Goal: Task Accomplishment & Management: Use online tool/utility

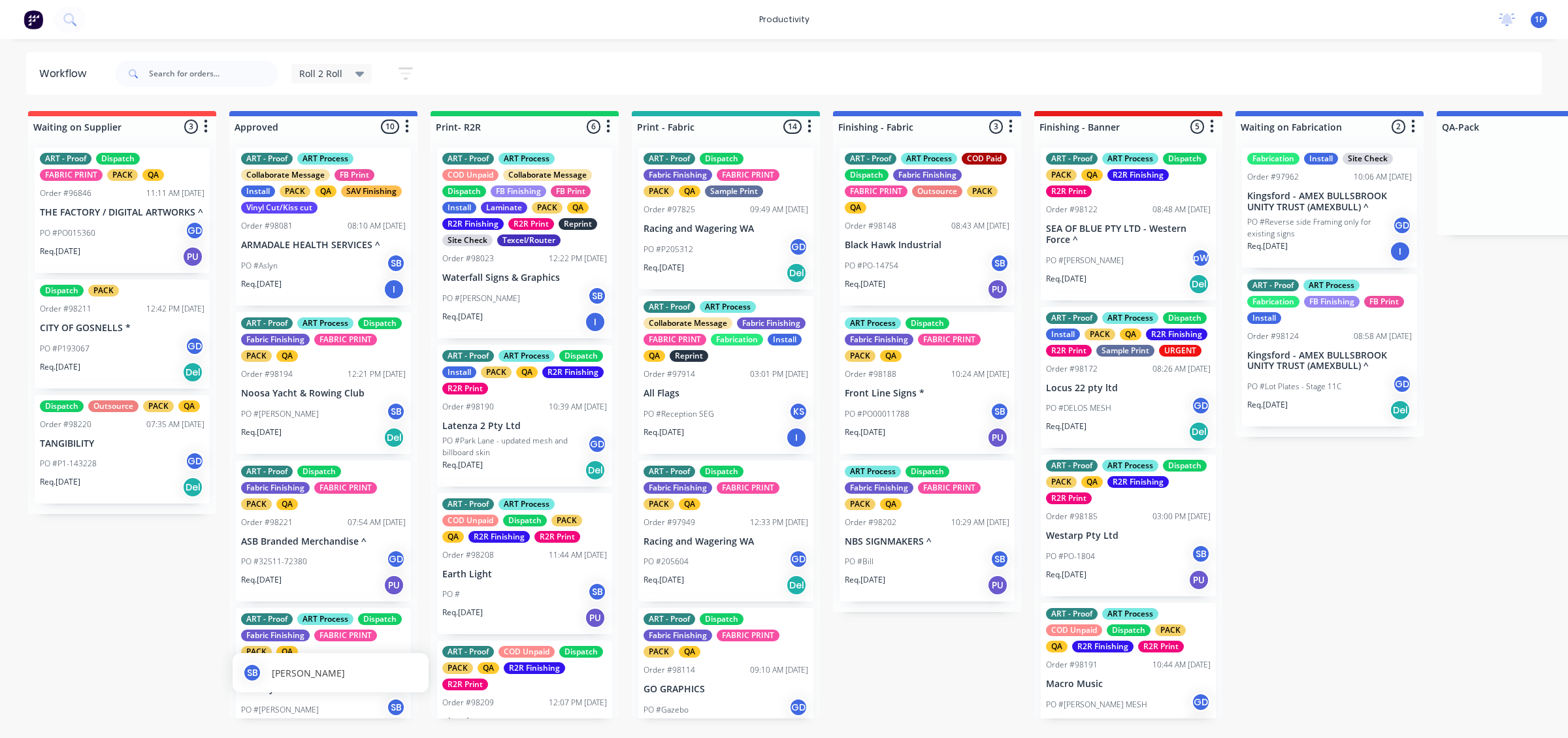
click at [379, 447] on div "SB [PERSON_NAME]" at bounding box center [331, 673] width 196 height 39
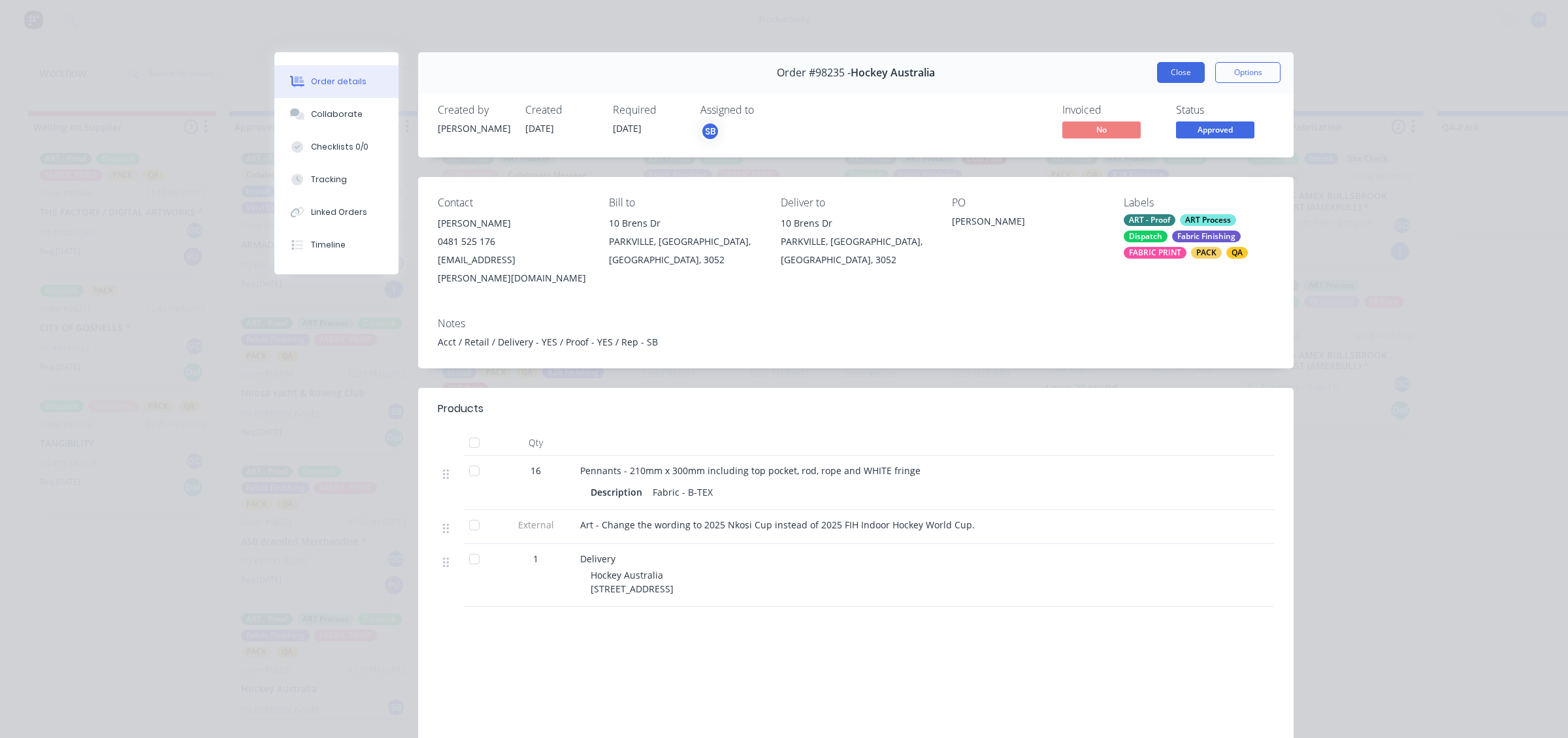
click at [954, 78] on button "Close" at bounding box center [1180, 72] width 48 height 21
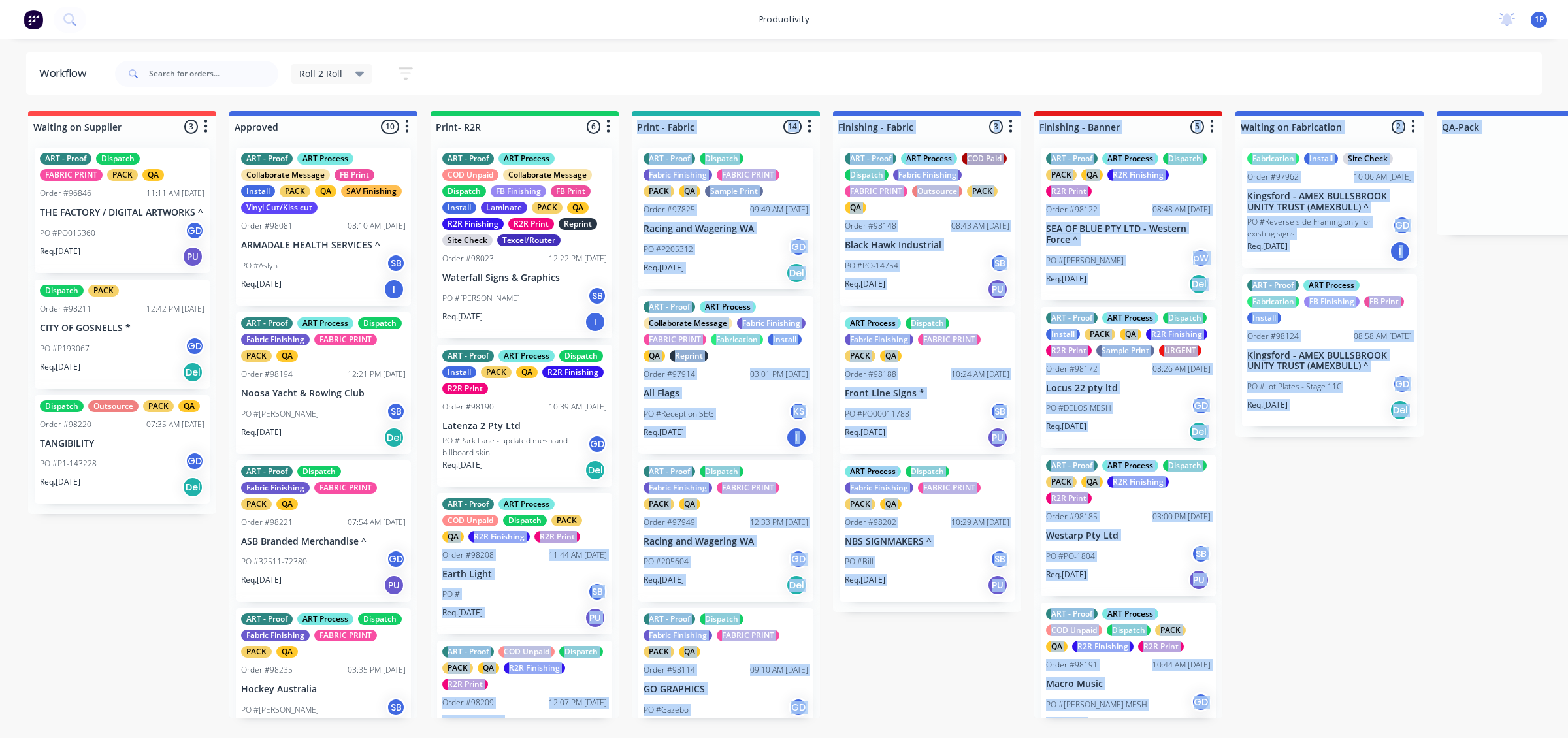
drag, startPoint x: 353, startPoint y: 685, endPoint x: 608, endPoint y: 492, distance: 319.8
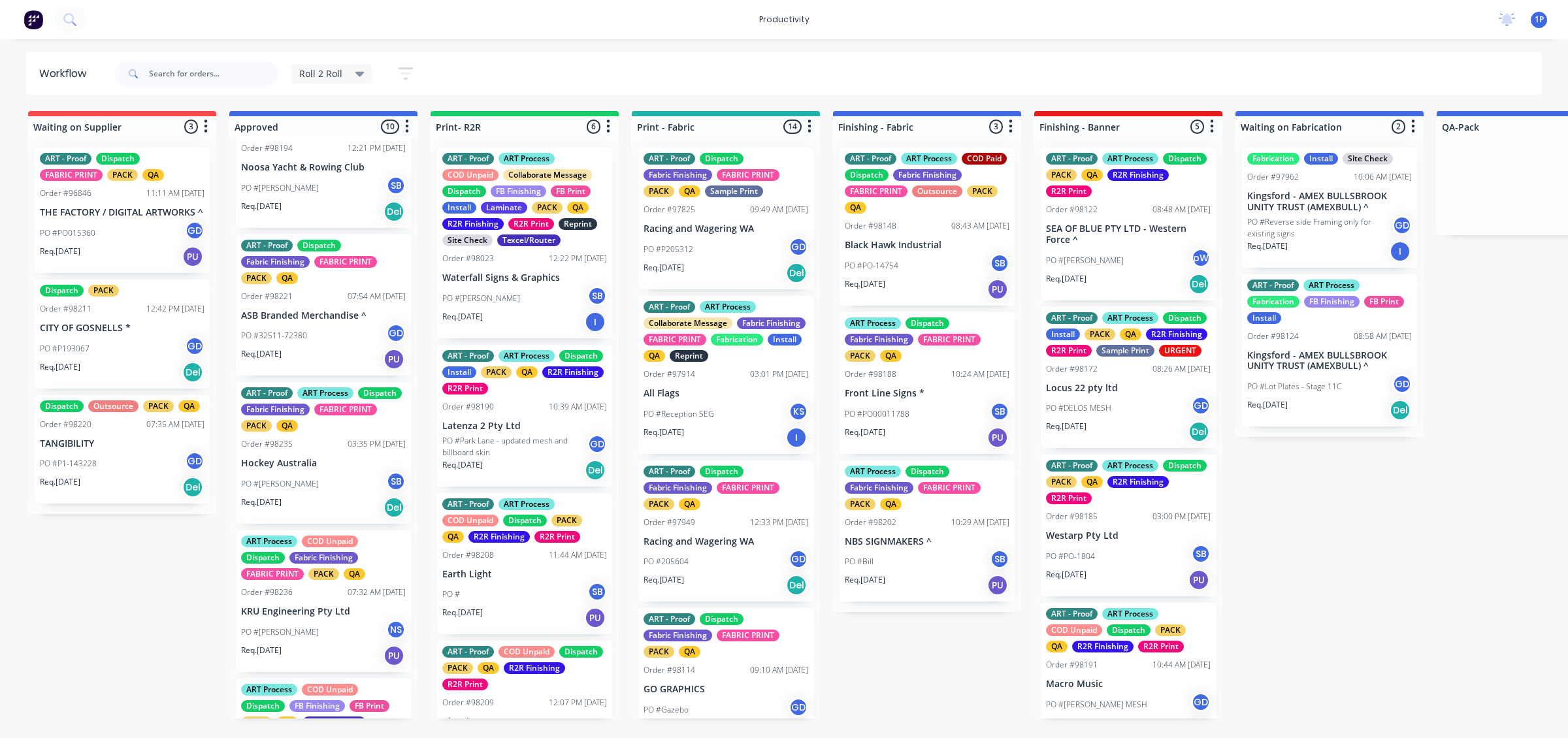
scroll to position [245, 0]
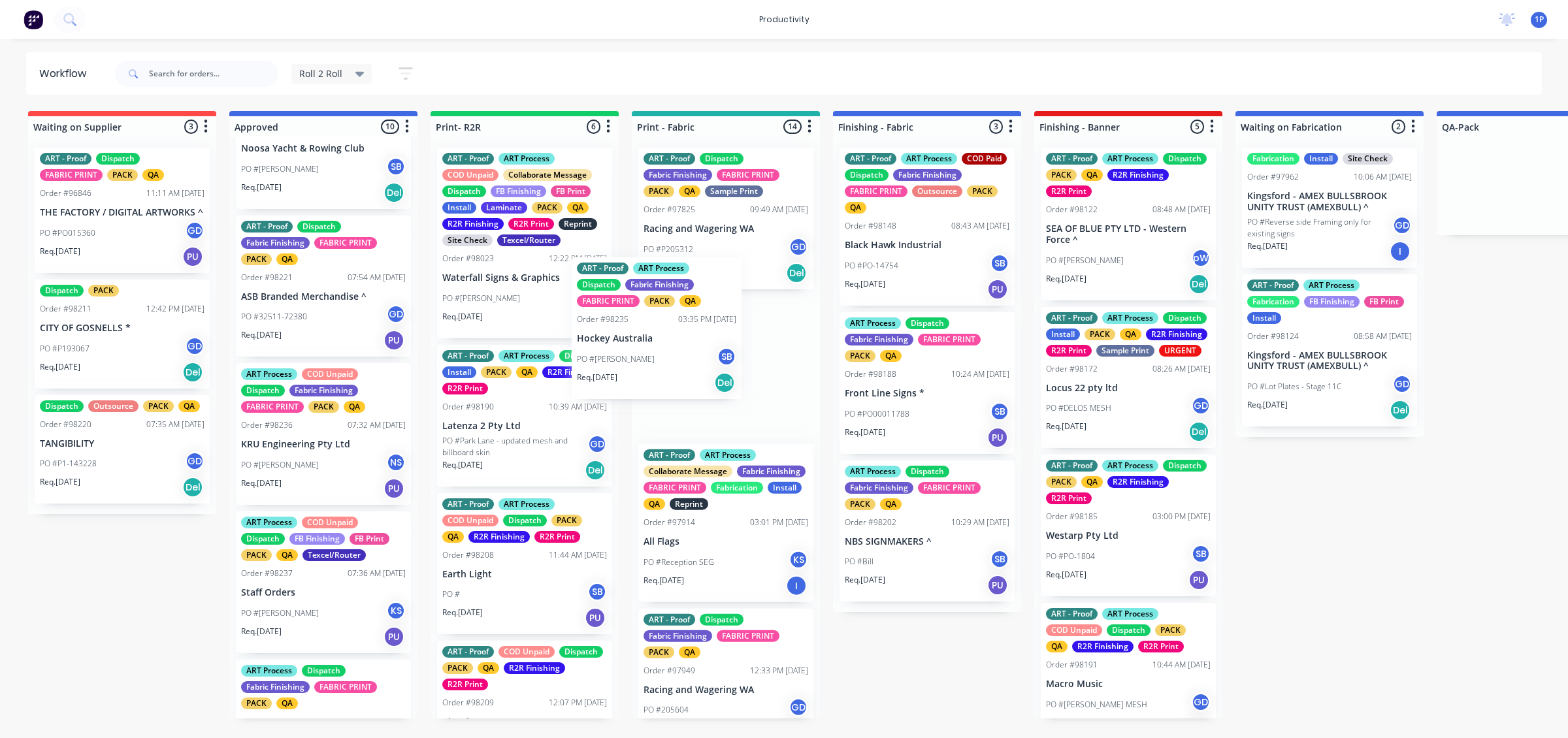
drag, startPoint x: 331, startPoint y: 469, endPoint x: 690, endPoint y: 356, distance: 376.4
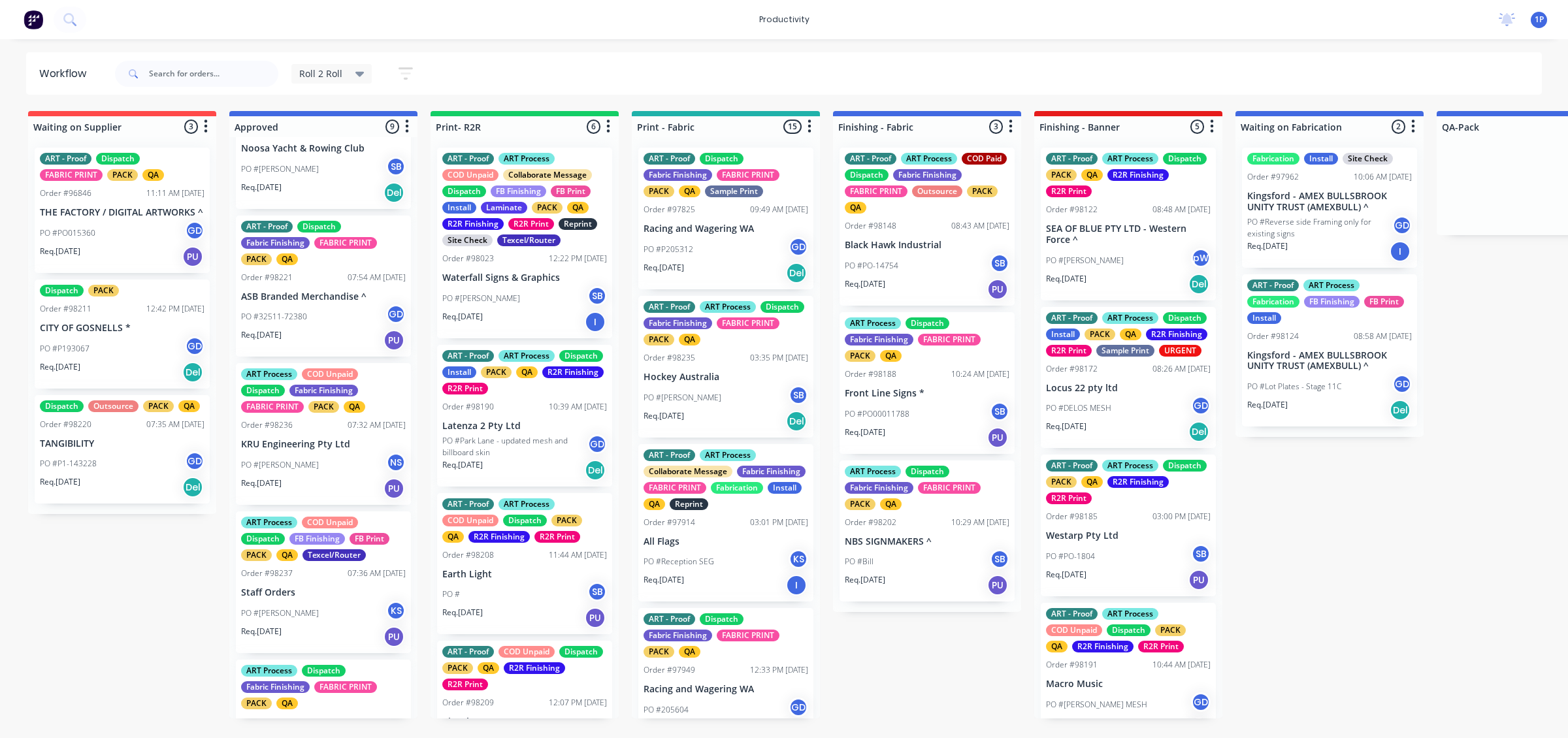
click at [361, 447] on div "Req. [DATE] PU" at bounding box center [323, 637] width 165 height 22
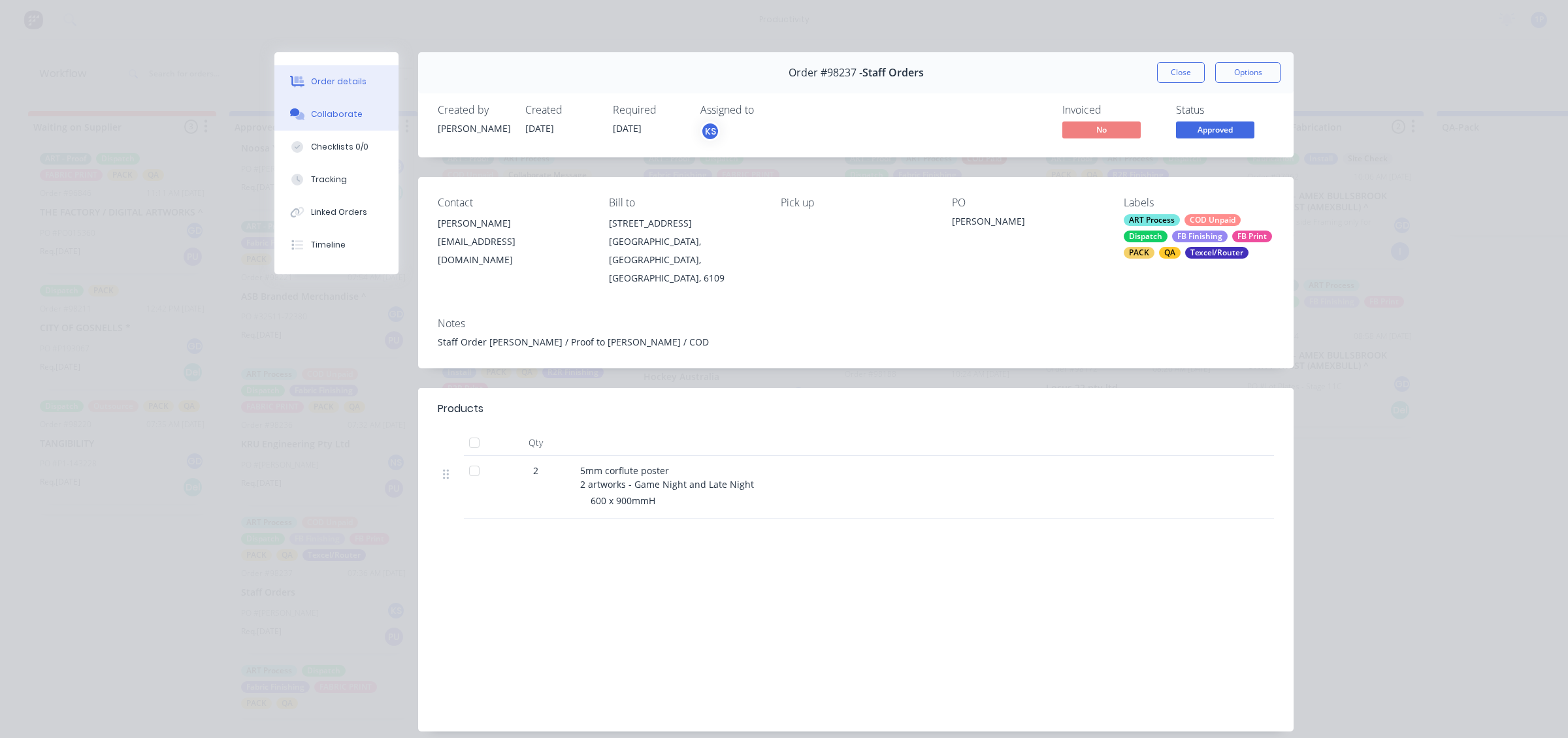
click at [330, 124] on button "Collaborate" at bounding box center [336, 114] width 124 height 33
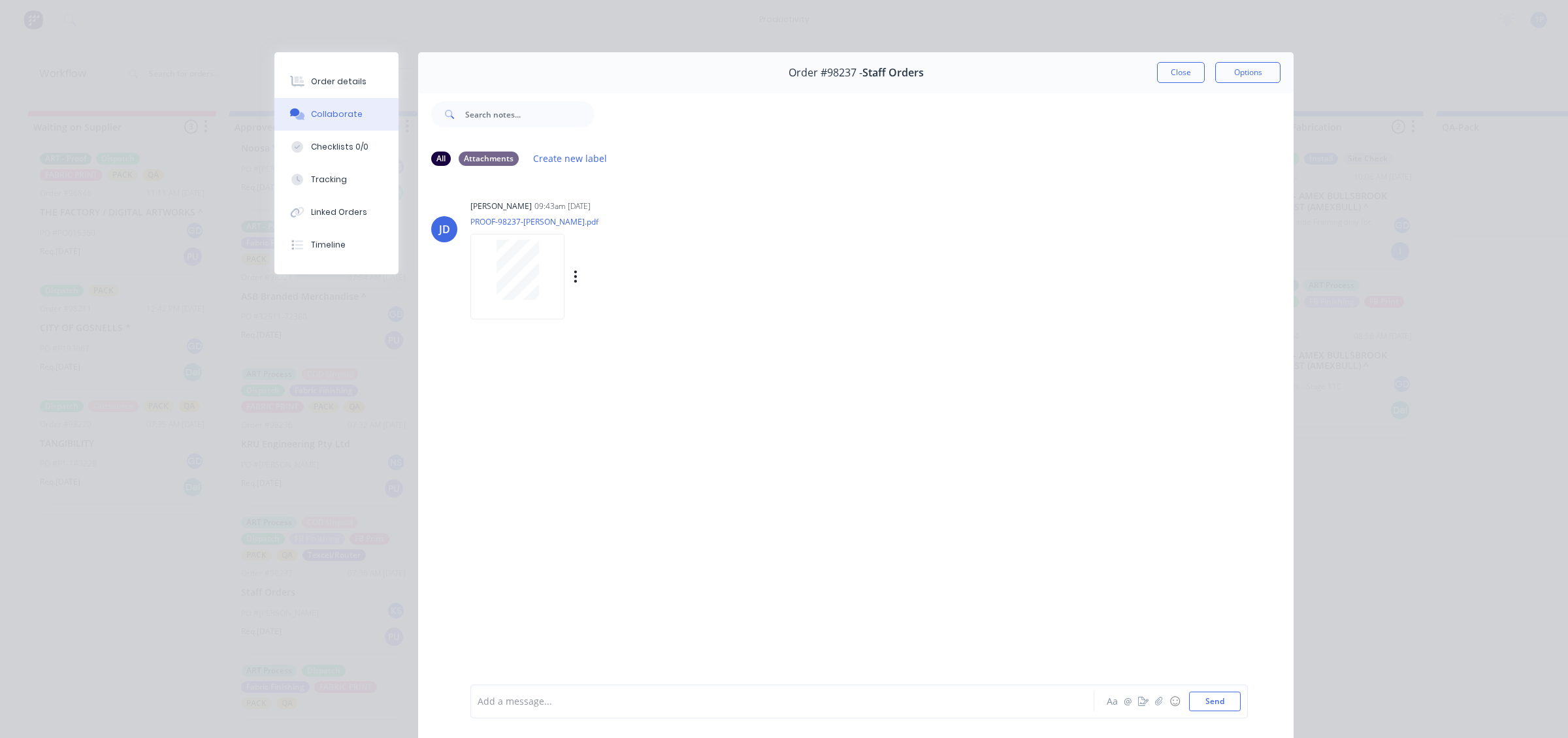
click at [550, 240] on div at bounding box center [517, 270] width 82 height 60
click at [954, 74] on button "Close" at bounding box center [1180, 72] width 48 height 21
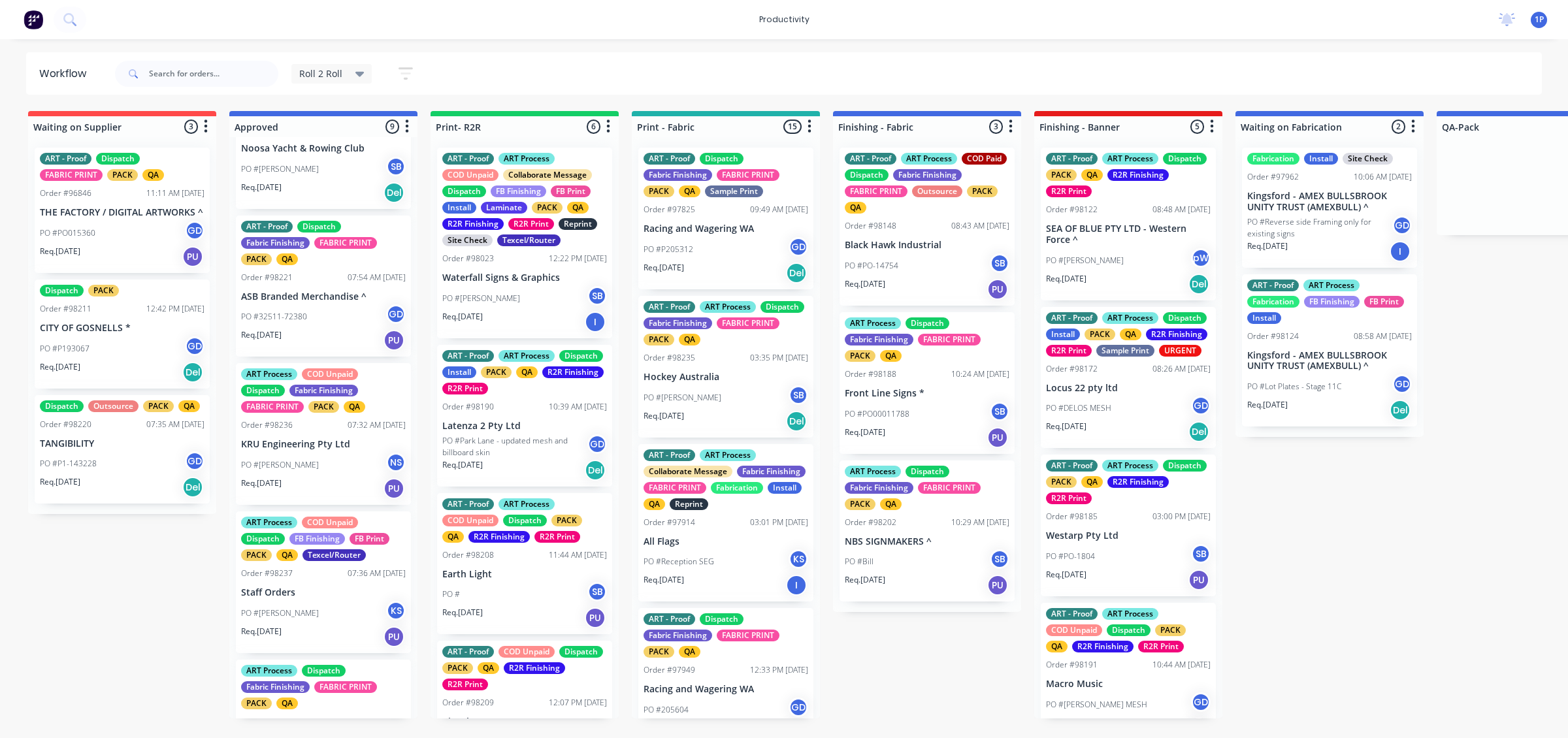
click at [341, 447] on div "Req. [DATE] PU" at bounding box center [323, 488] width 165 height 22
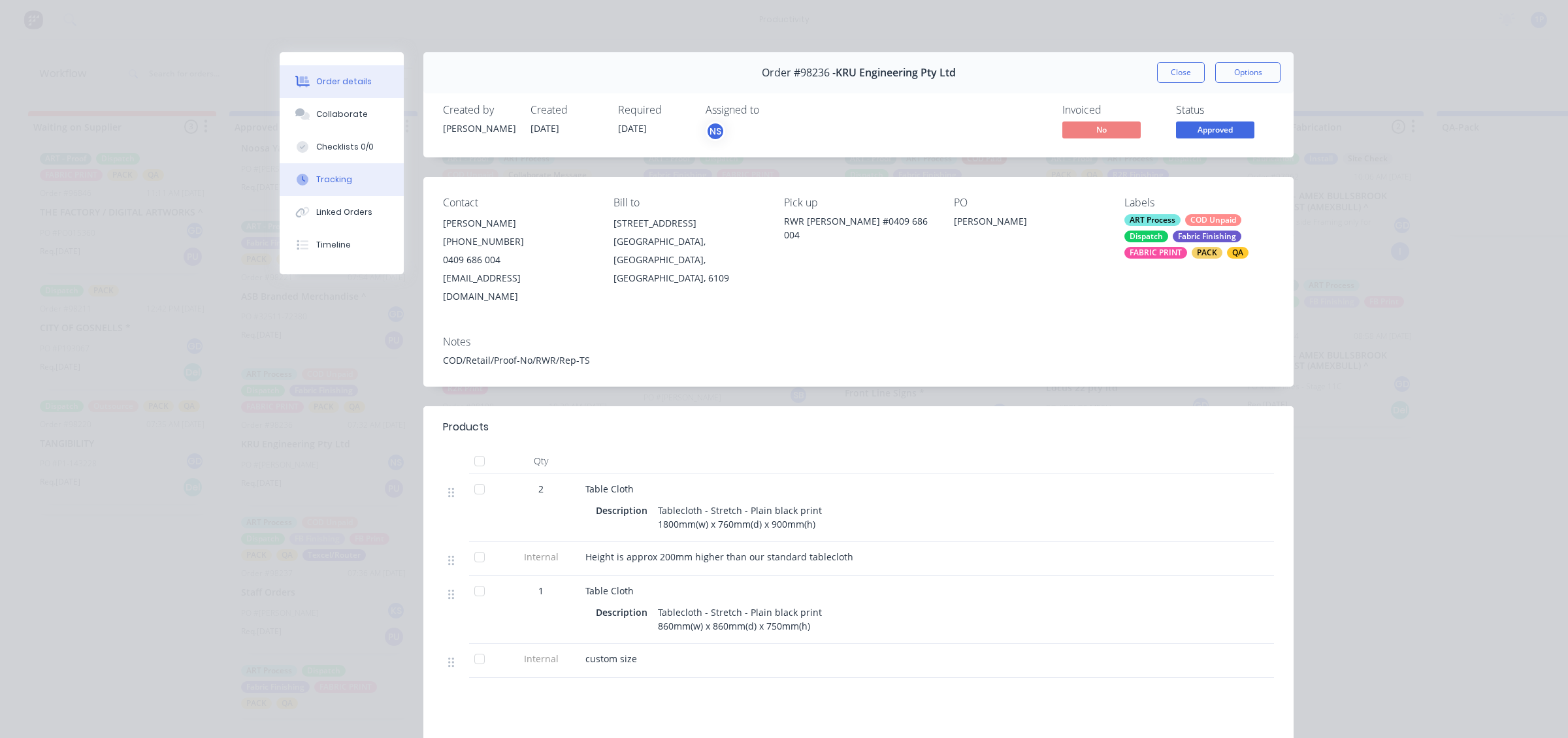
click at [341, 168] on button "Tracking" at bounding box center [341, 180] width 124 height 33
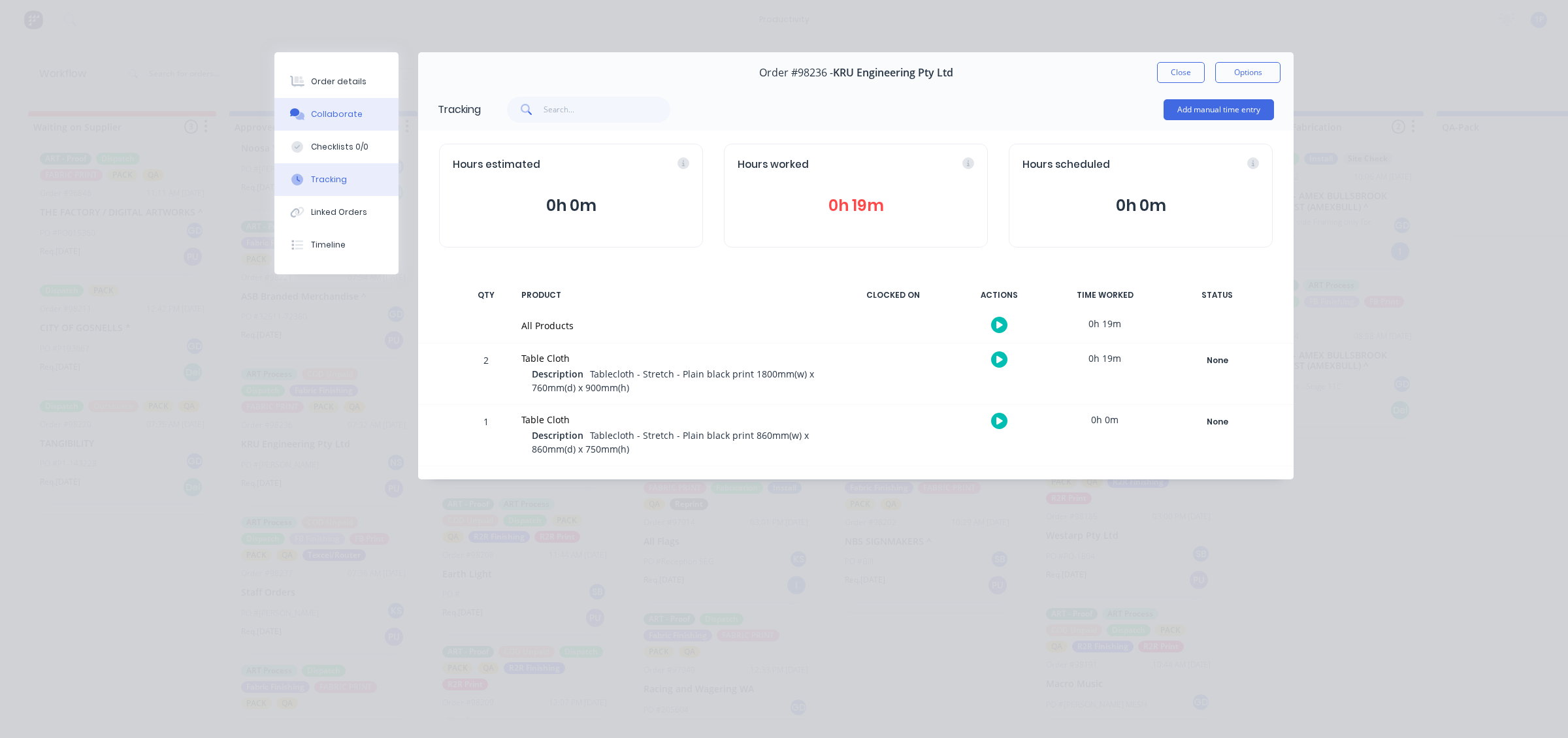
click at [337, 107] on button "Collaborate" at bounding box center [336, 114] width 124 height 33
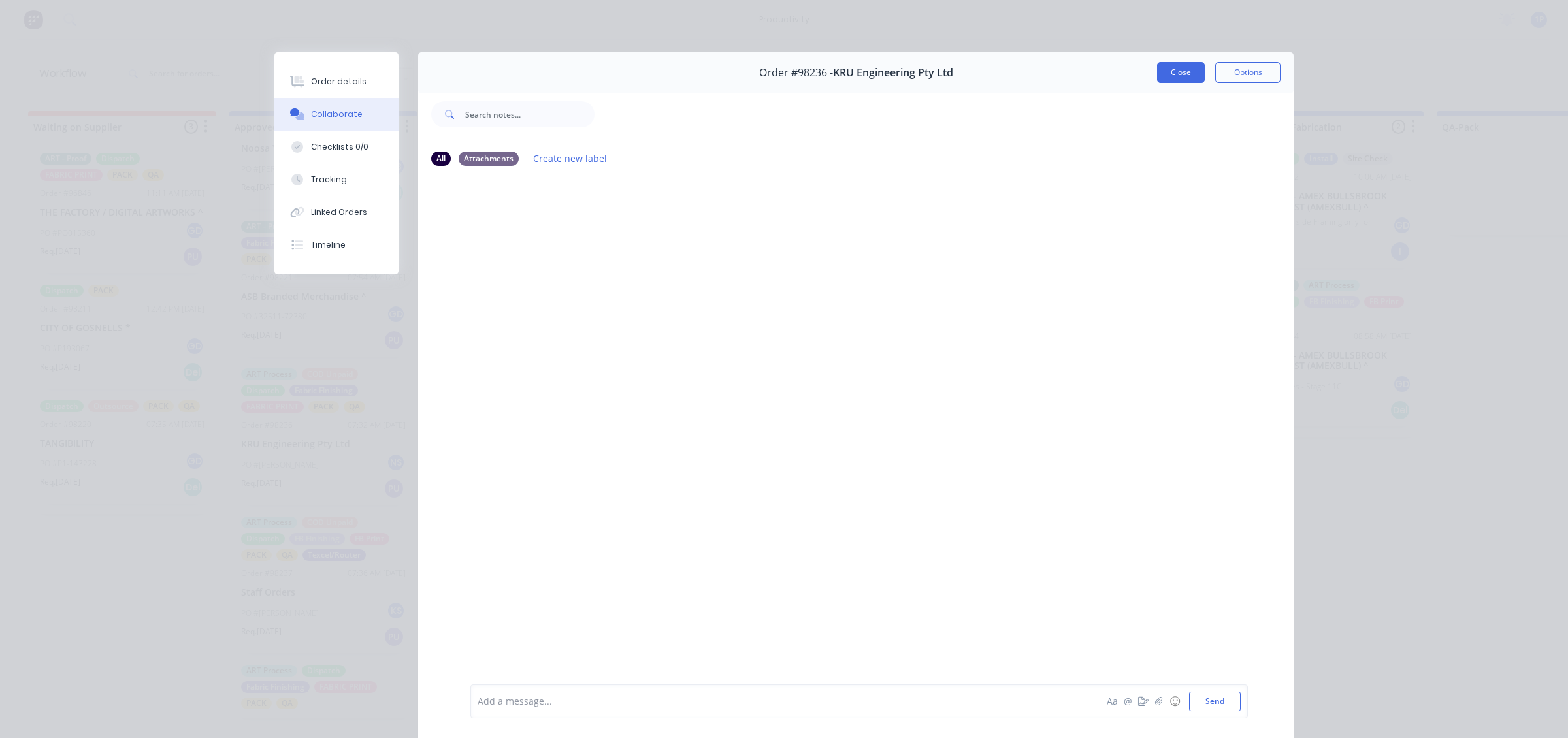
click at [954, 75] on button "Close" at bounding box center [1180, 72] width 48 height 21
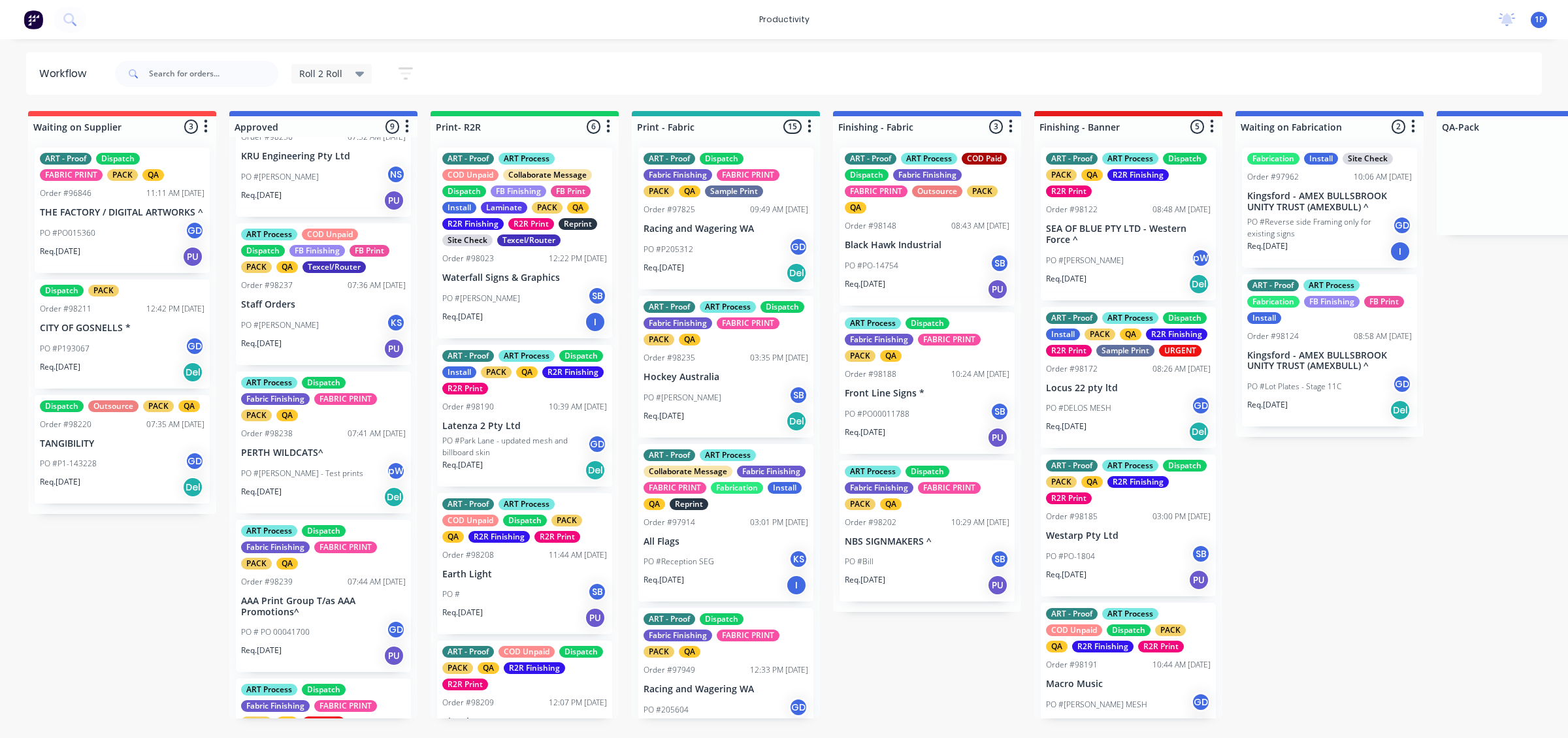
scroll to position [572, 0]
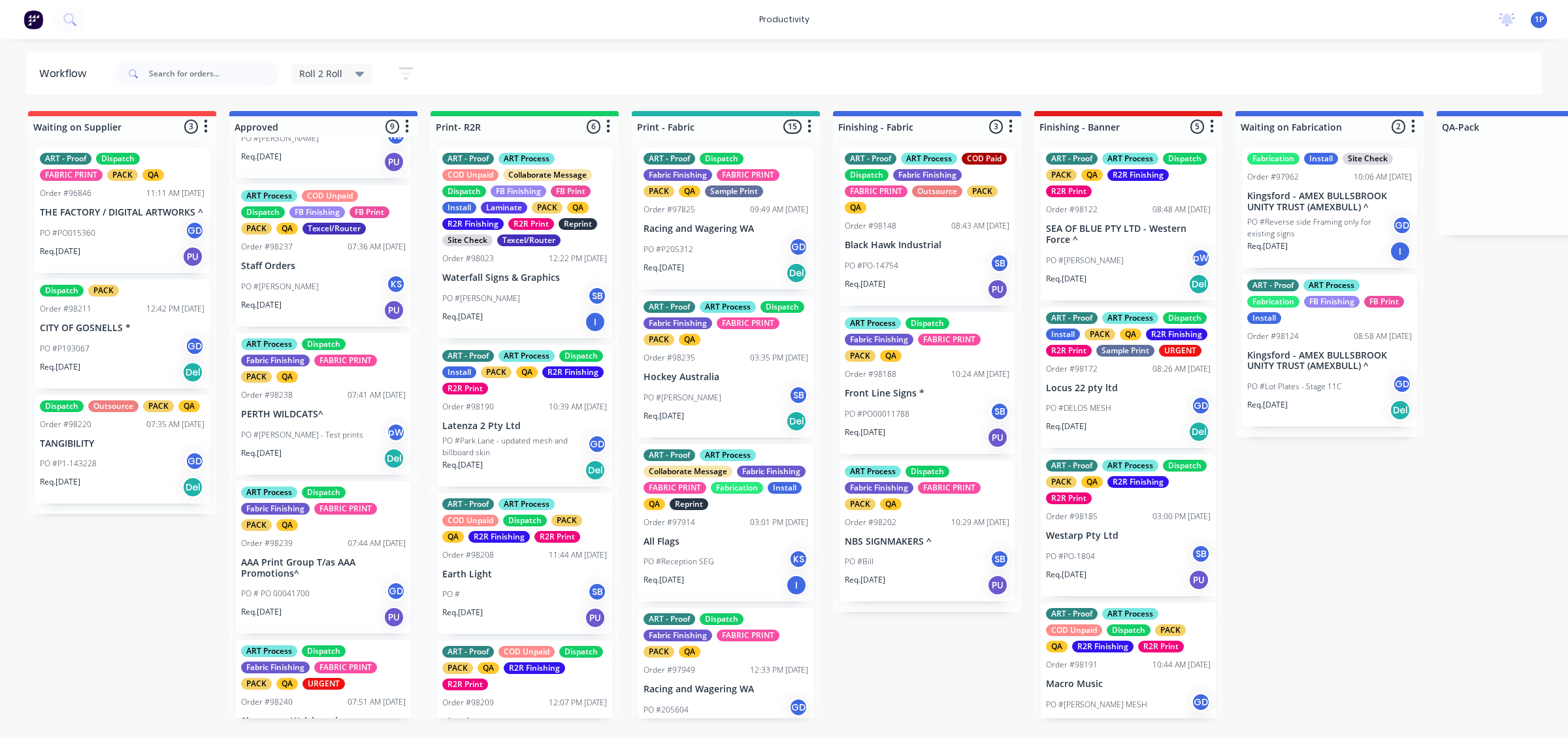
click at [353, 447] on div "Req. [DATE] Del" at bounding box center [323, 458] width 165 height 22
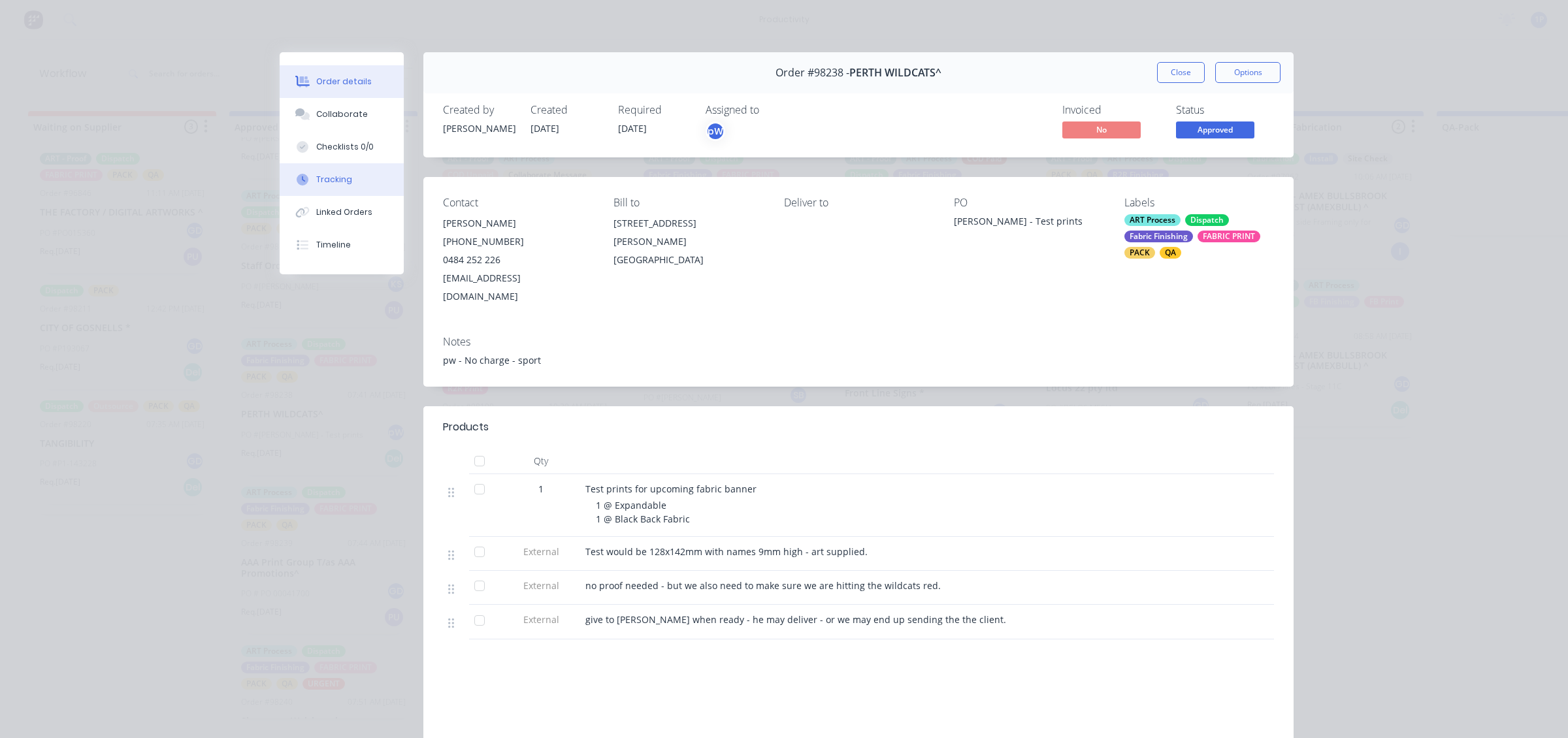
click at [324, 187] on button "Tracking" at bounding box center [341, 180] width 124 height 33
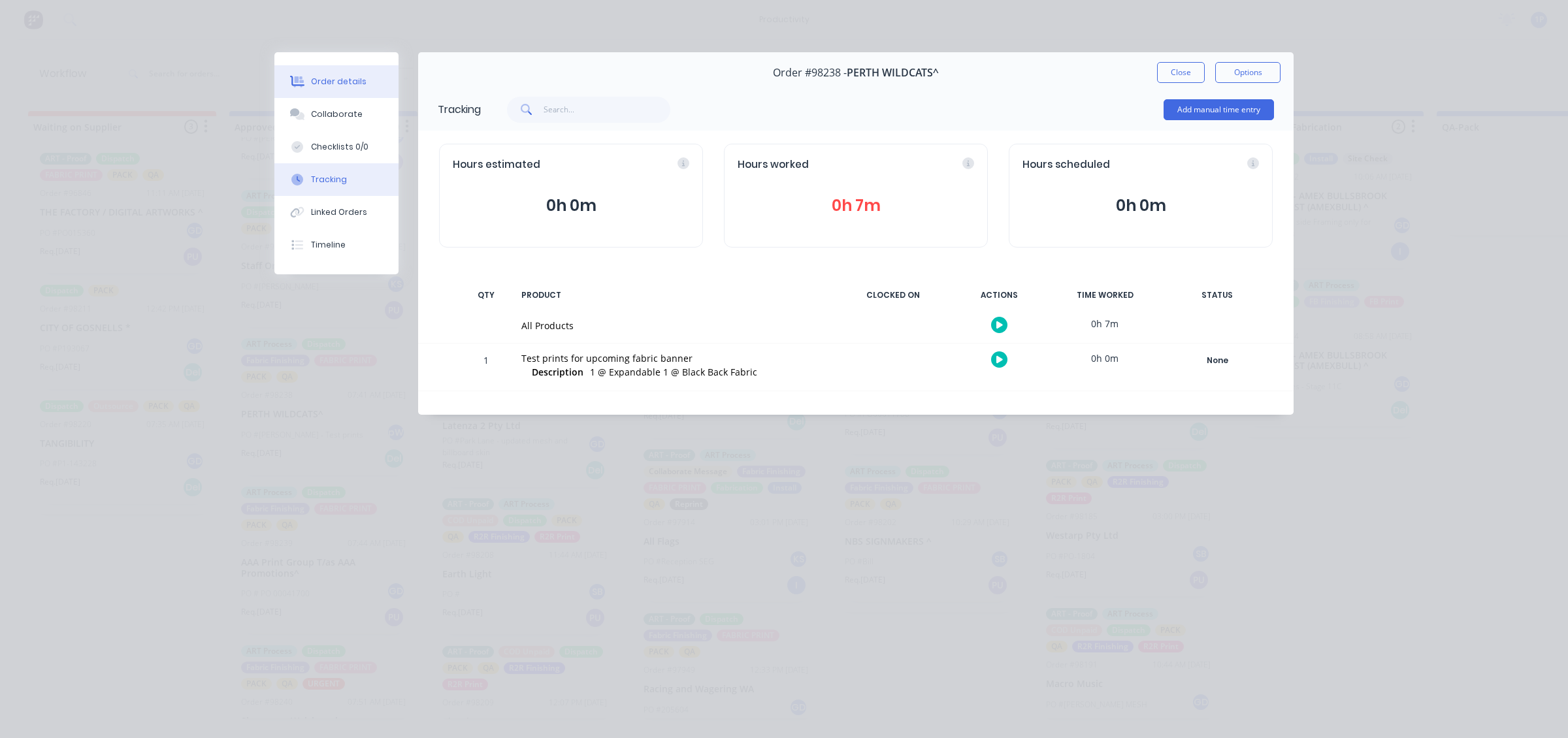
click at [337, 77] on div "Order details" at bounding box center [339, 81] width 56 height 12
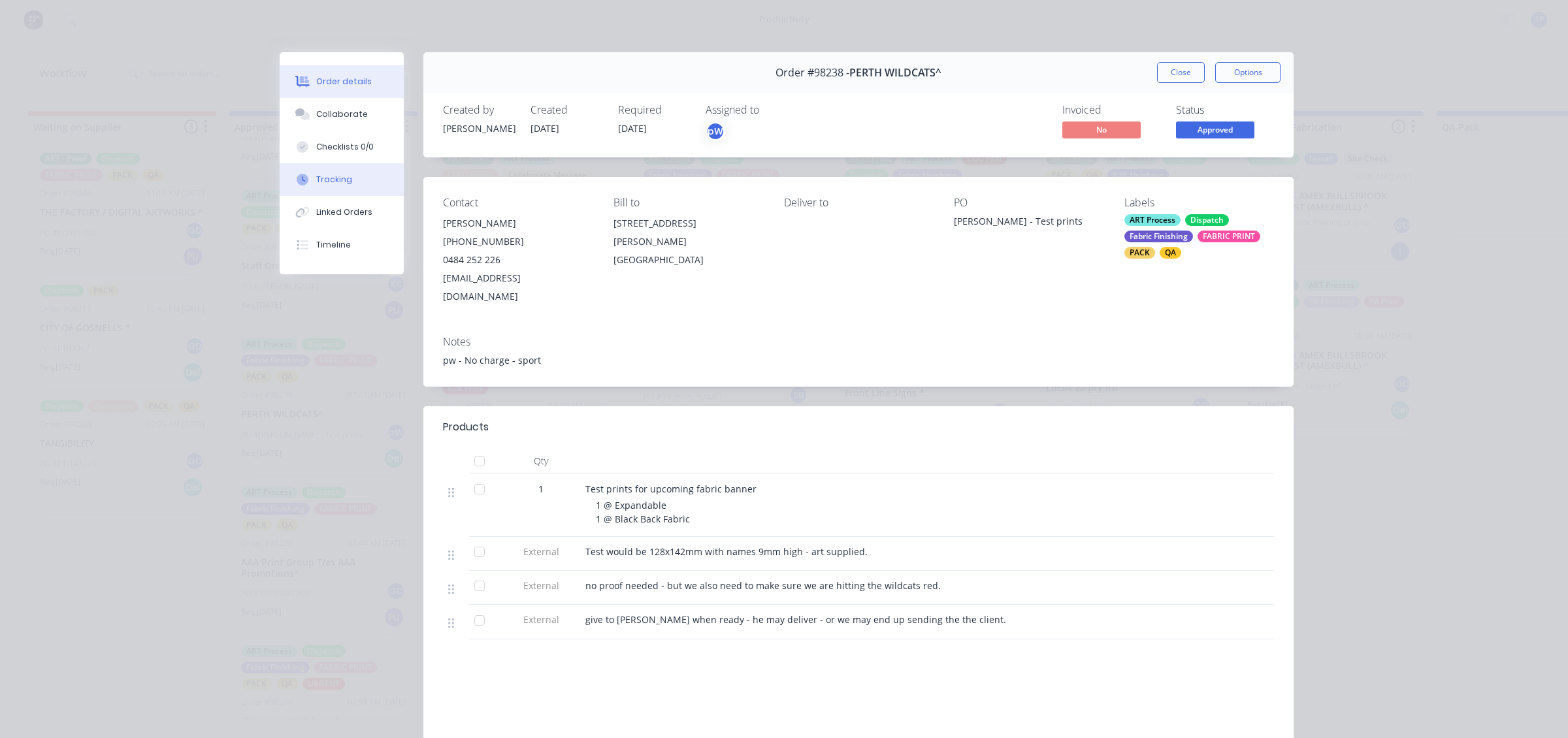
click at [324, 170] on button "Tracking" at bounding box center [341, 180] width 124 height 33
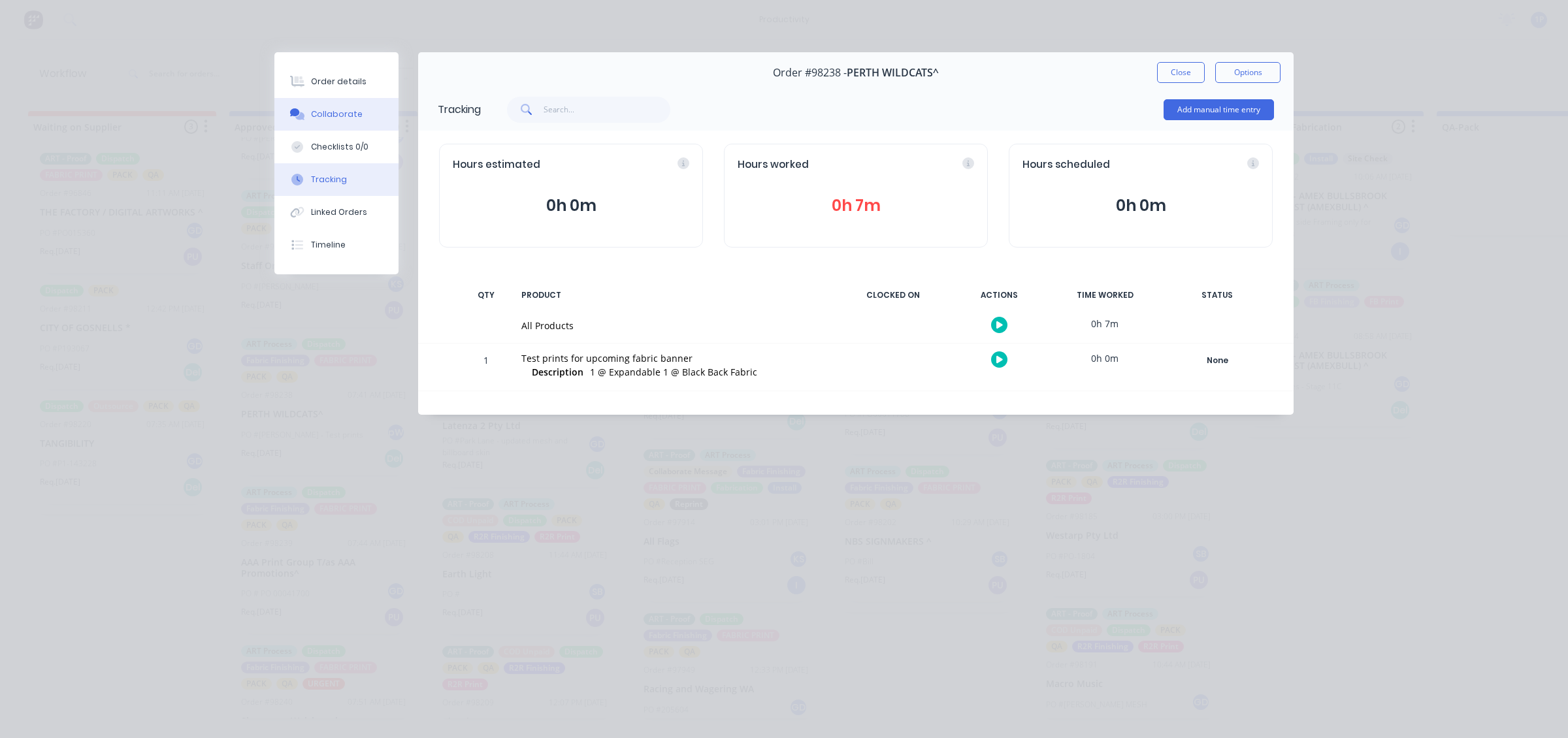
click at [340, 105] on button "Collaborate" at bounding box center [336, 114] width 124 height 33
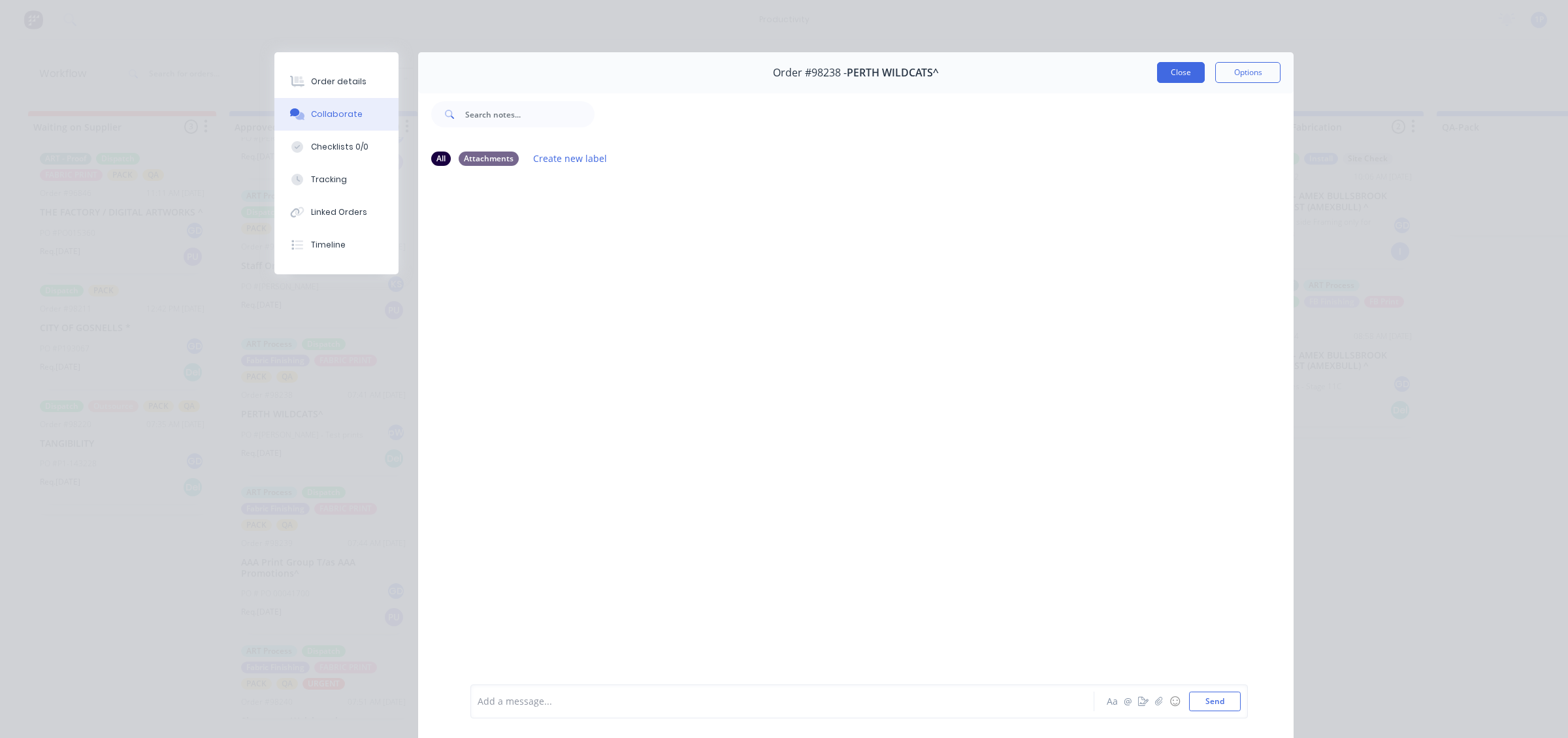
click at [954, 73] on button "Close" at bounding box center [1180, 72] width 48 height 21
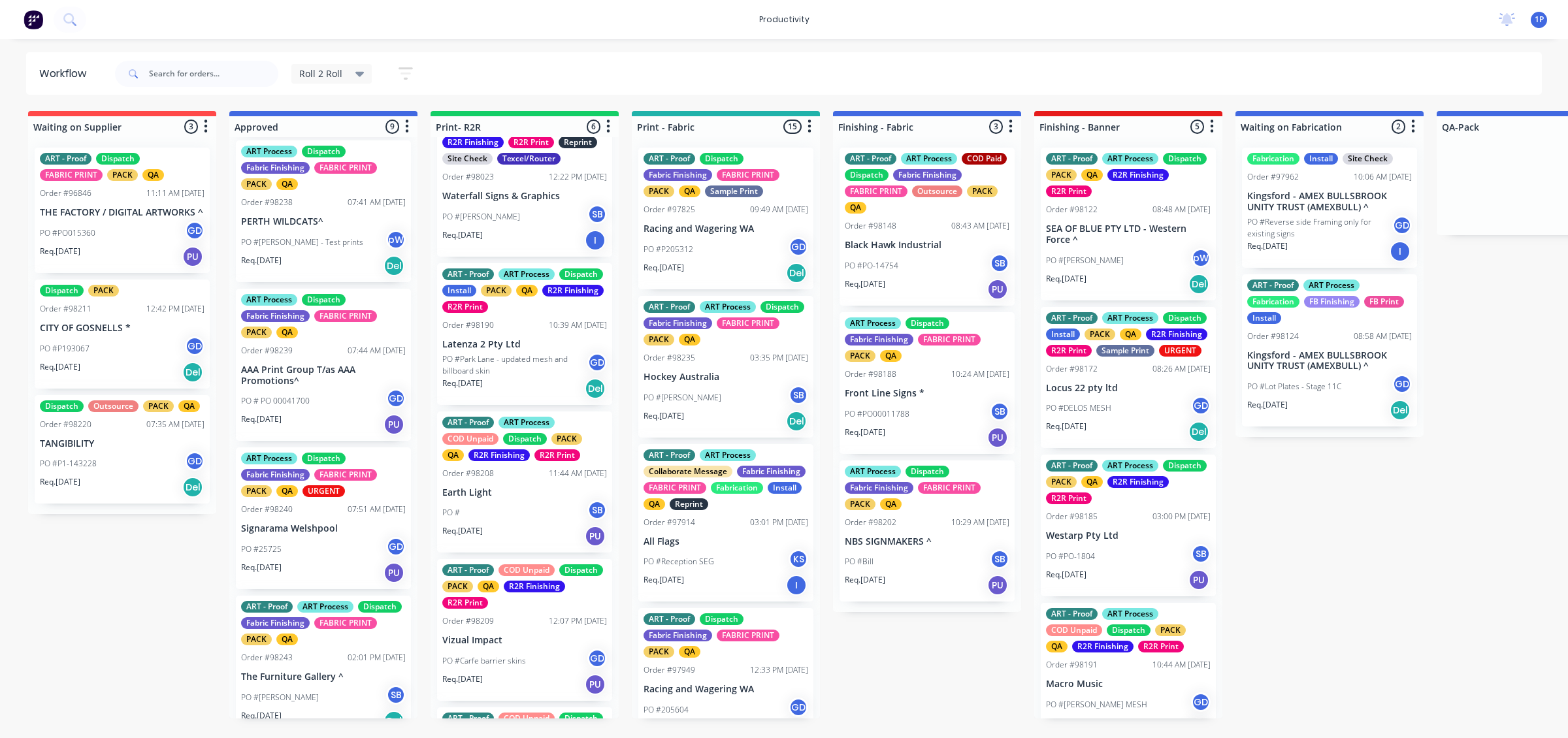
scroll to position [781, 0]
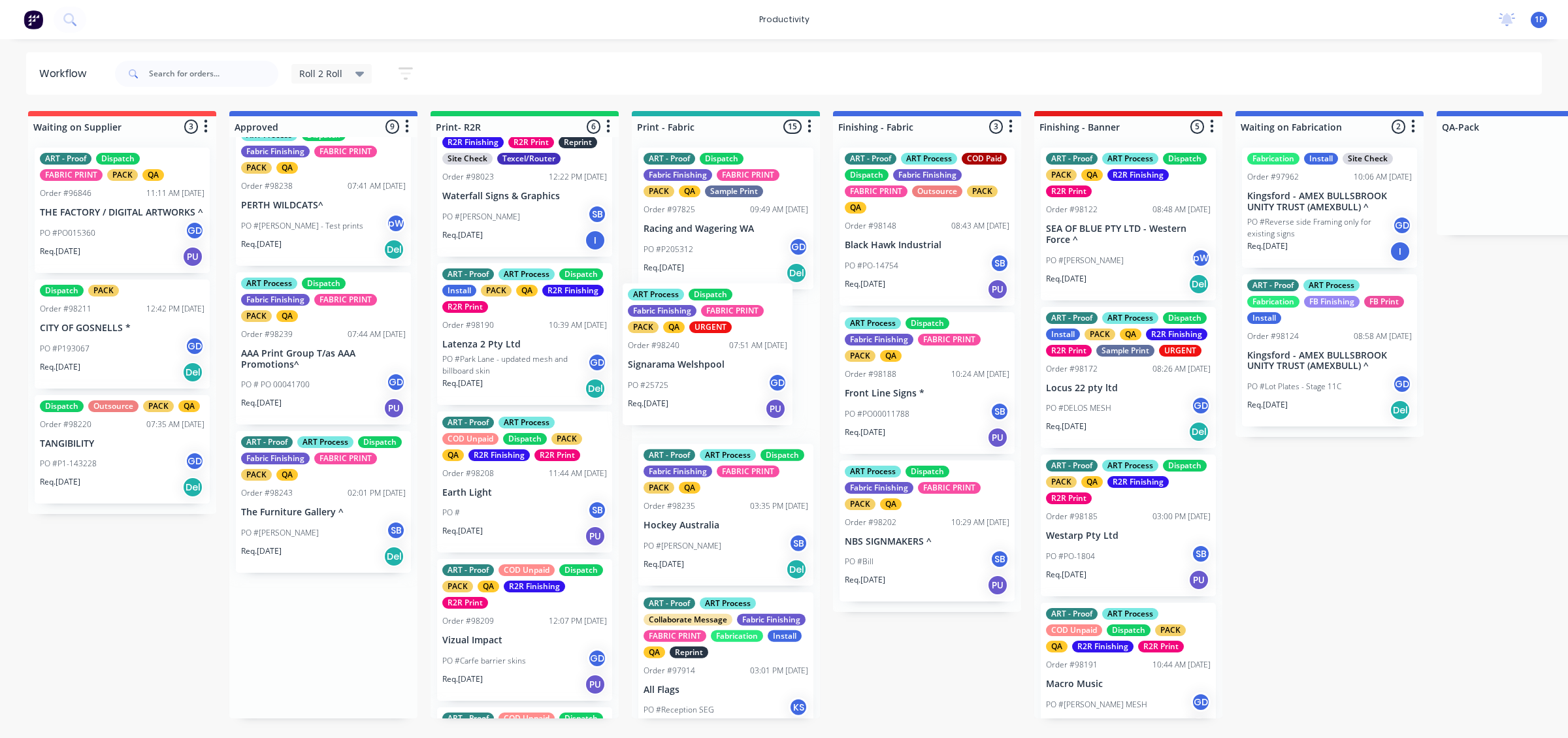
drag, startPoint x: 343, startPoint y: 541, endPoint x: 739, endPoint y: 386, distance: 425.3
click at [739, 386] on div "ART - Proof Dispatch Fabric Finishing FABRIC PRINT PACK QA Sample Print Order #…" at bounding box center [726, 428] width 188 height 581
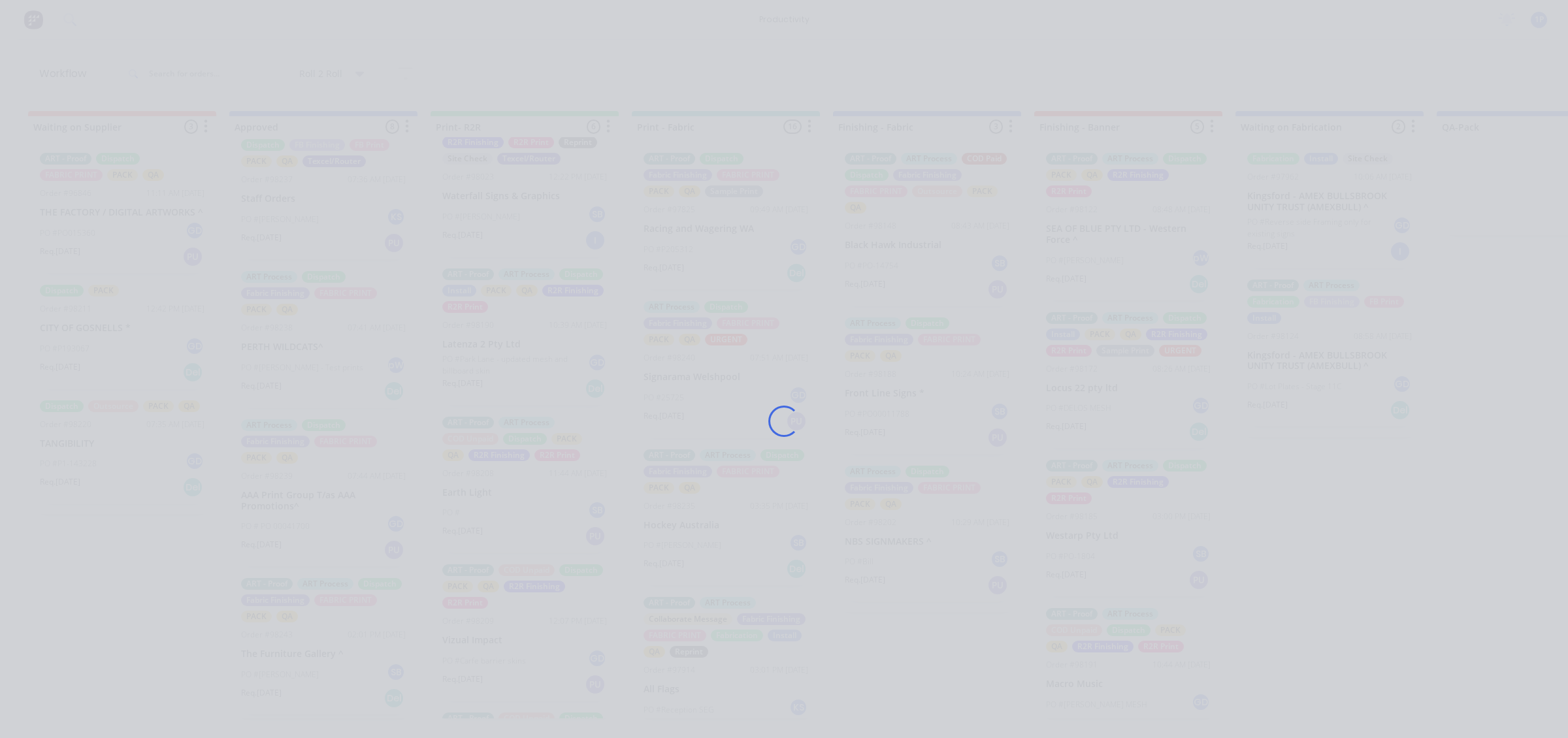
scroll to position [633, 0]
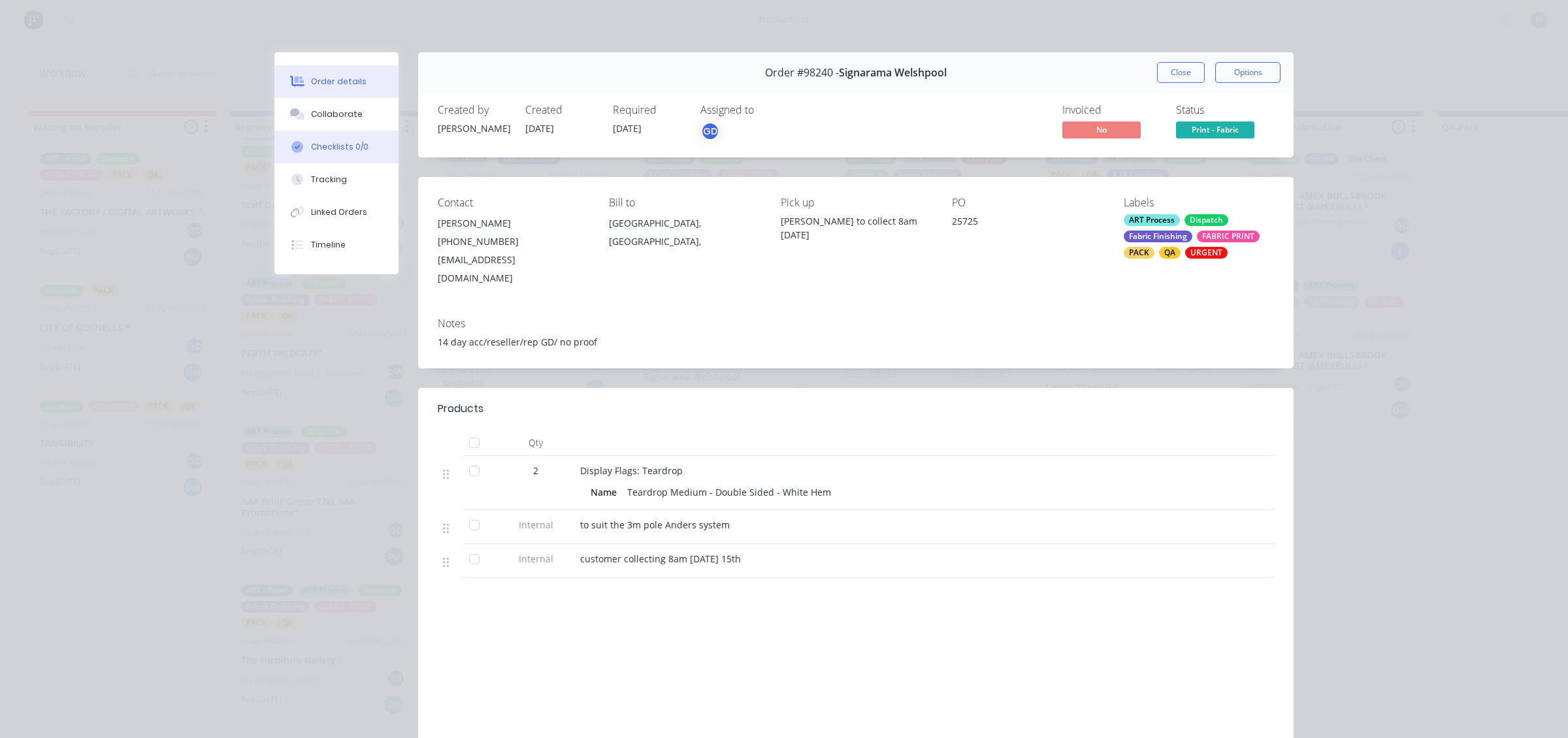
click at [340, 153] on button "Checklists 0/0" at bounding box center [336, 147] width 124 height 33
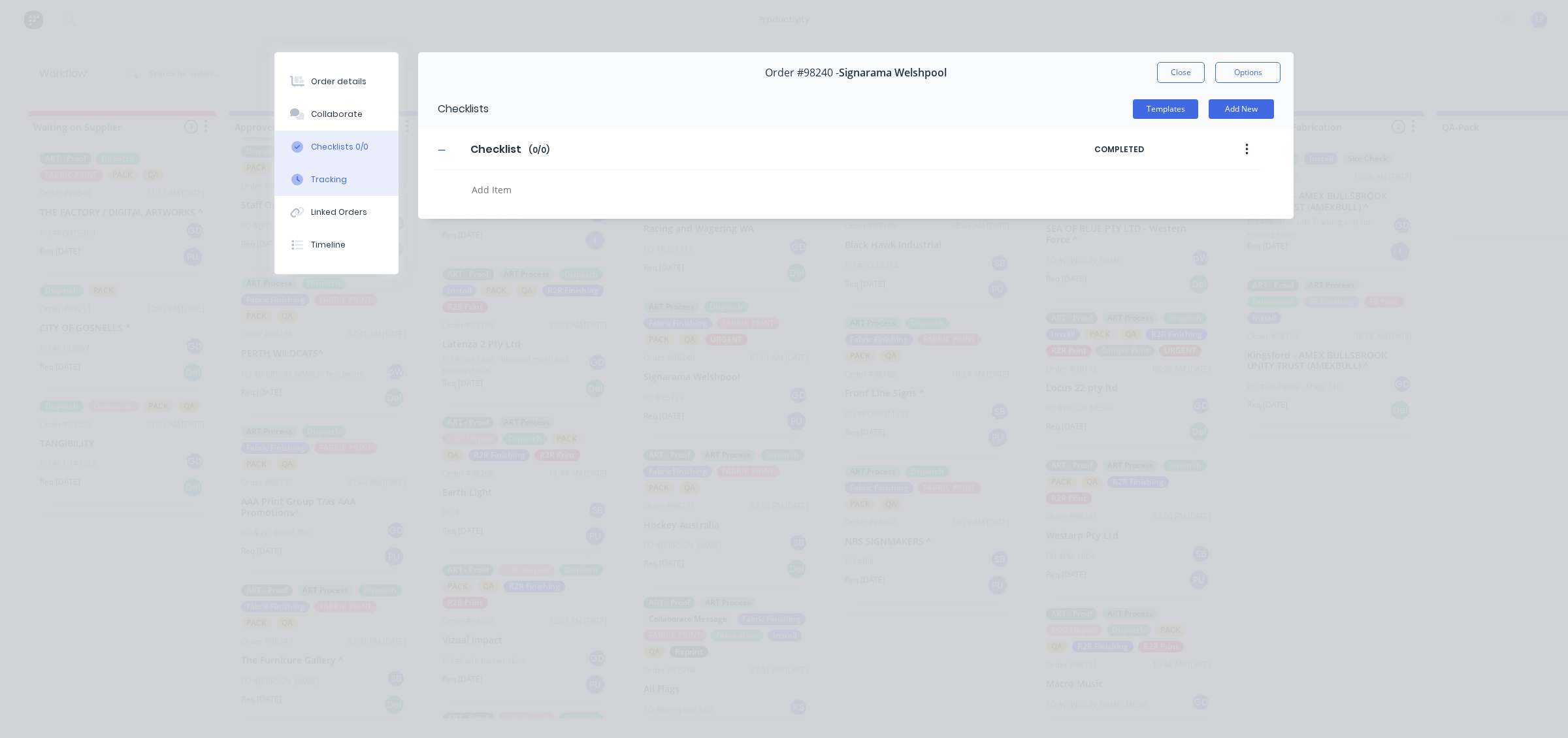
click at [337, 174] on div "Tracking" at bounding box center [329, 179] width 36 height 12
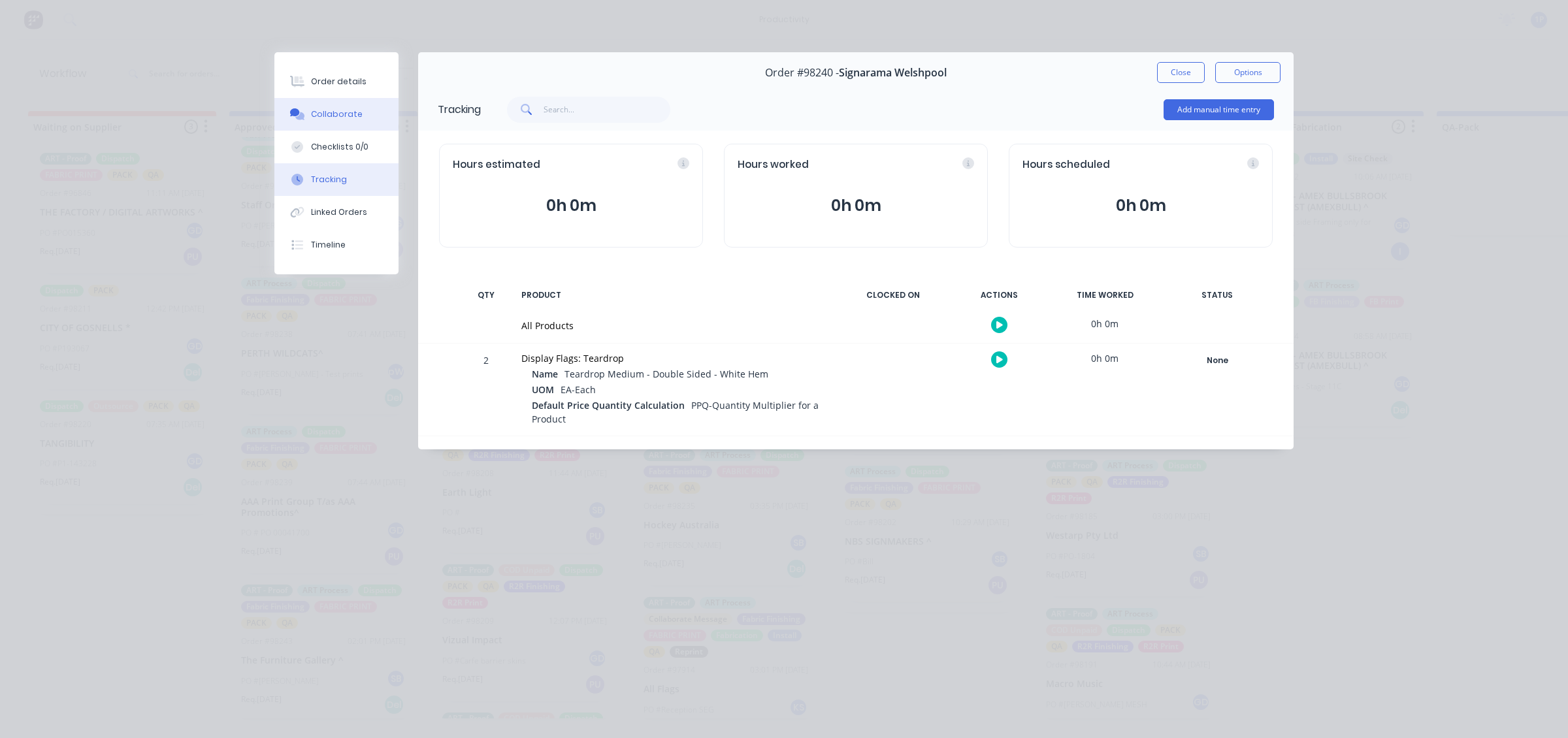
click at [330, 109] on div "Collaborate" at bounding box center [337, 114] width 52 height 12
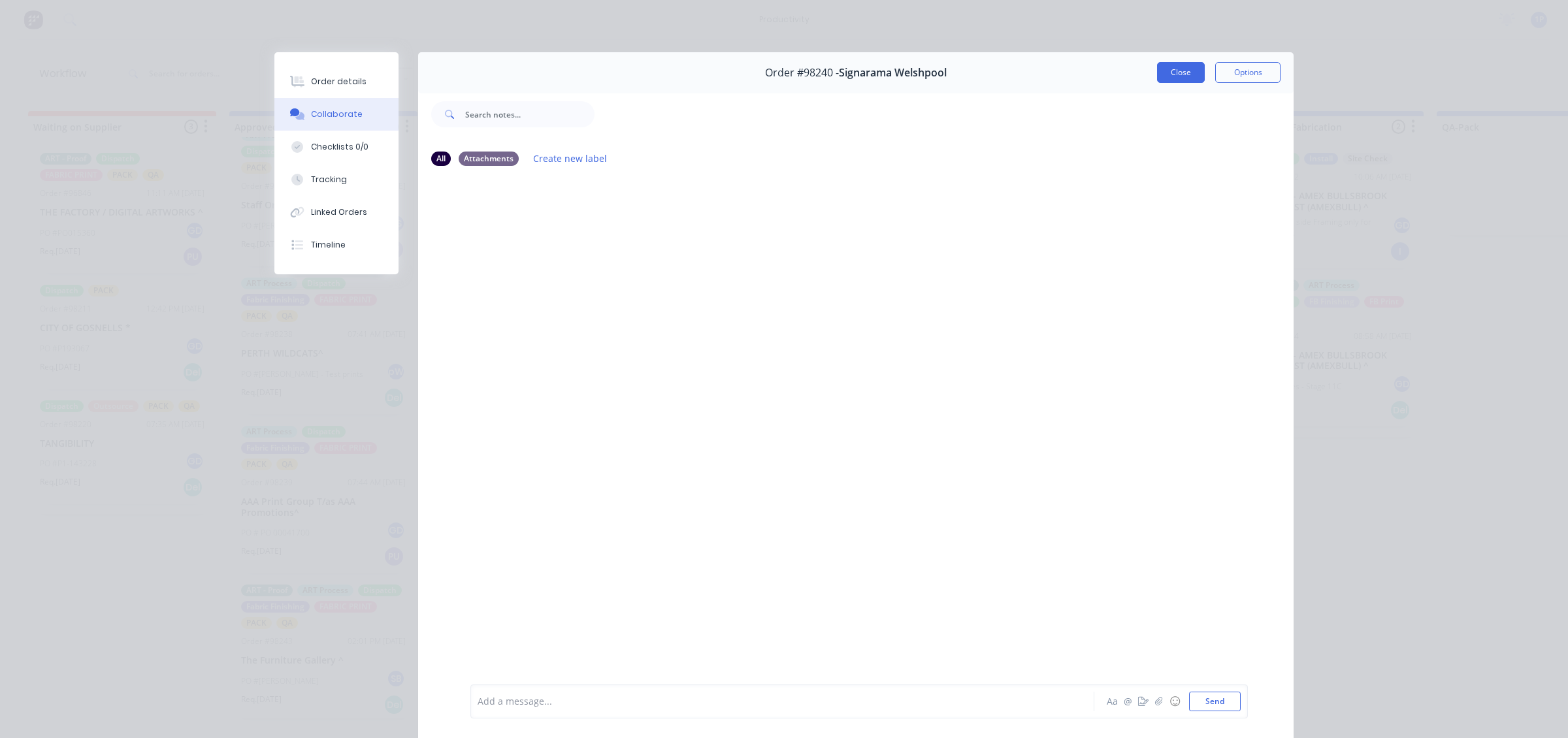
click at [954, 62] on button "Close" at bounding box center [1180, 72] width 48 height 21
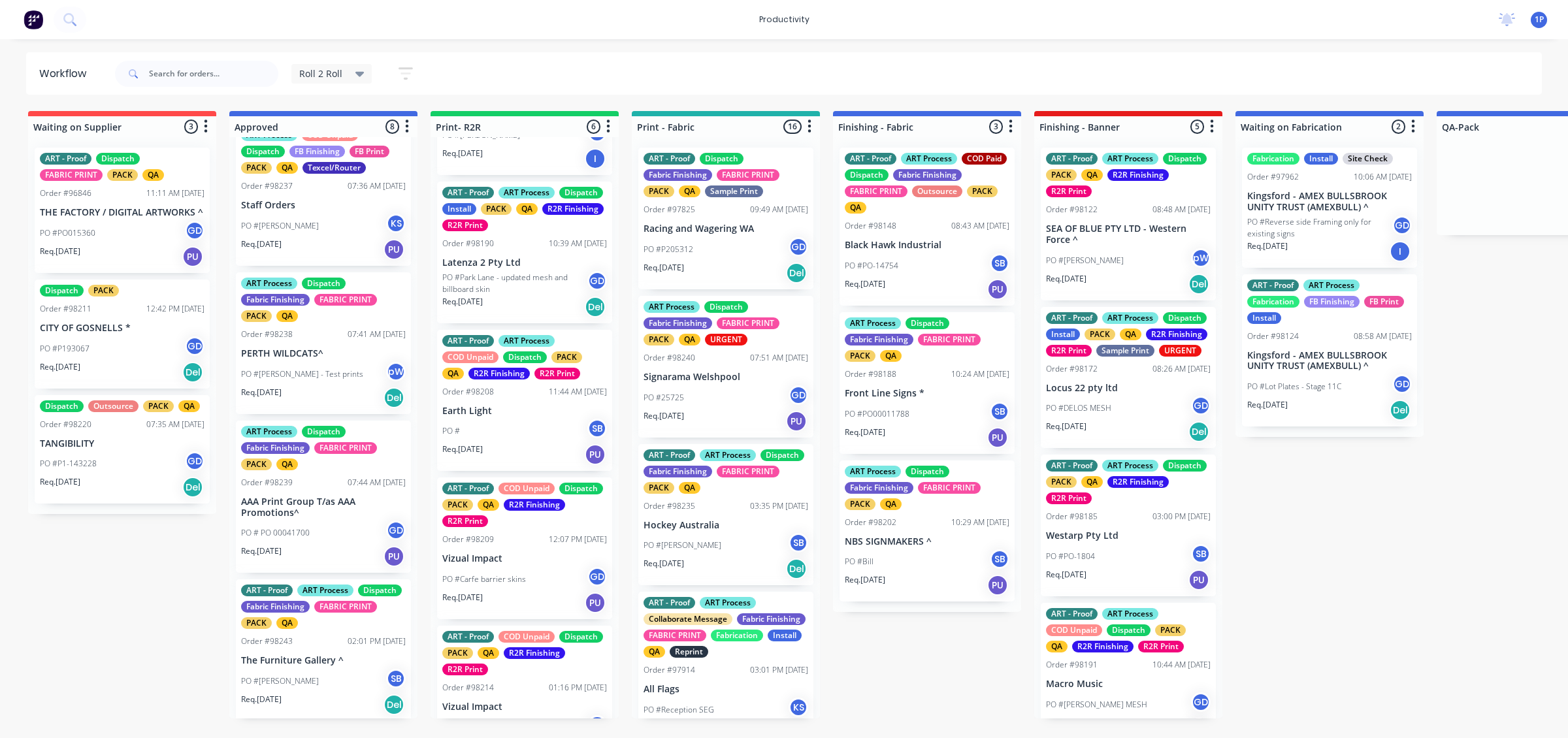
scroll to position [632, 0]
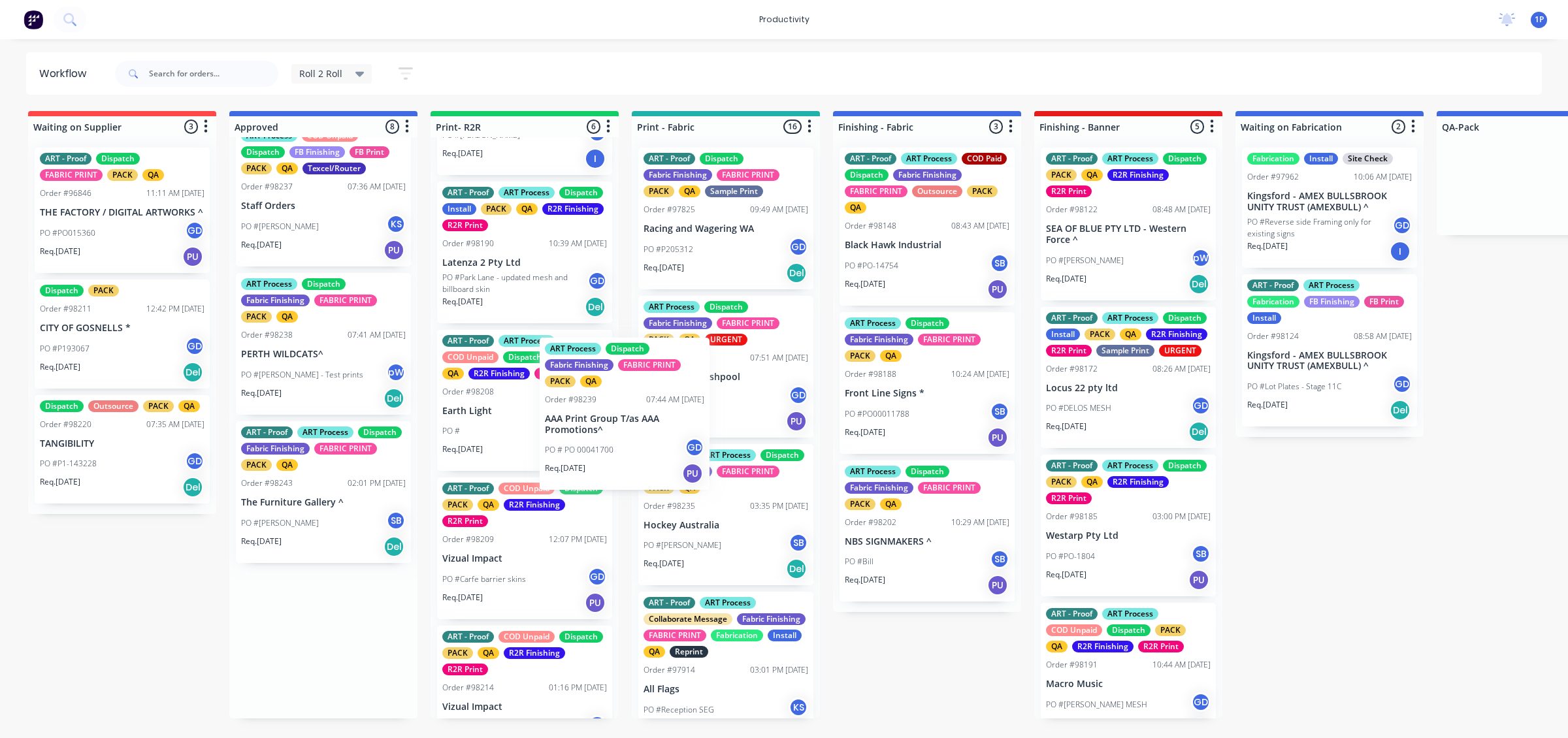
drag, startPoint x: 375, startPoint y: 469, endPoint x: 726, endPoint y: 386, distance: 360.7
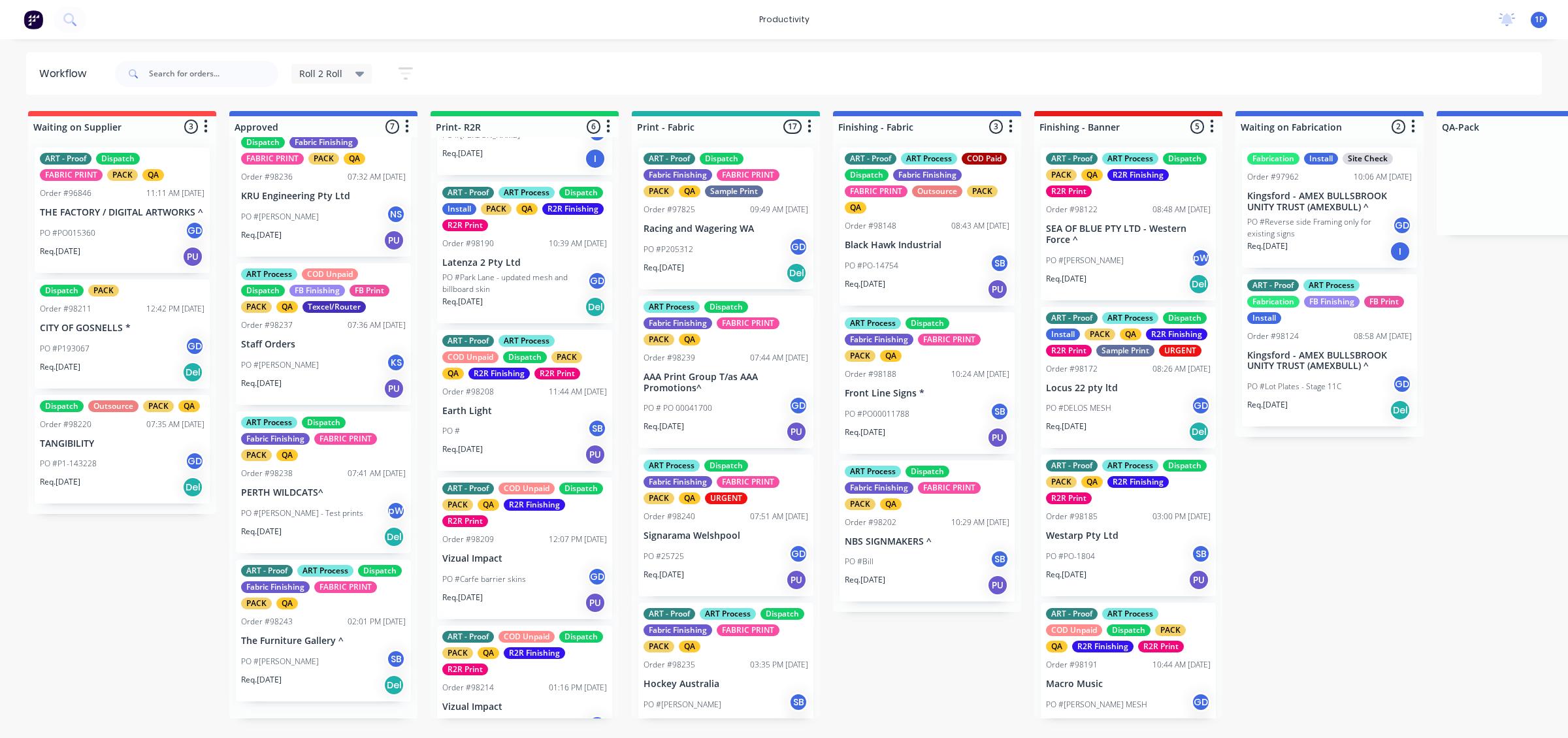
scroll to position [474, 0]
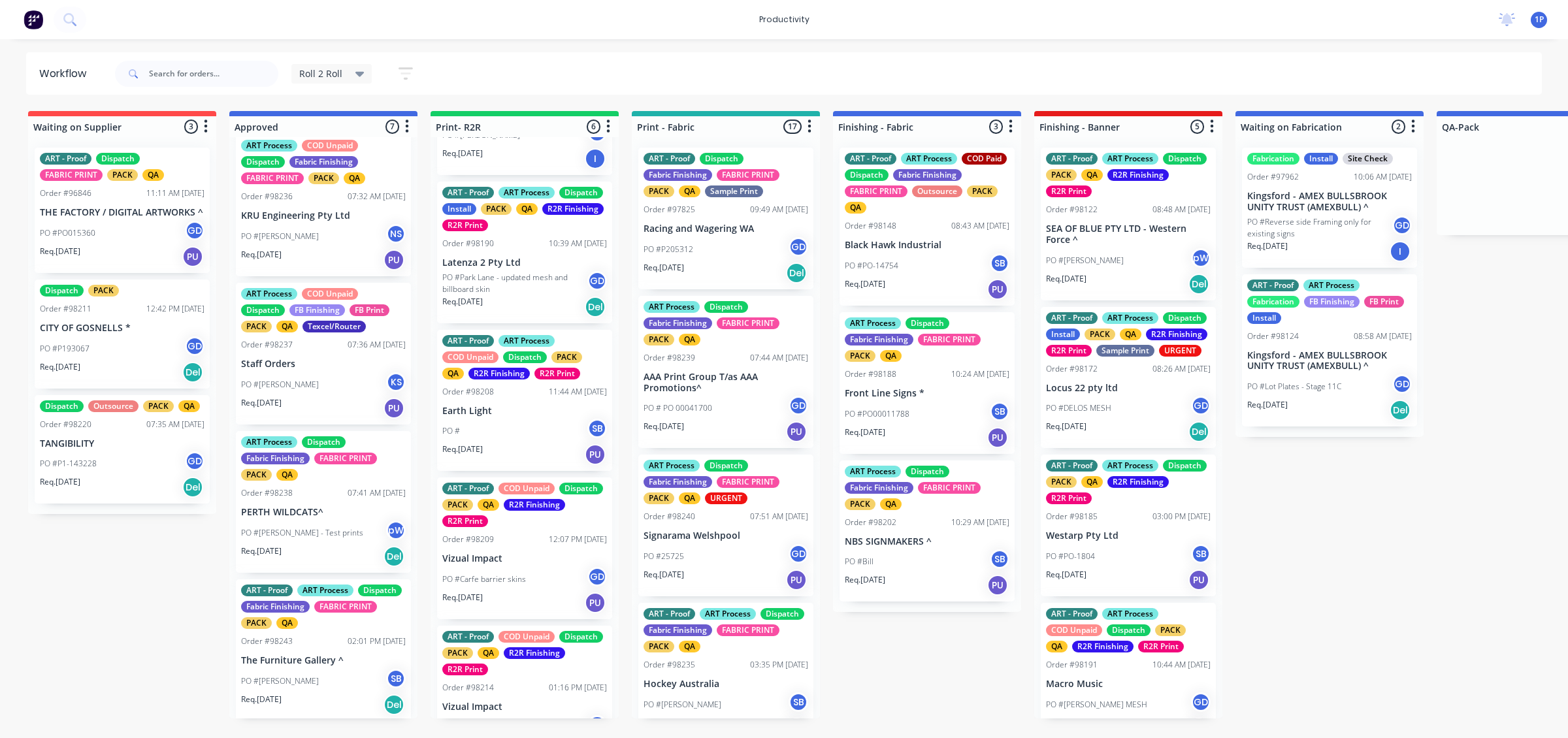
click at [711, 392] on p "AAA Print Group T/as AAA Promotions^" at bounding box center [726, 383] width 165 height 22
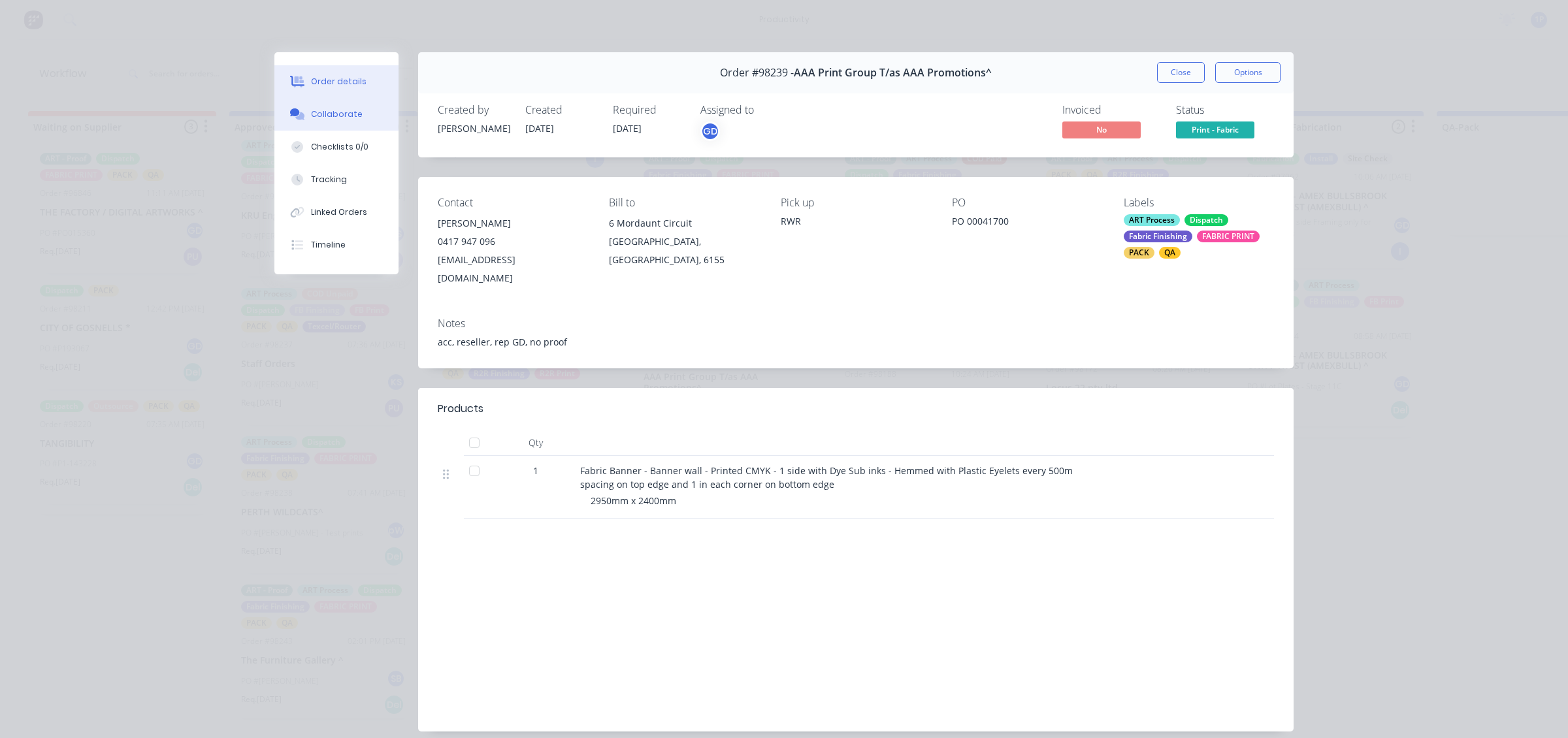
click at [369, 109] on button "Collaborate" at bounding box center [336, 114] width 124 height 33
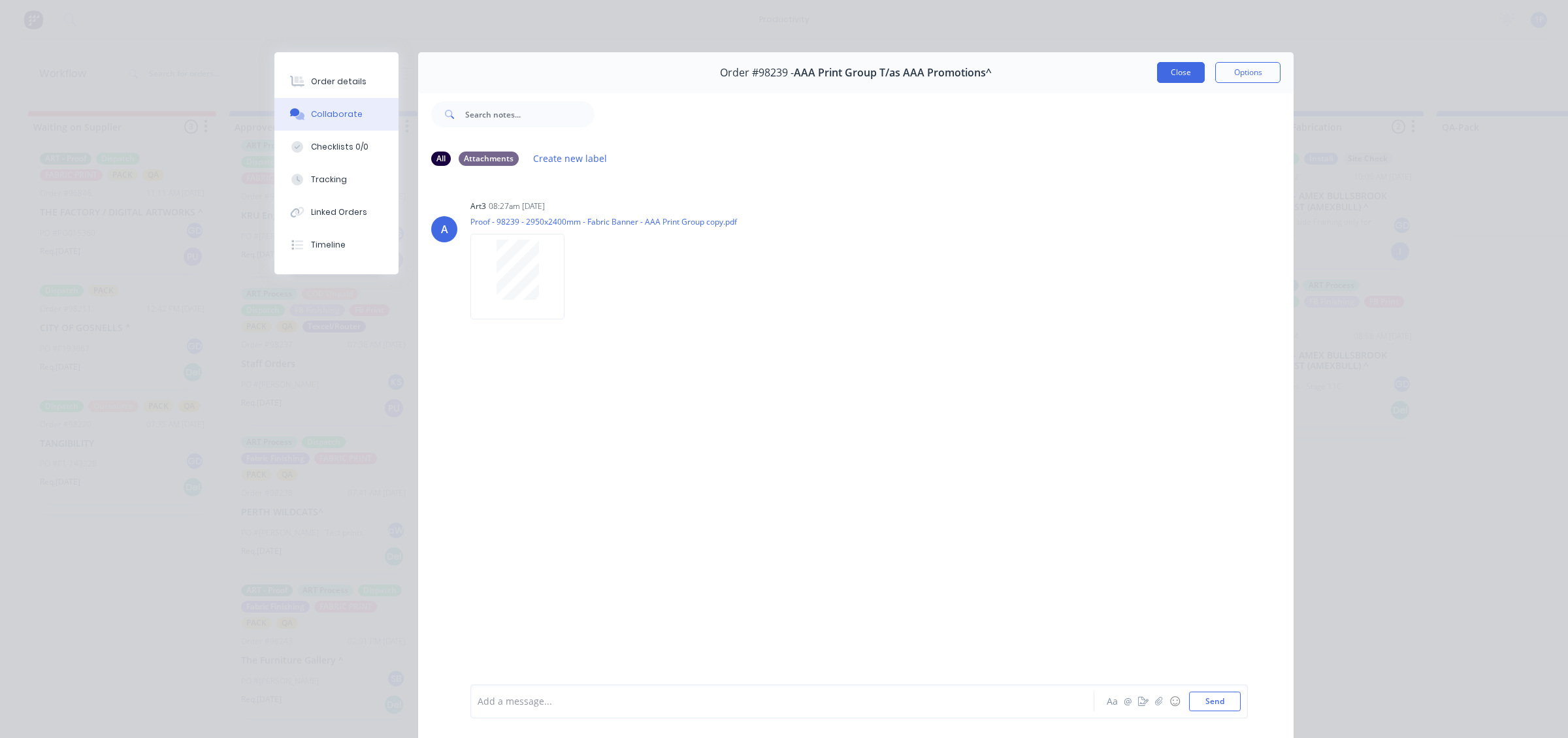
click at [954, 64] on button "Close" at bounding box center [1180, 72] width 48 height 21
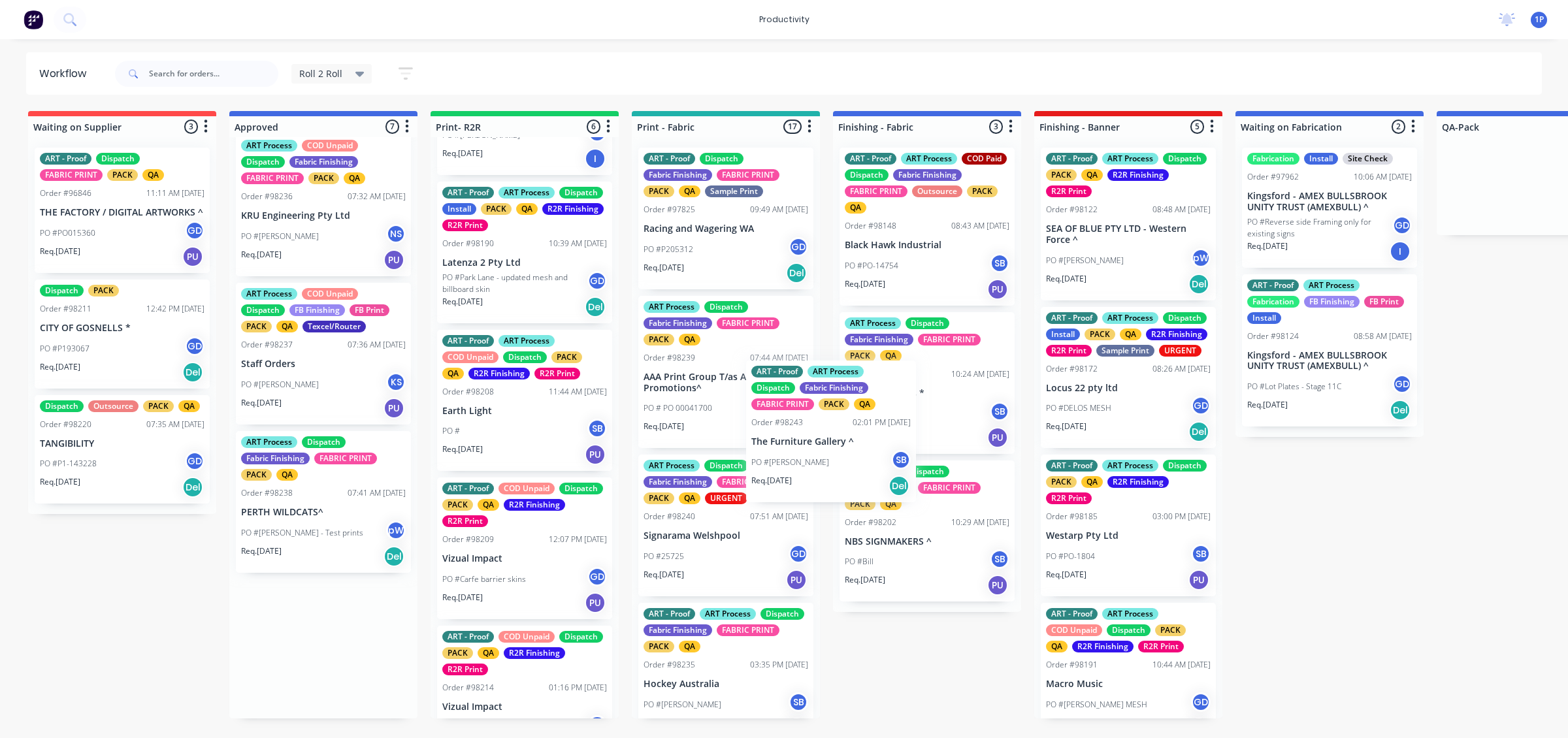
drag, startPoint x: 360, startPoint y: 652, endPoint x: 935, endPoint y: 422, distance: 619.3
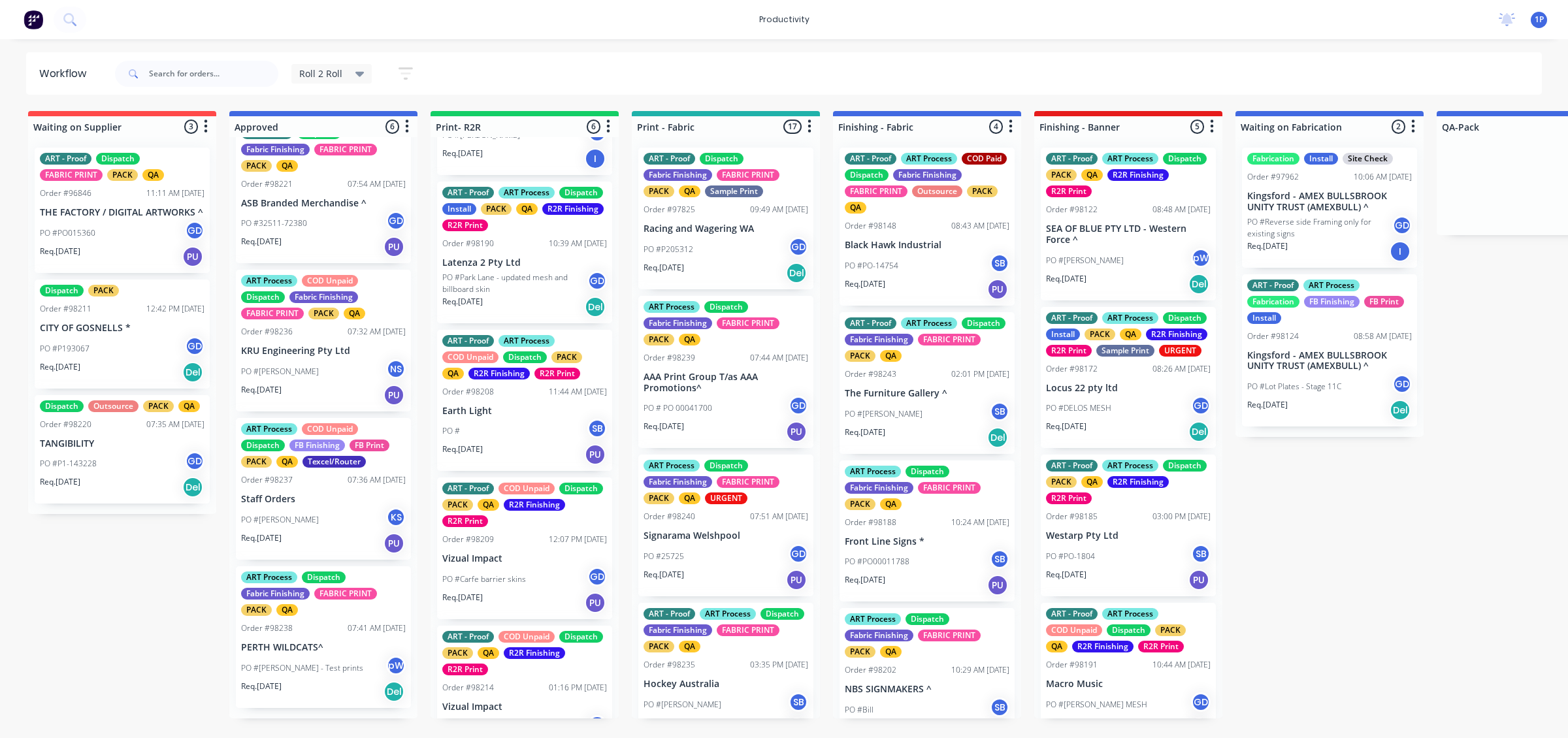
scroll to position [325, 0]
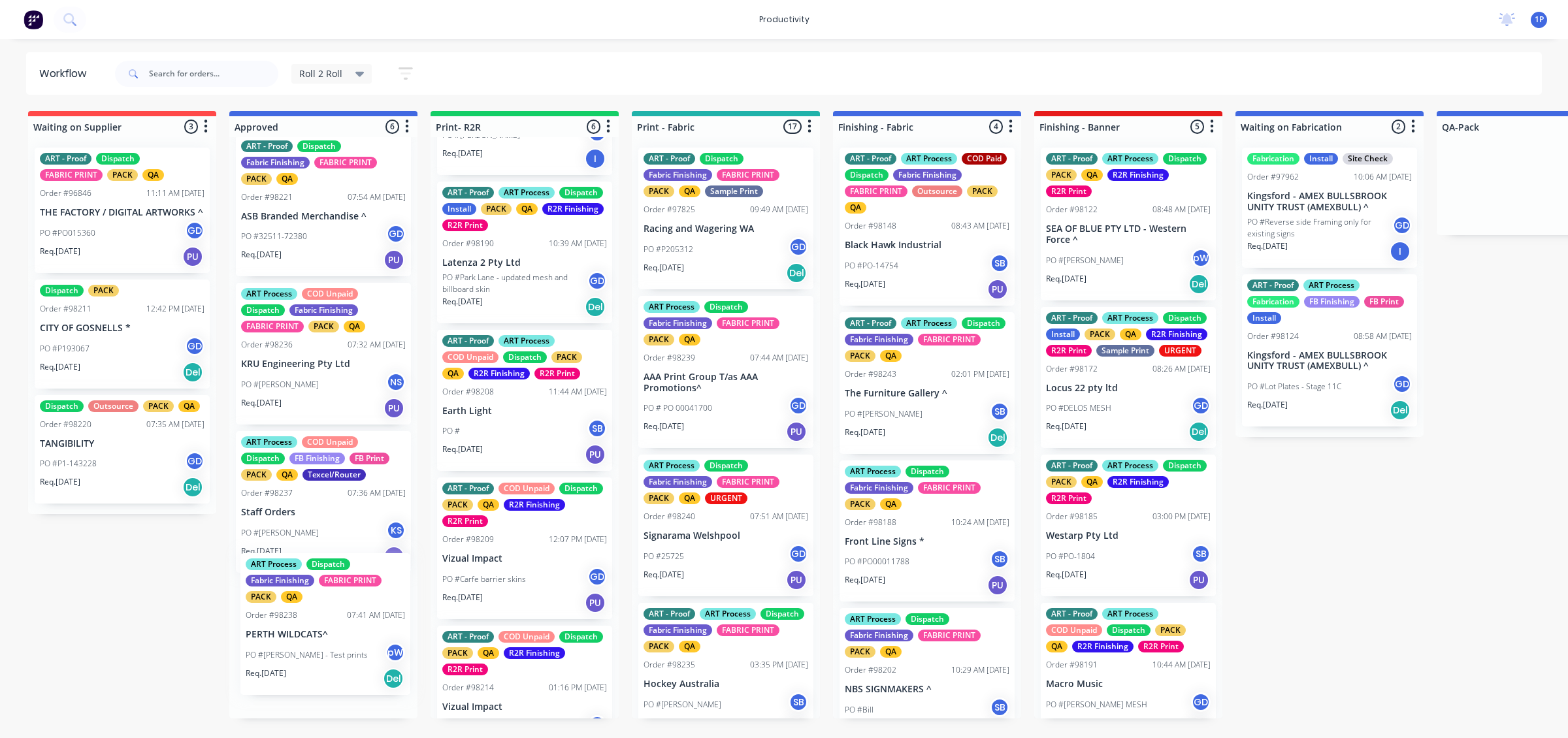
drag, startPoint x: 330, startPoint y: 673, endPoint x: 335, endPoint y: 639, distance: 34.4
click at [335, 447] on div "ART - Proof ART Process Collaborate Message FB Print Install PACK QA SAV Finish…" at bounding box center [323, 428] width 188 height 581
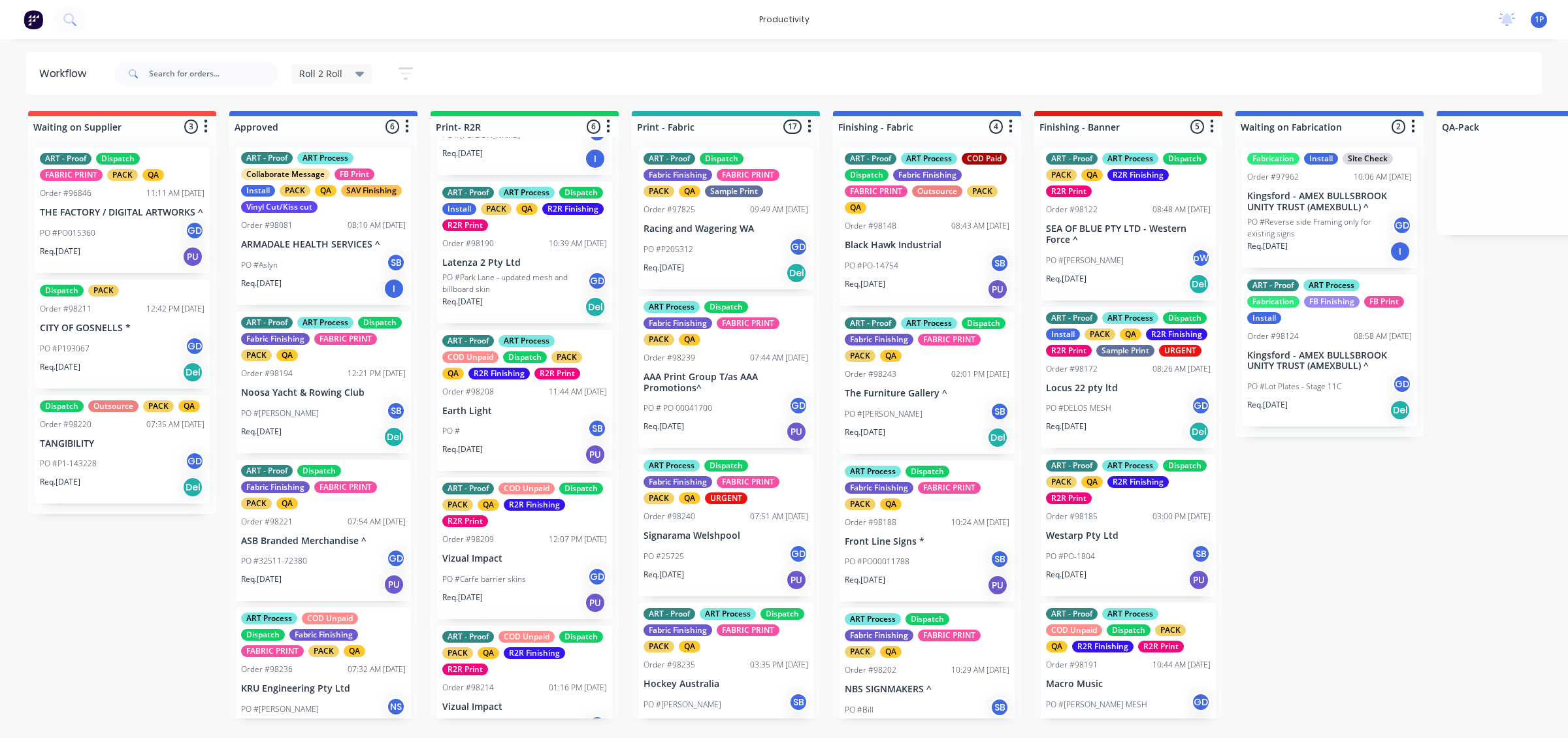
scroll to position [0, 0]
click at [299, 447] on p "PO #32511-72380" at bounding box center [274, 561] width 66 height 12
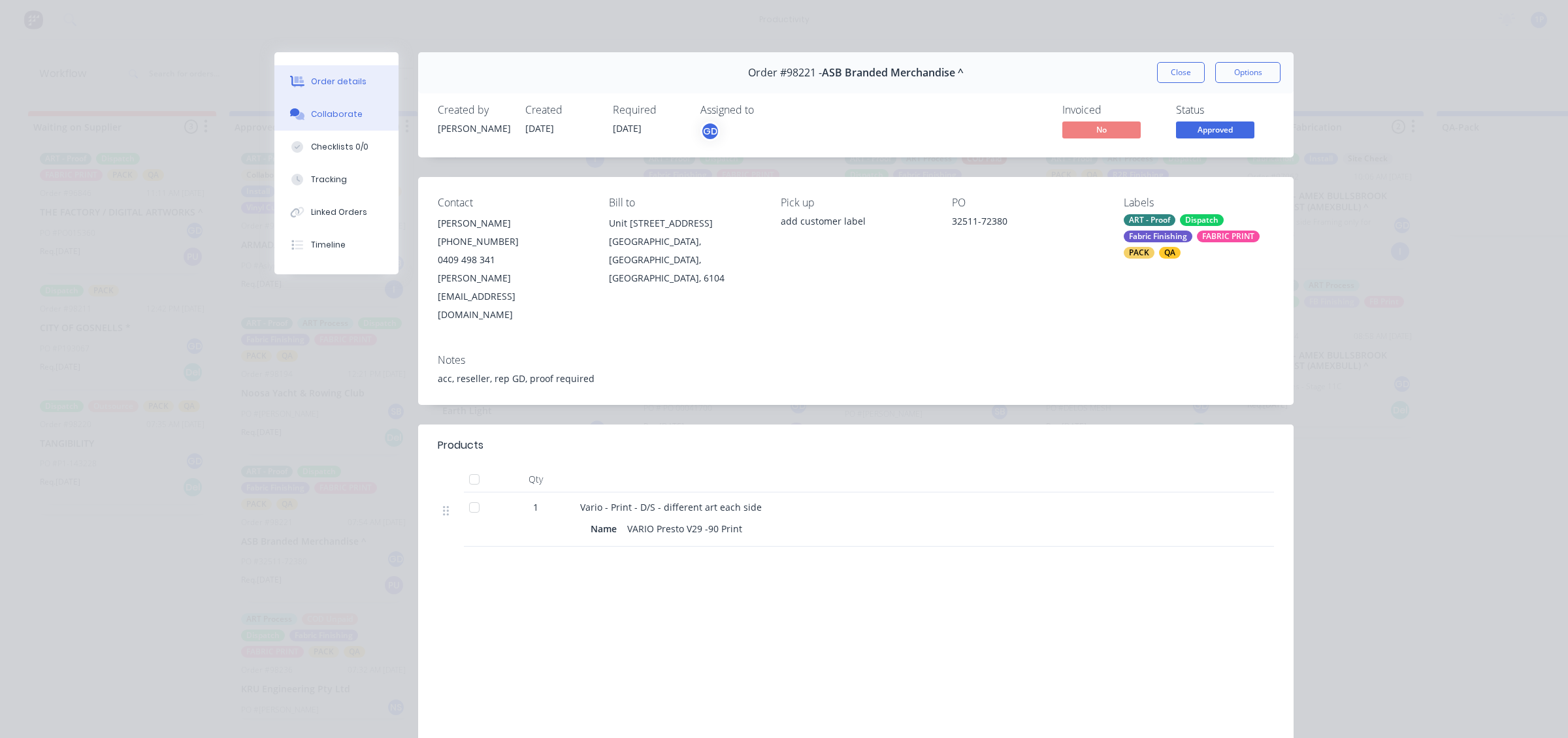
click at [331, 126] on button "Collaborate" at bounding box center [336, 114] width 124 height 33
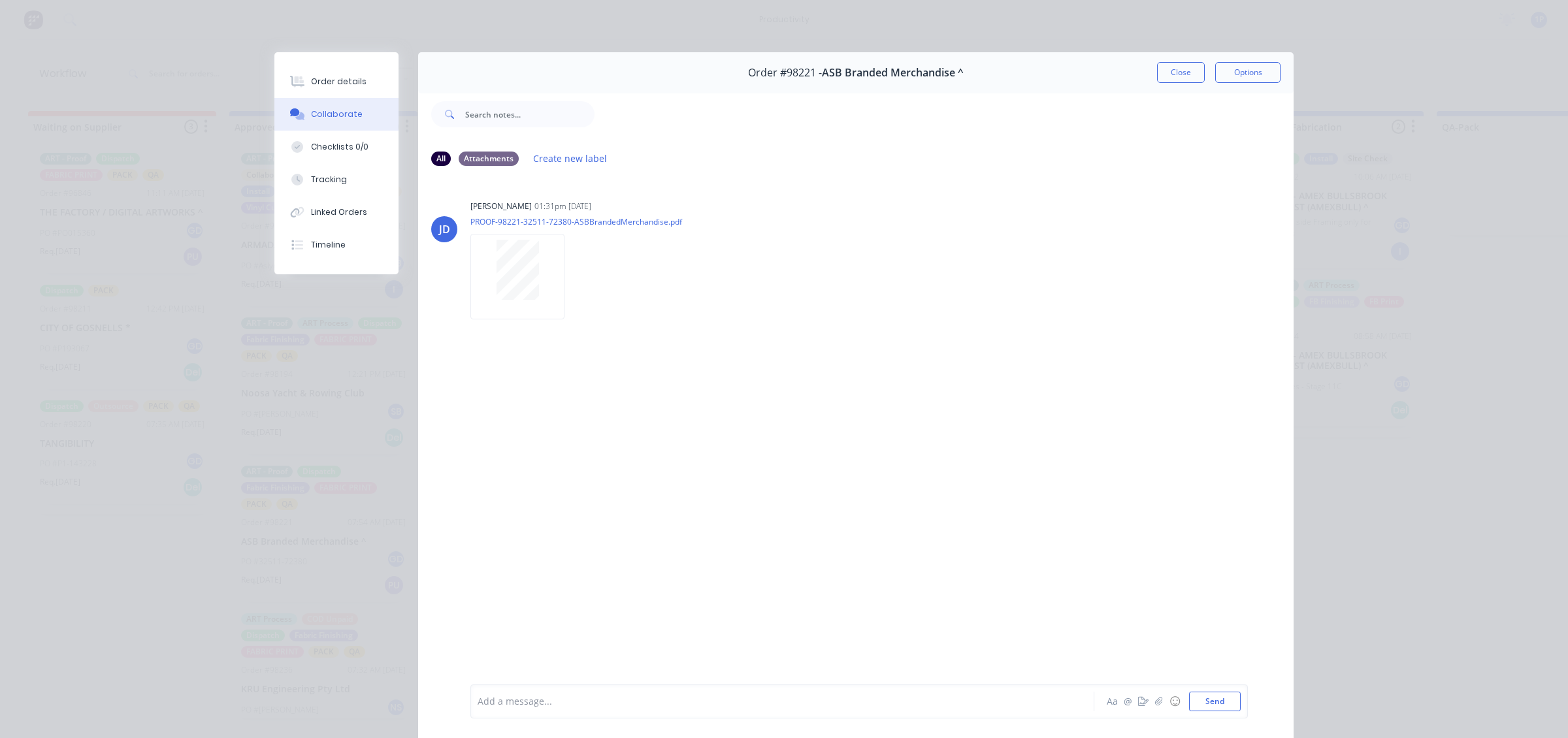
click at [954, 88] on div at bounding box center [944, 114] width 699 height 52
click at [954, 76] on button "Close" at bounding box center [1180, 72] width 48 height 21
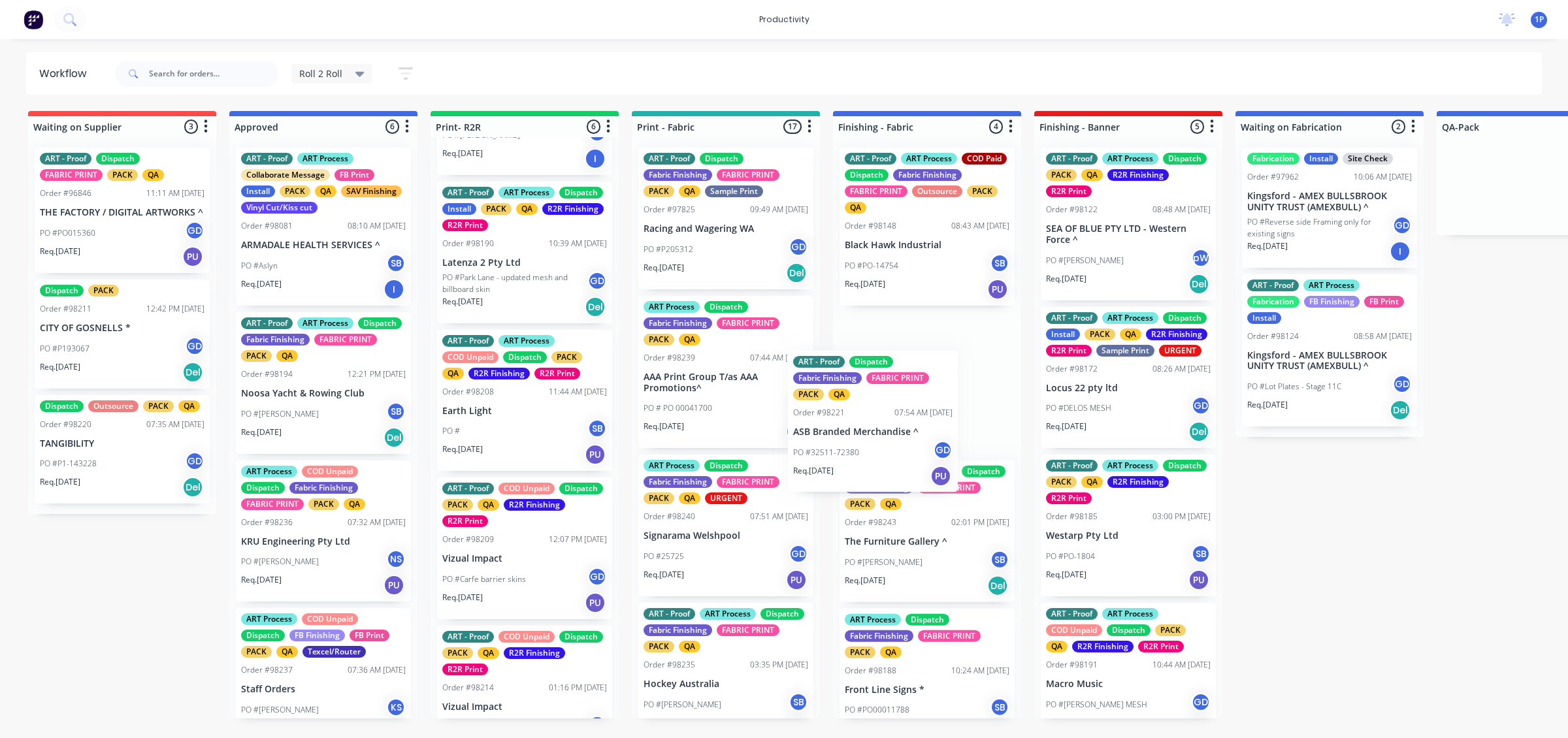
drag, startPoint x: 338, startPoint y: 514, endPoint x: 872, endPoint y: 408, distance: 544.4
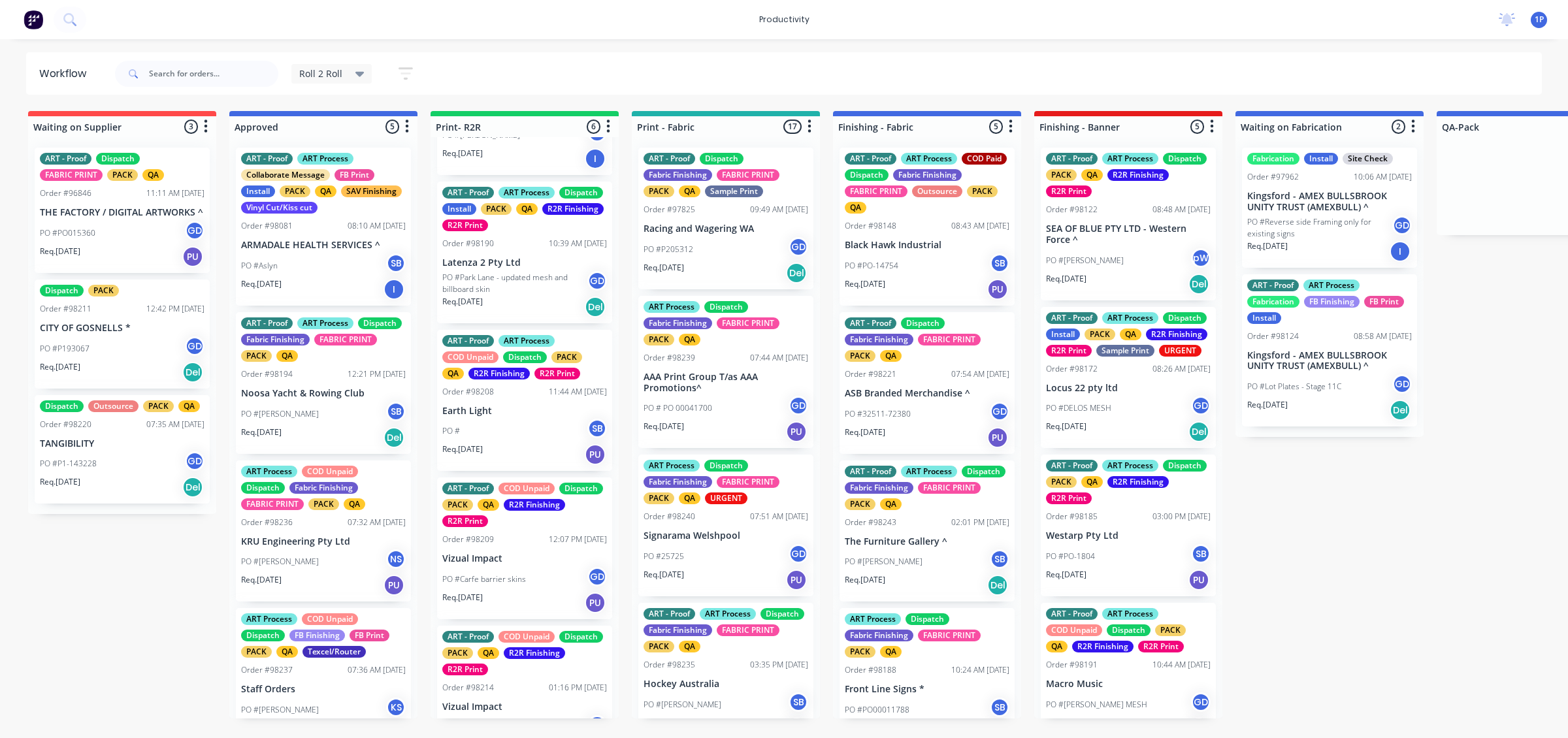
click at [321, 399] on div "ART - Proof ART Process Dispatch Fabric Finishing FABRIC PRINT PACK QA Order #9…" at bounding box center [323, 383] width 175 height 142
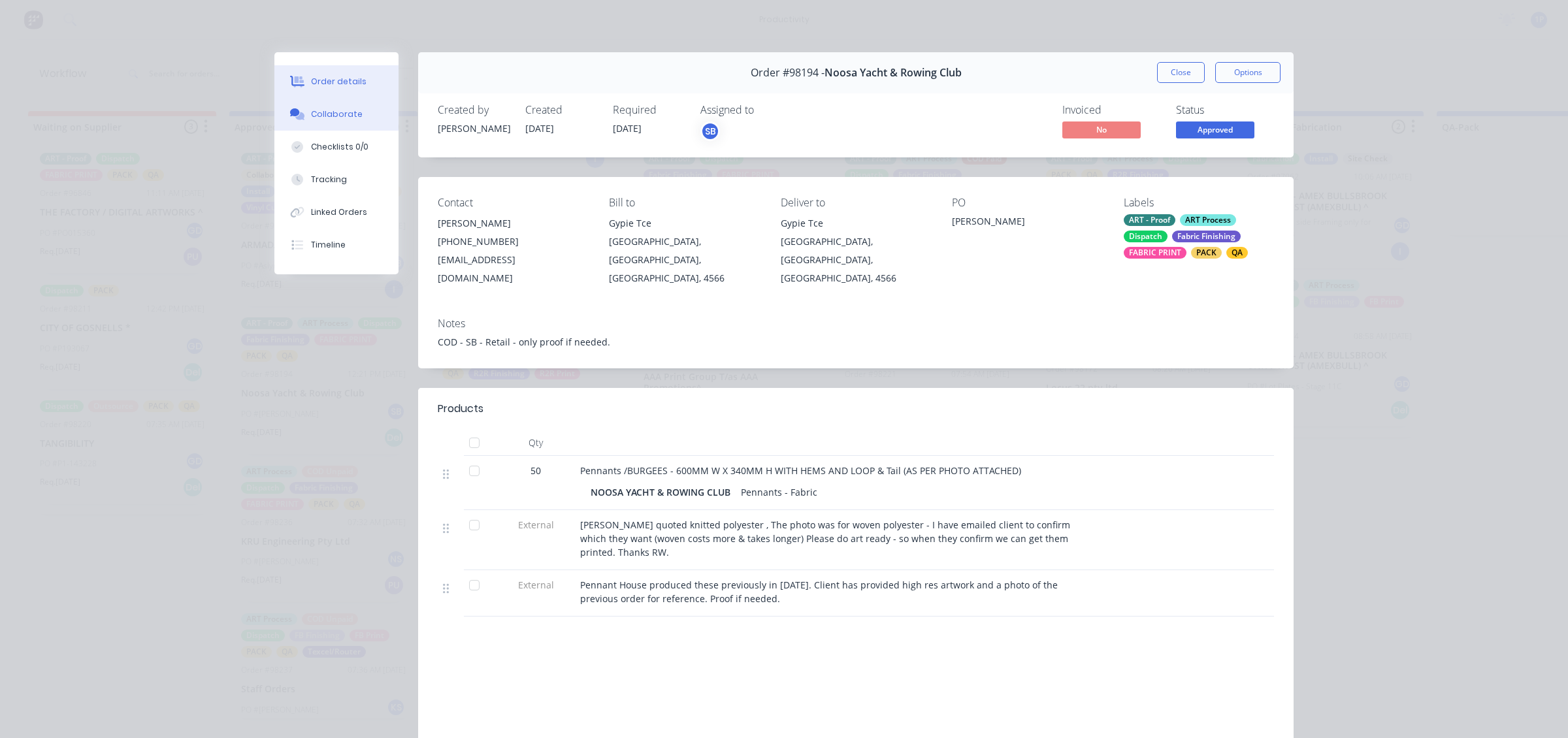
click at [286, 103] on button "Collaborate" at bounding box center [336, 114] width 124 height 33
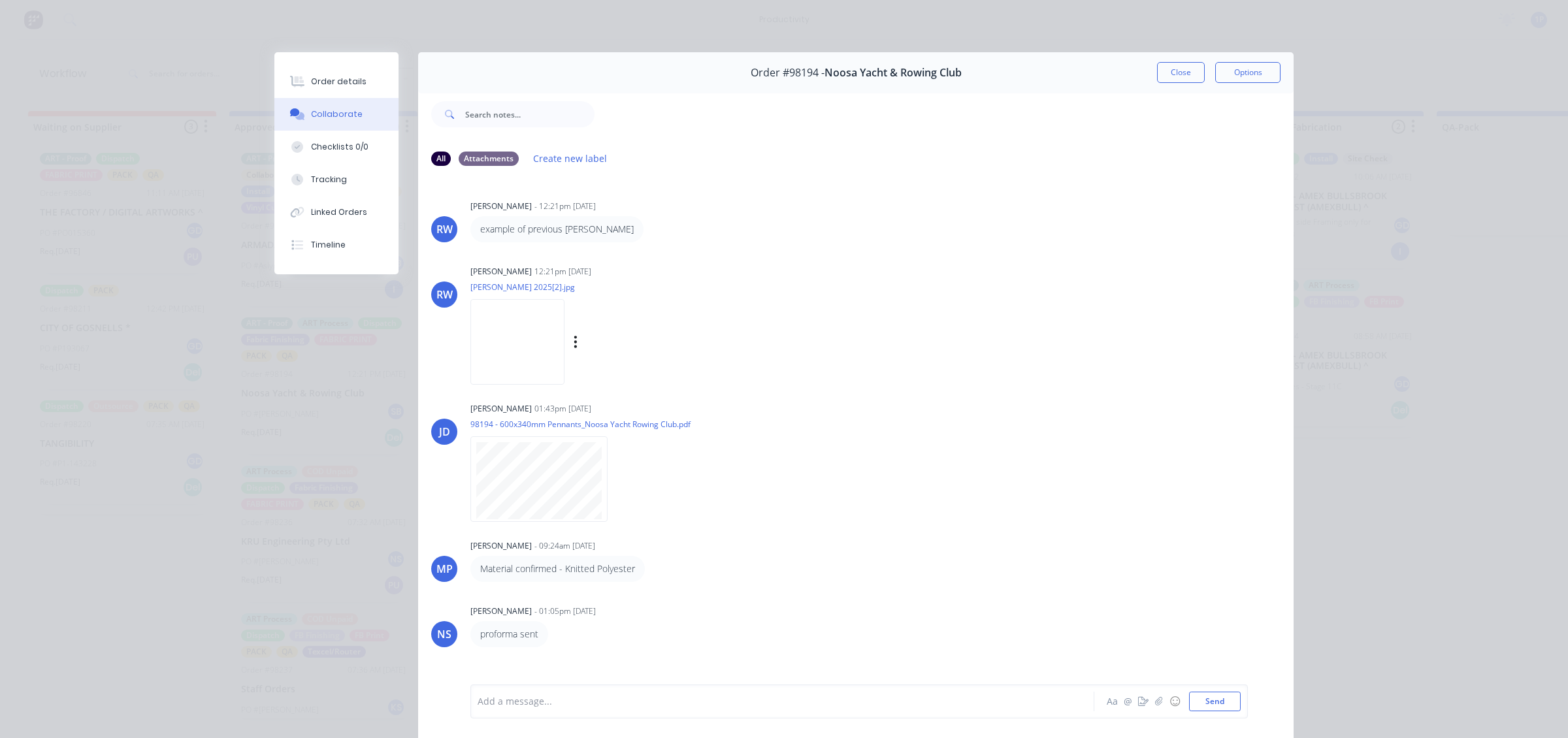
click at [504, 367] on img at bounding box center [517, 342] width 94 height 86
click at [954, 79] on button "Close" at bounding box center [1180, 72] width 48 height 21
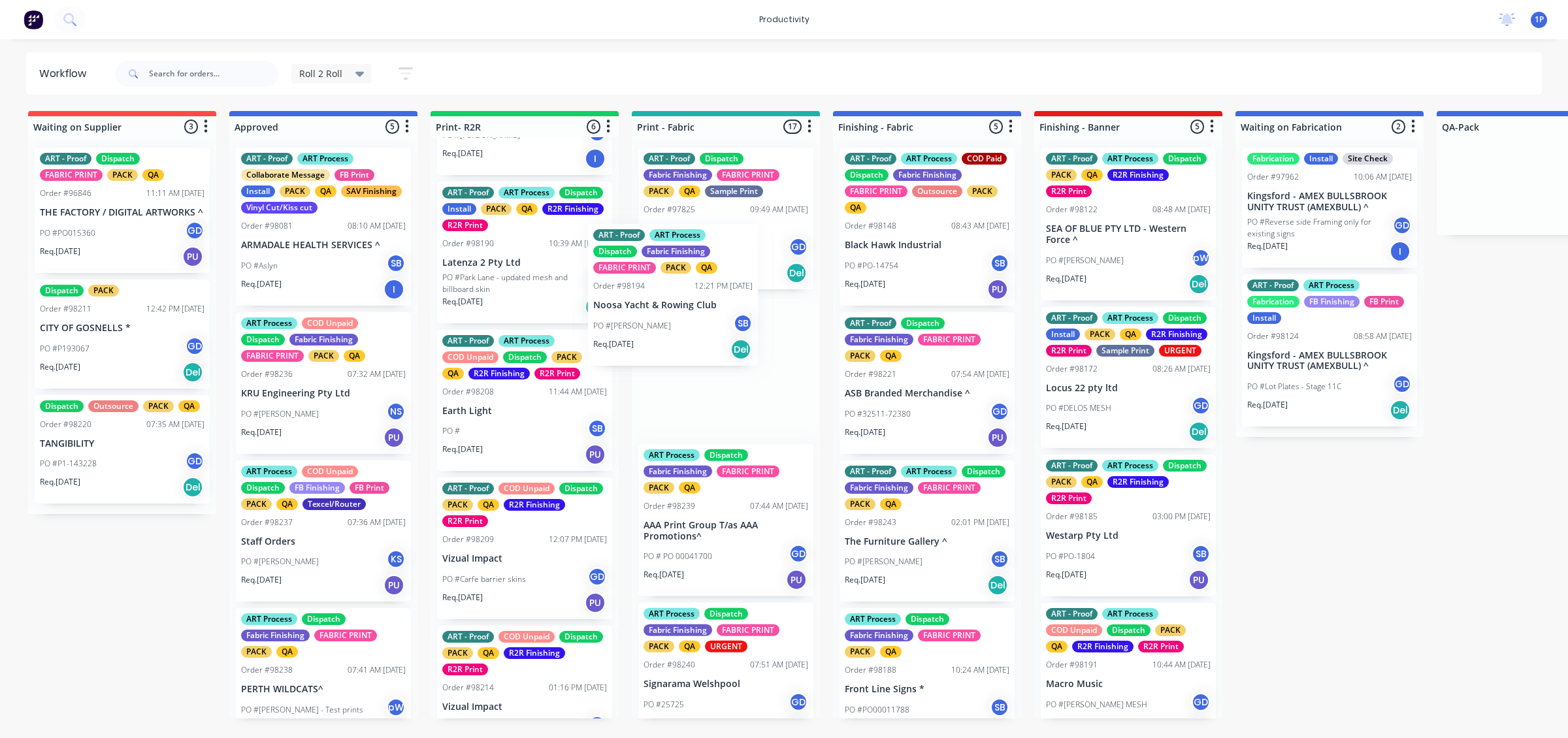
drag, startPoint x: 326, startPoint y: 405, endPoint x: 696, endPoint y: 308, distance: 382.5
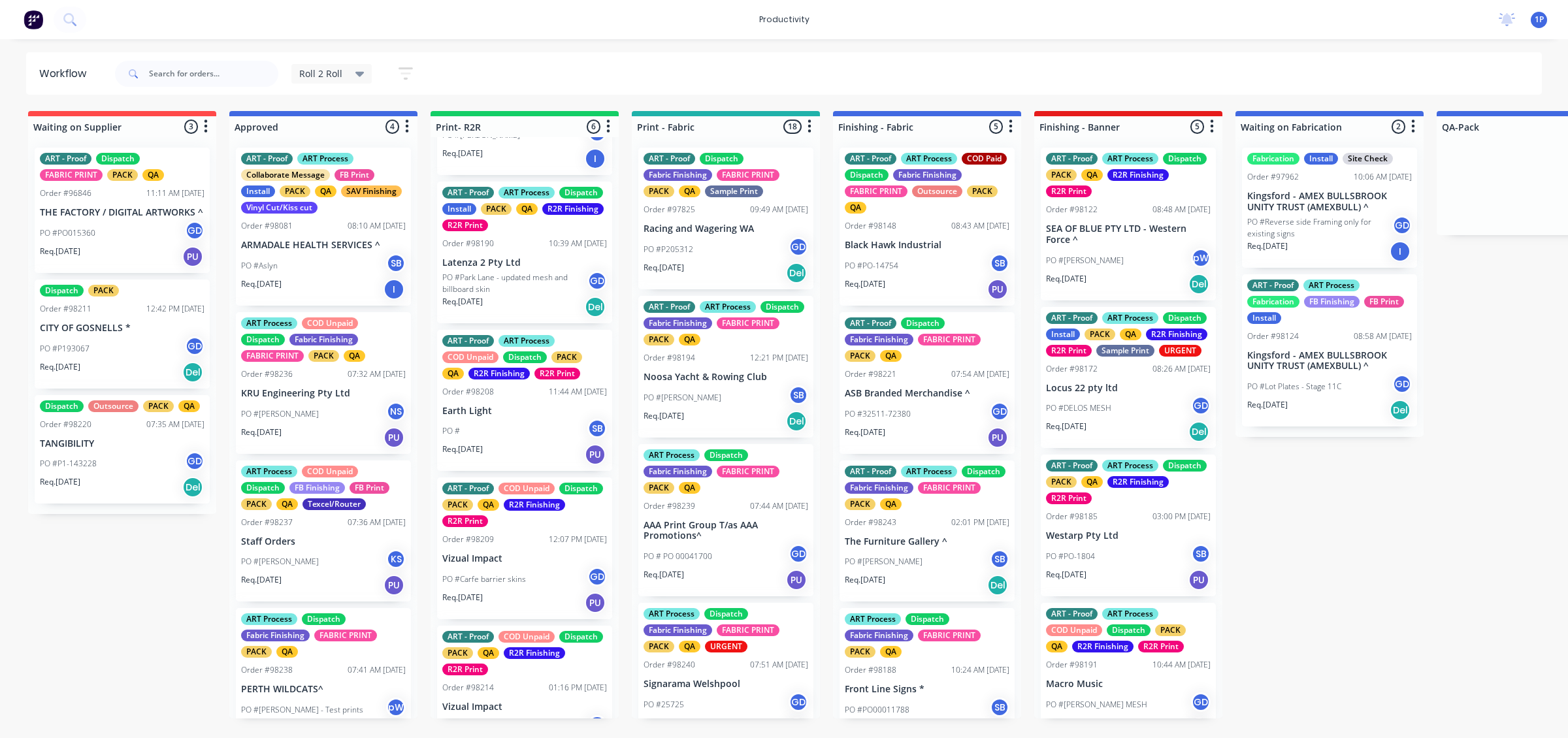
click at [337, 432] on div "Req. [DATE] PU" at bounding box center [323, 437] width 165 height 22
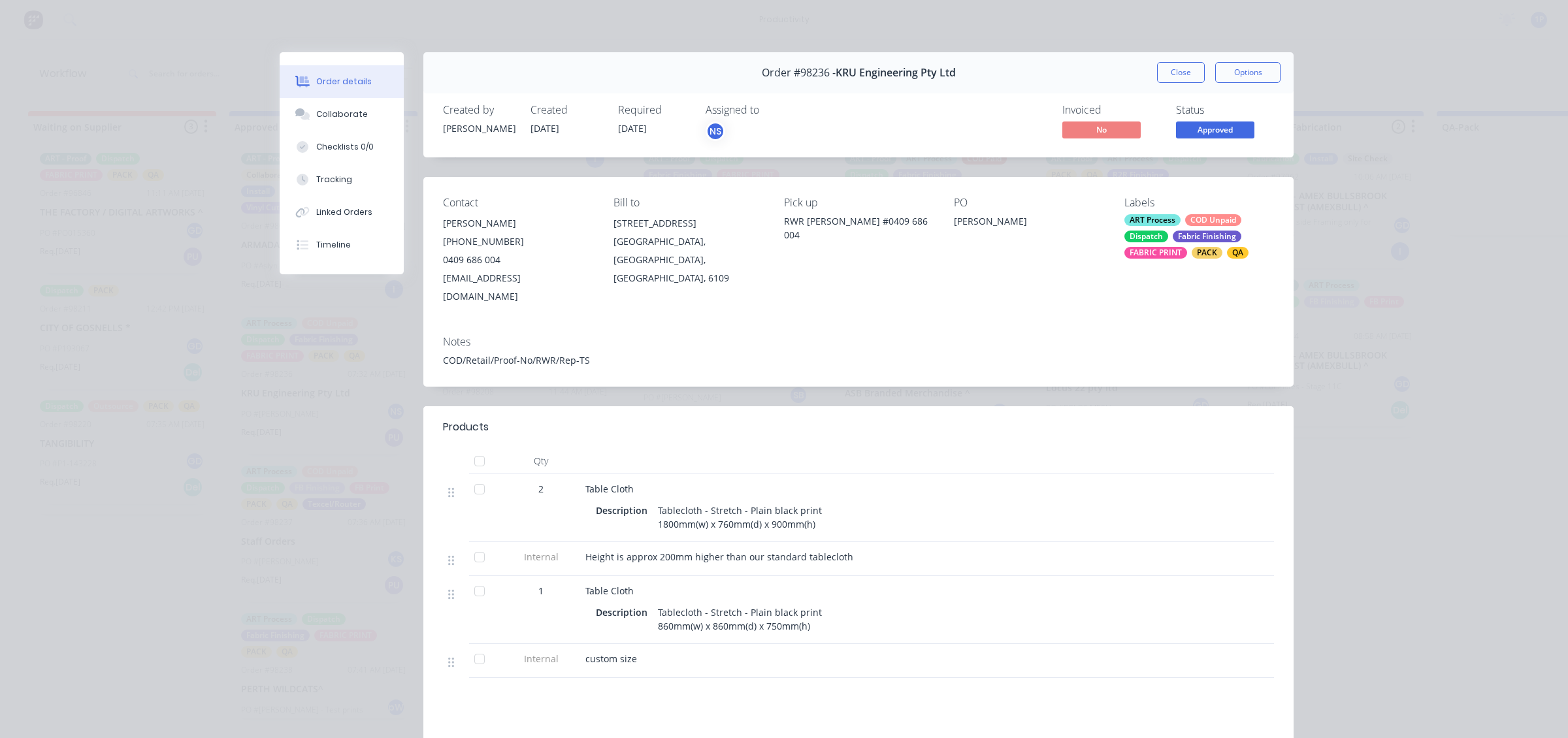
click at [954, 57] on div "Order #98236 - KRU Engineering Pty Ltd Close Options" at bounding box center [859, 73] width 870 height 41
click at [954, 67] on button "Close" at bounding box center [1180, 72] width 48 height 21
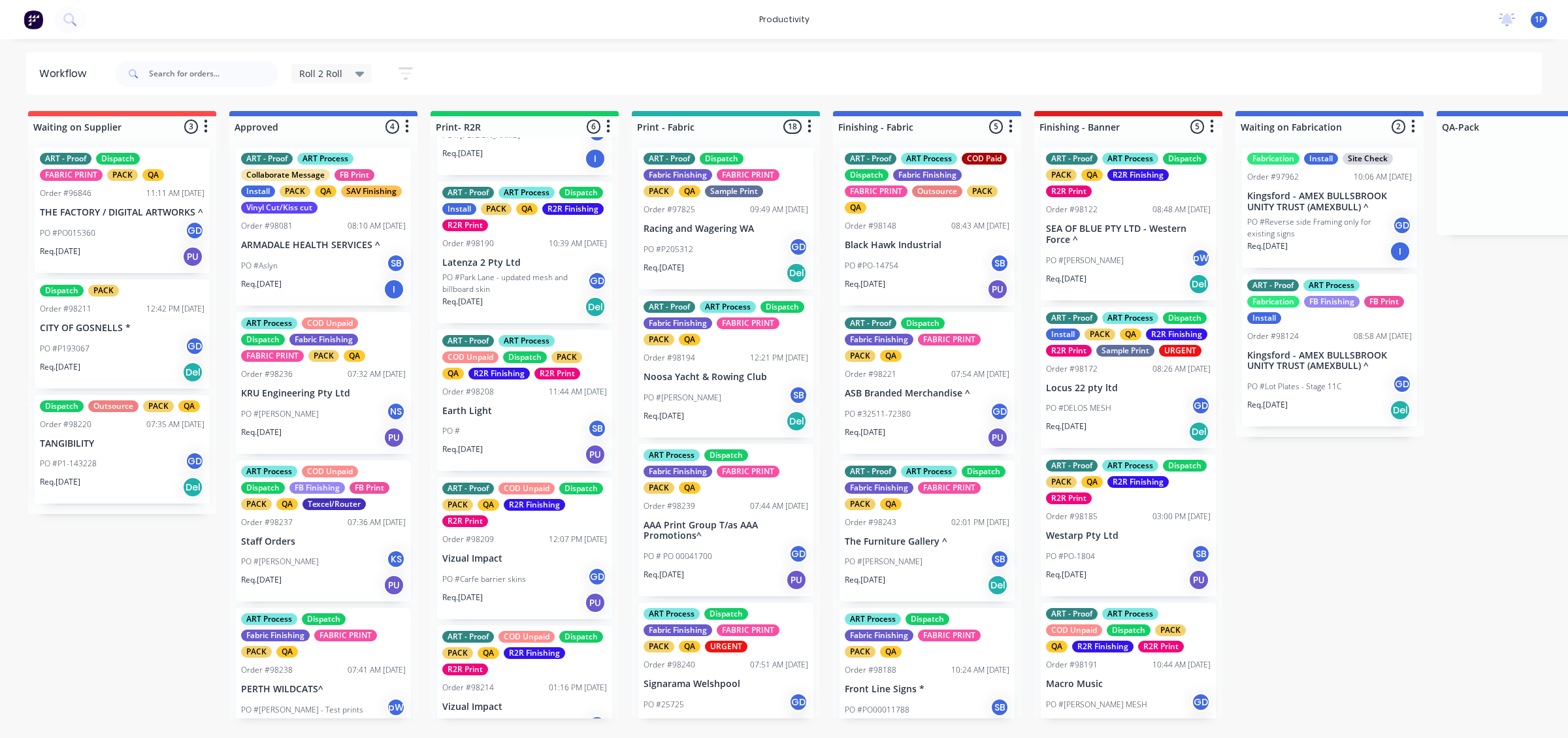
click at [538, 281] on p "PO #Park Lane - updated mesh and billboard skin" at bounding box center [515, 283] width 145 height 24
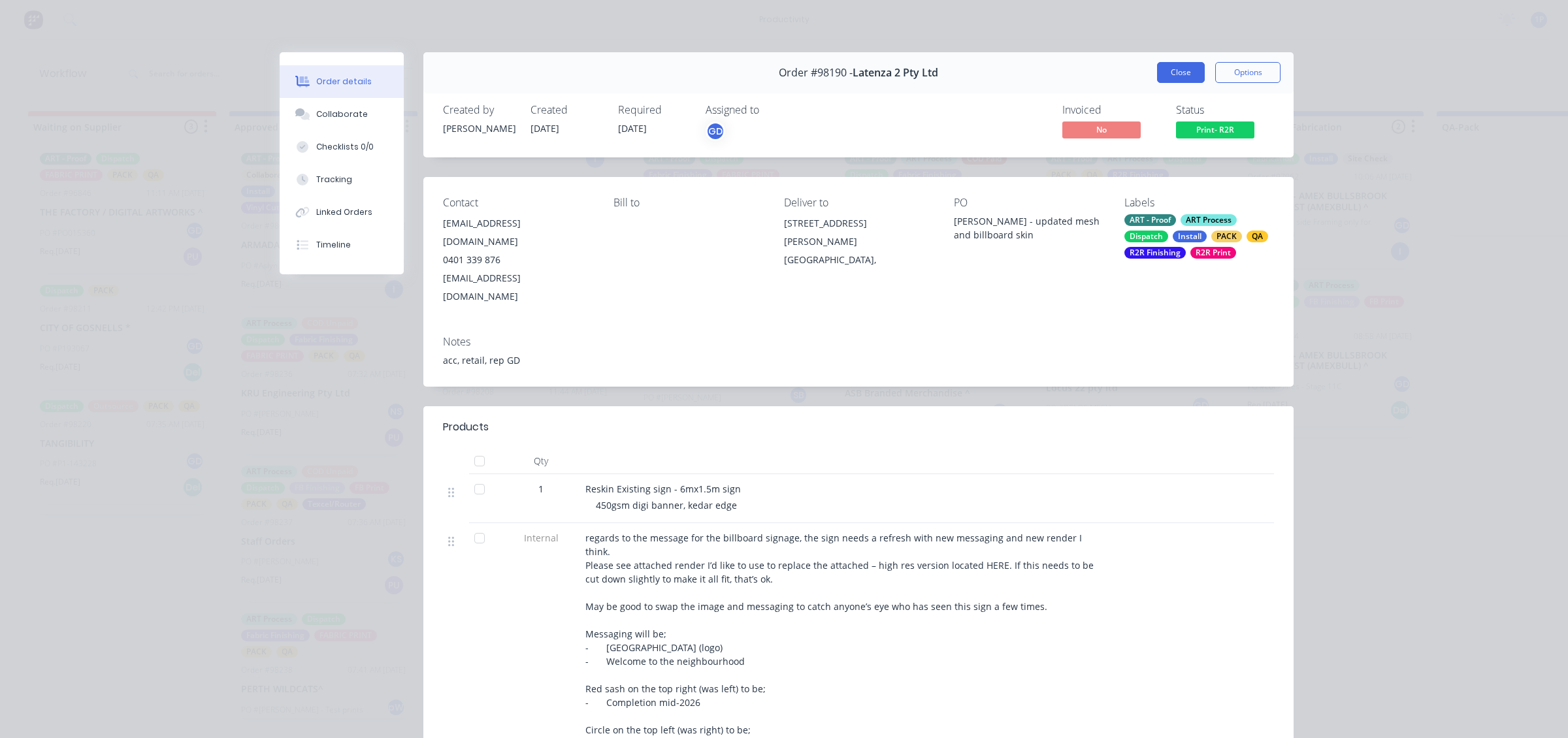
click at [954, 69] on button "Close" at bounding box center [1180, 72] width 48 height 21
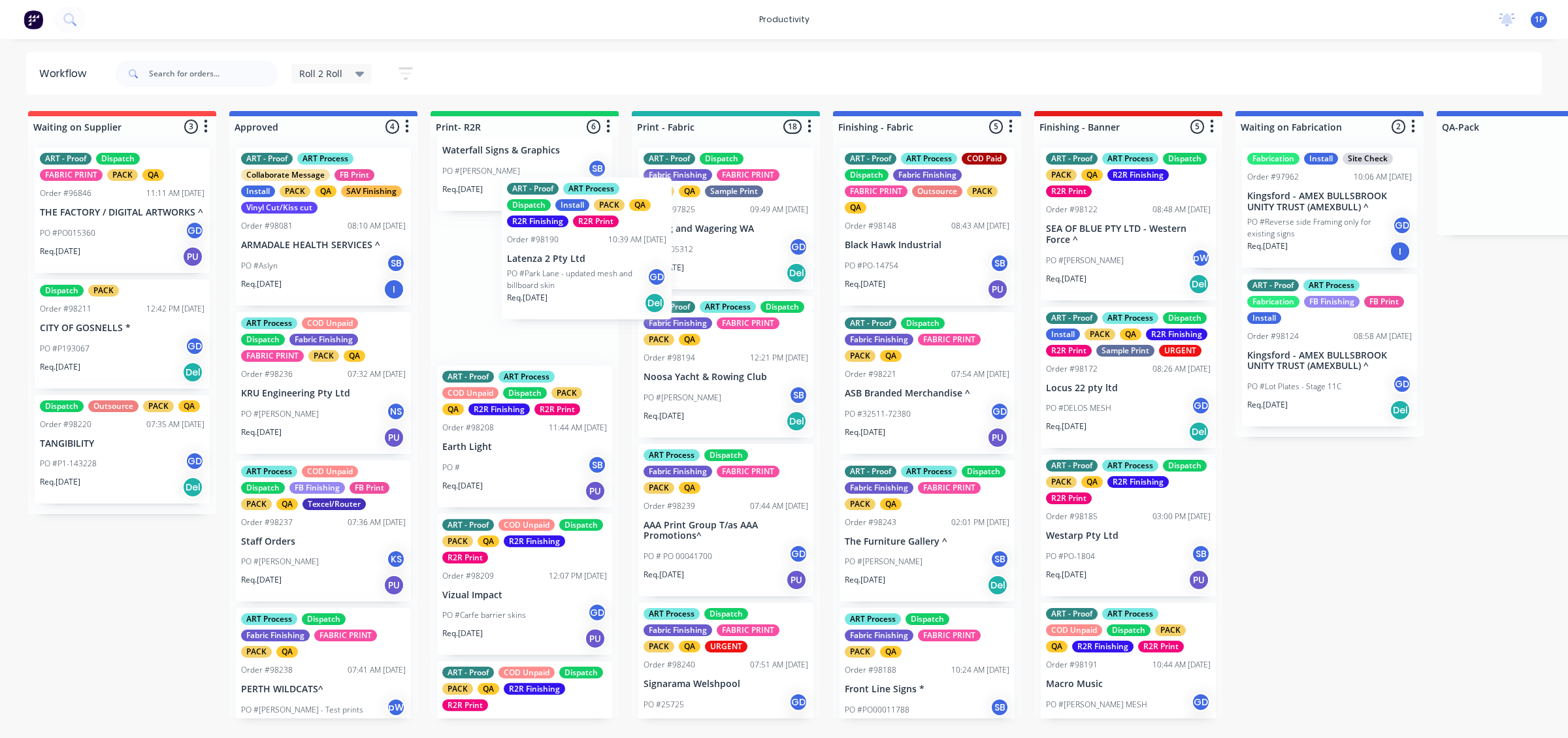
scroll to position [126, 0]
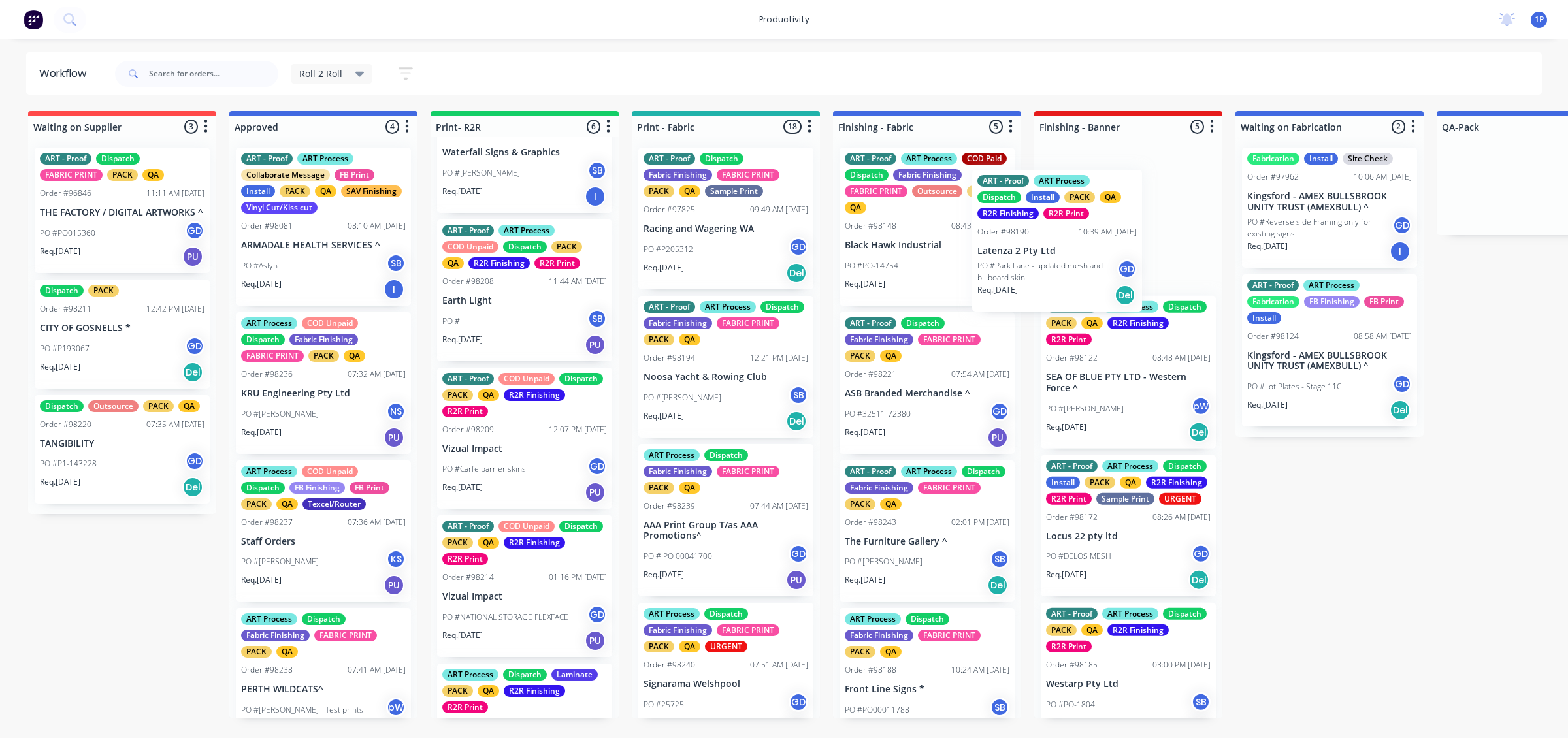
drag, startPoint x: 544, startPoint y: 303, endPoint x: 1087, endPoint y: 289, distance: 543.2
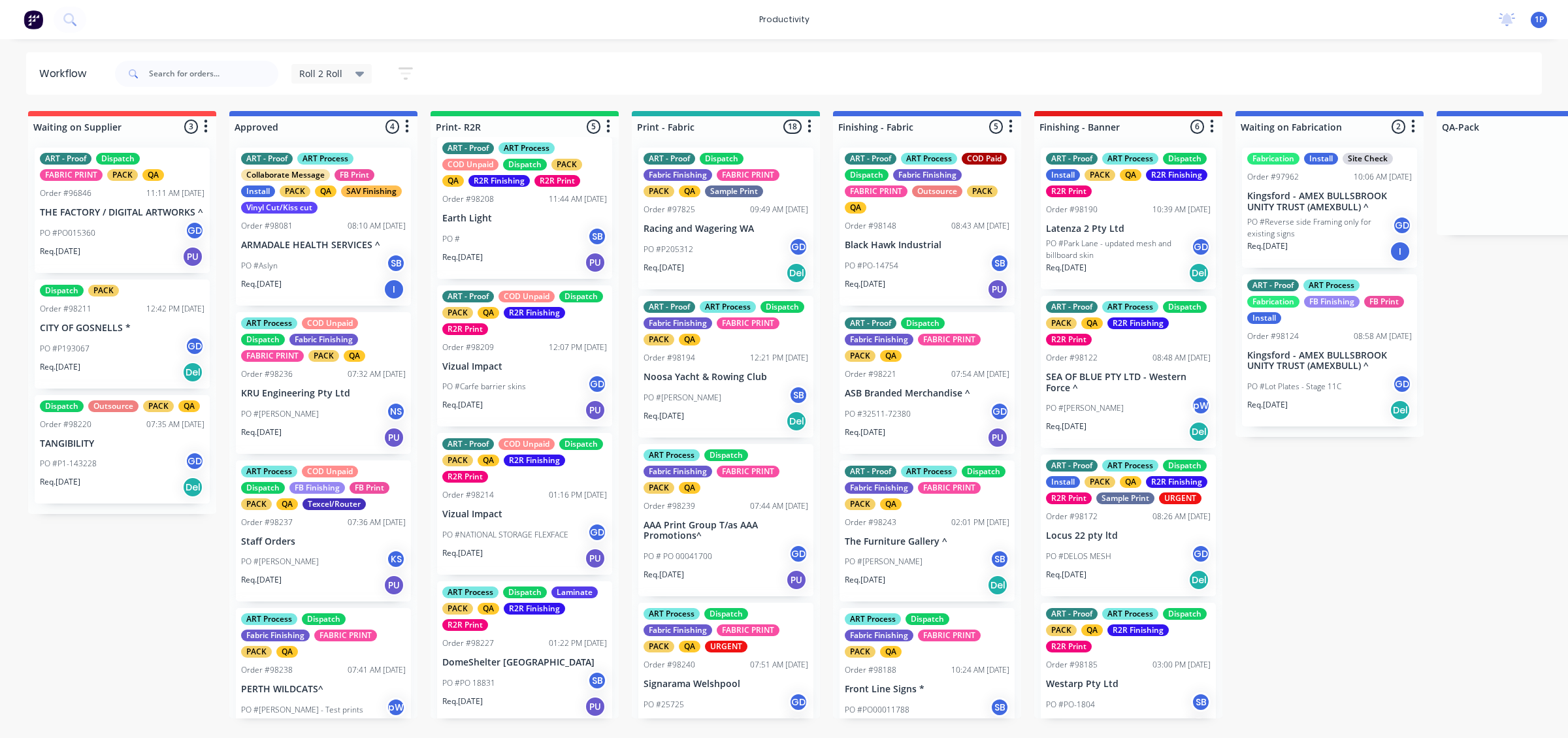
scroll to position [210, 0]
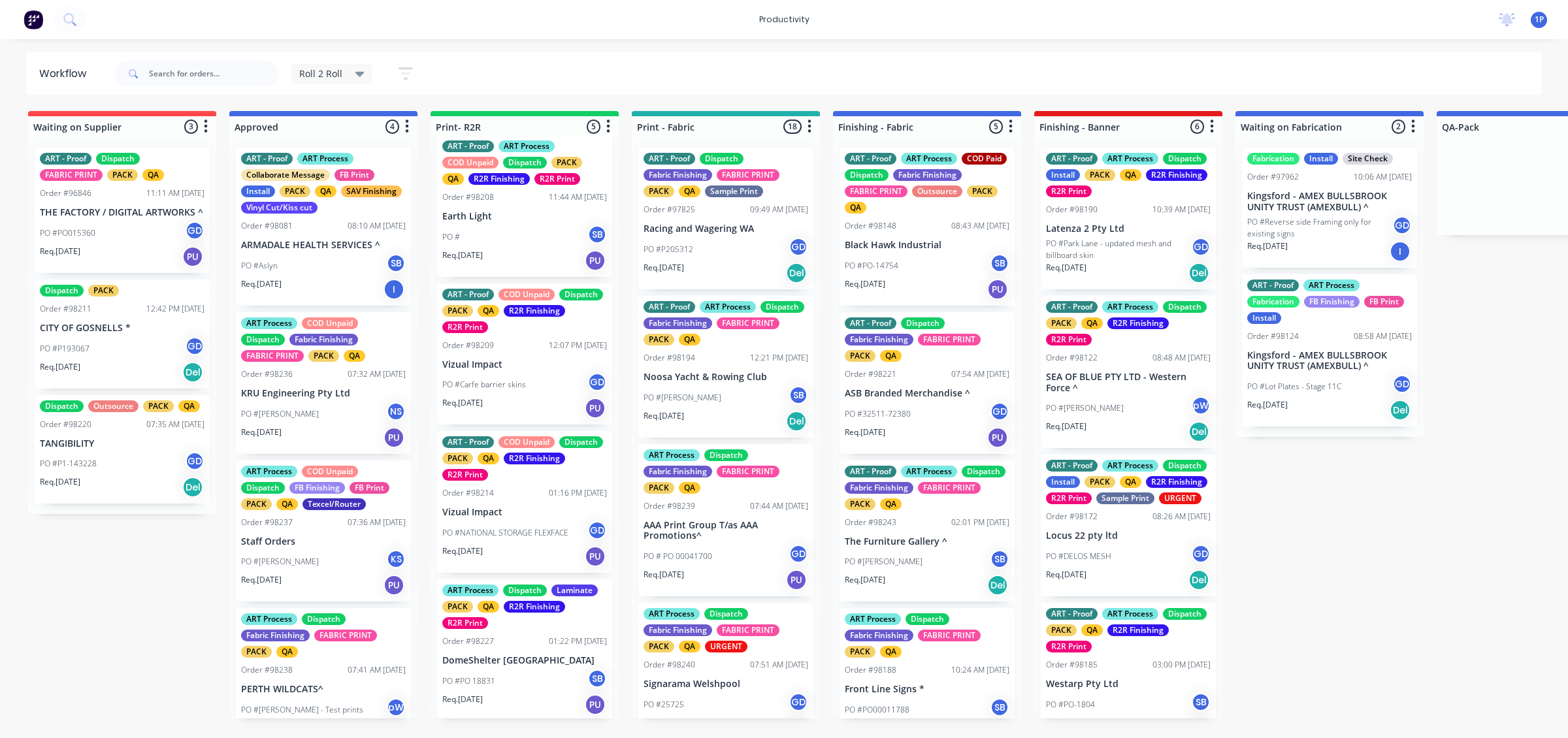
click at [540, 447] on p "DomeShelter [GEOGRAPHIC_DATA]" at bounding box center [525, 661] width 165 height 11
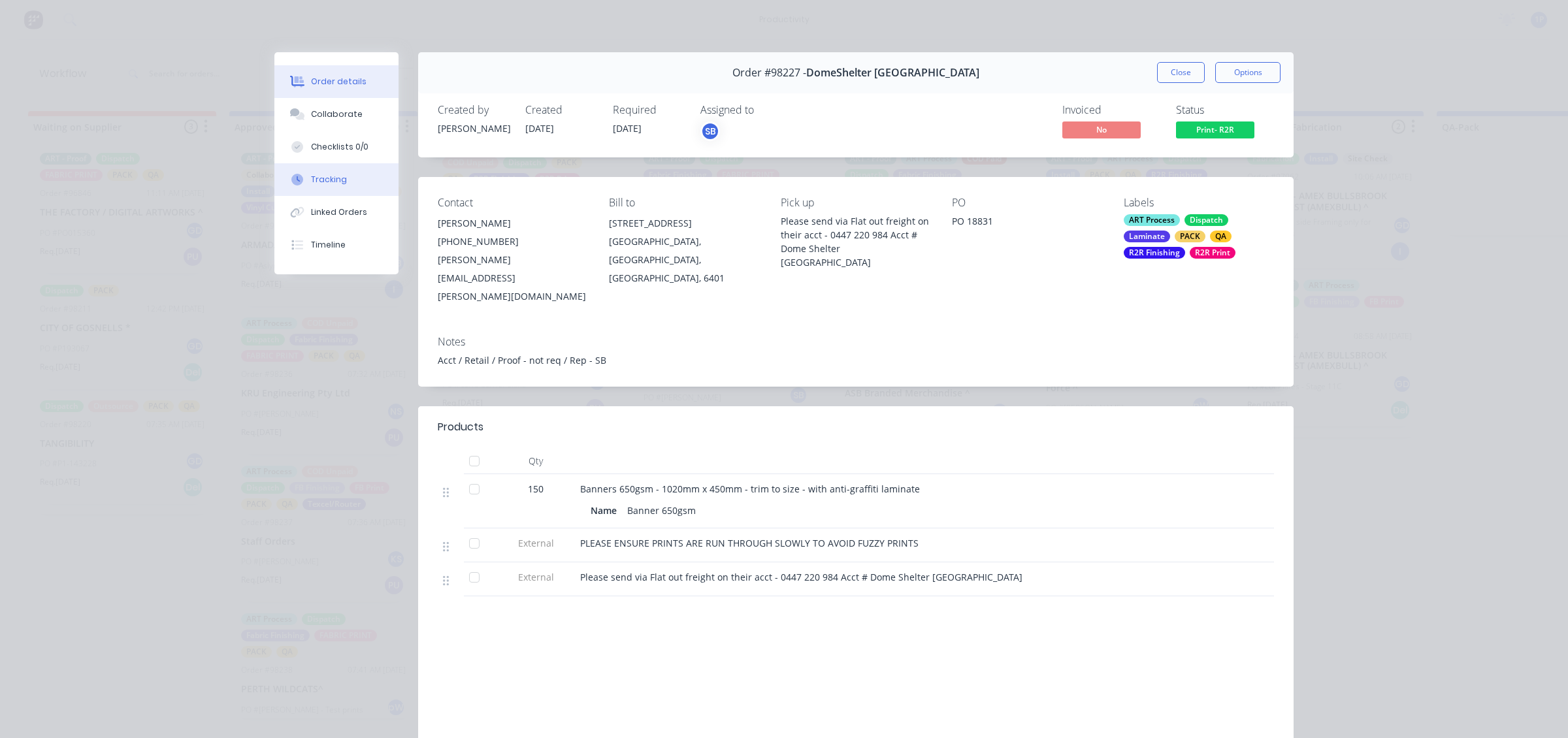
click at [319, 179] on div "Tracking" at bounding box center [329, 179] width 36 height 12
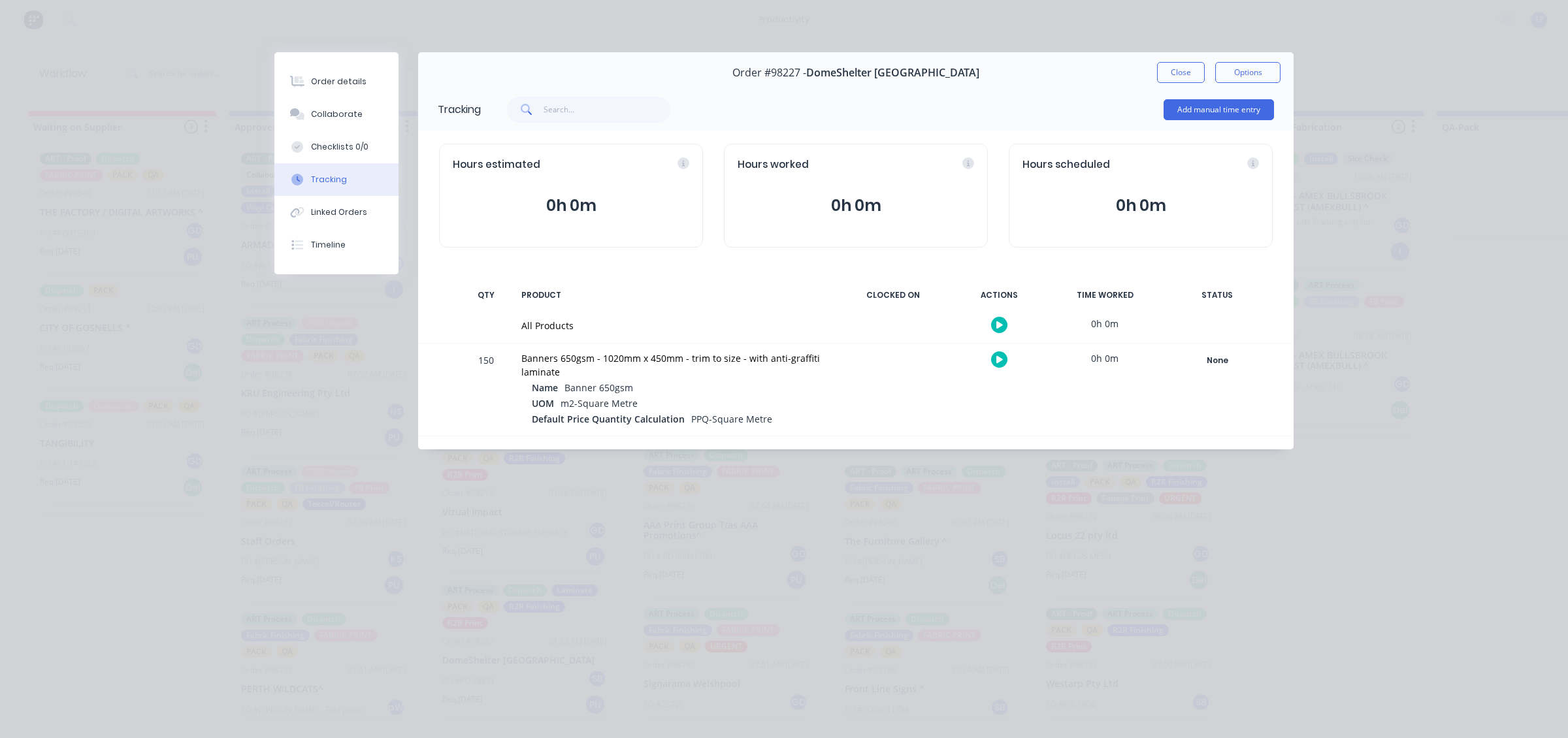
click at [954, 354] on div at bounding box center [998, 359] width 98 height 32
click at [954, 366] on button "button" at bounding box center [999, 360] width 16 height 16
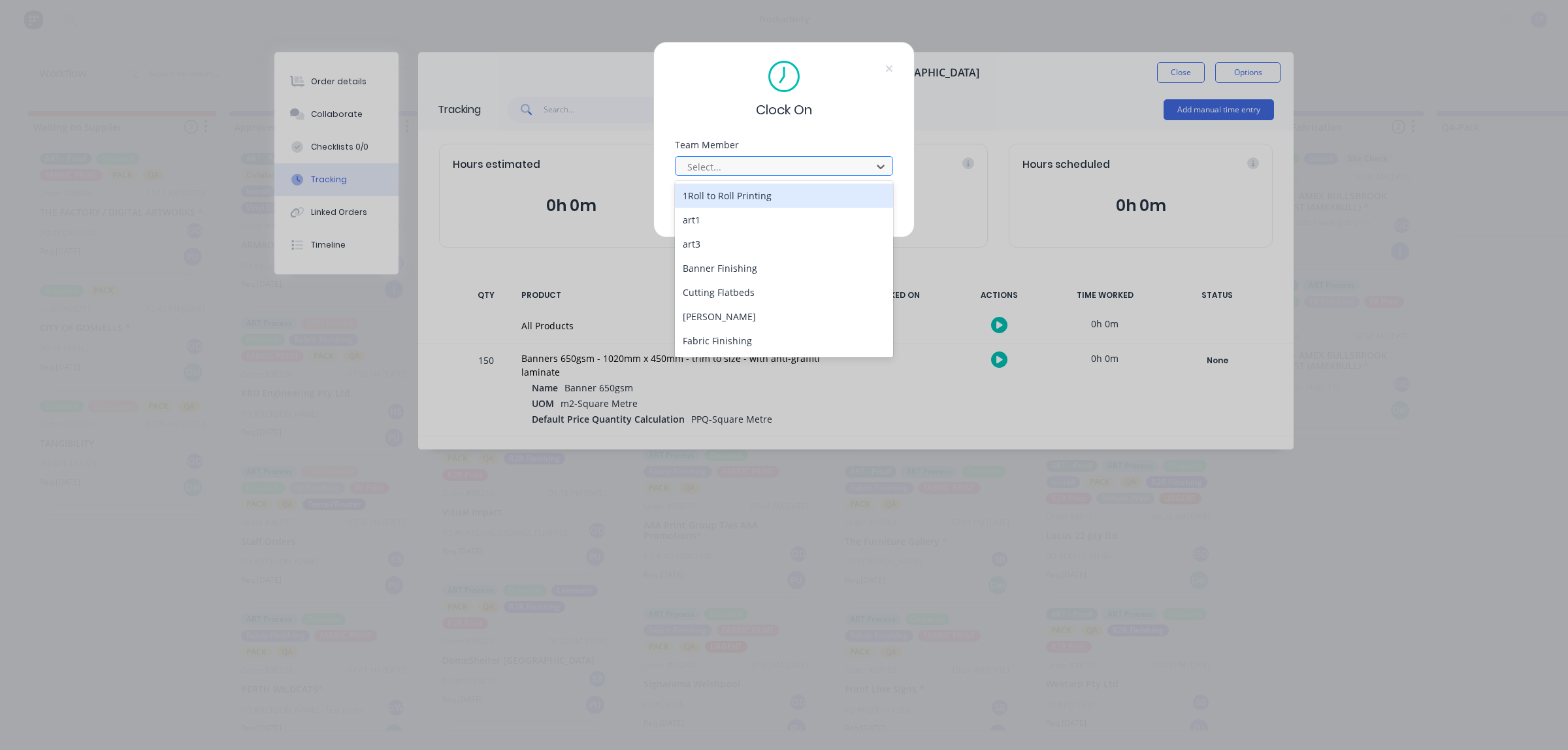
click at [812, 171] on div at bounding box center [775, 167] width 179 height 16
click at [810, 191] on div "1Roll to Roll Printing" at bounding box center [783, 195] width 218 height 24
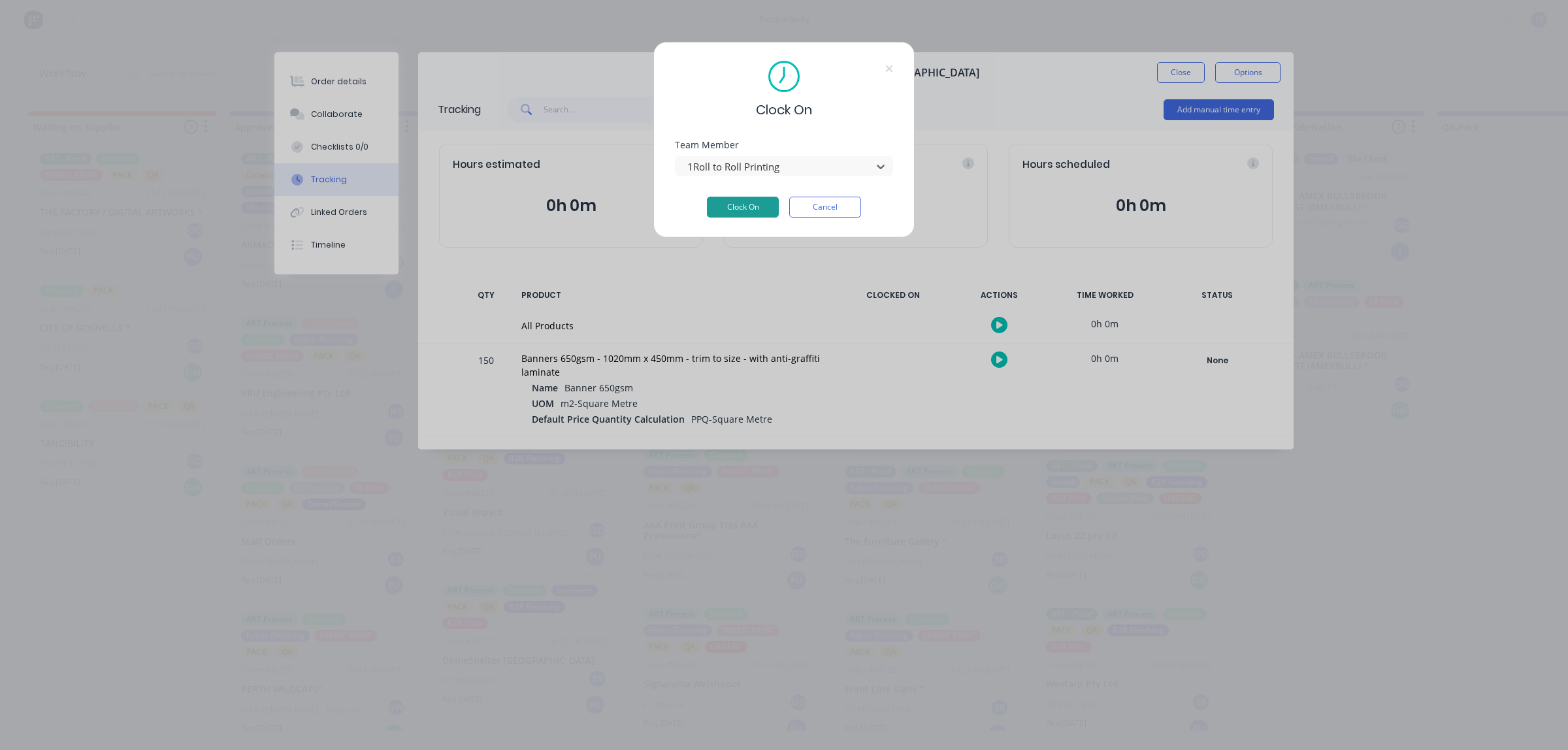
click at [766, 201] on button "Clock On" at bounding box center [743, 207] width 72 height 21
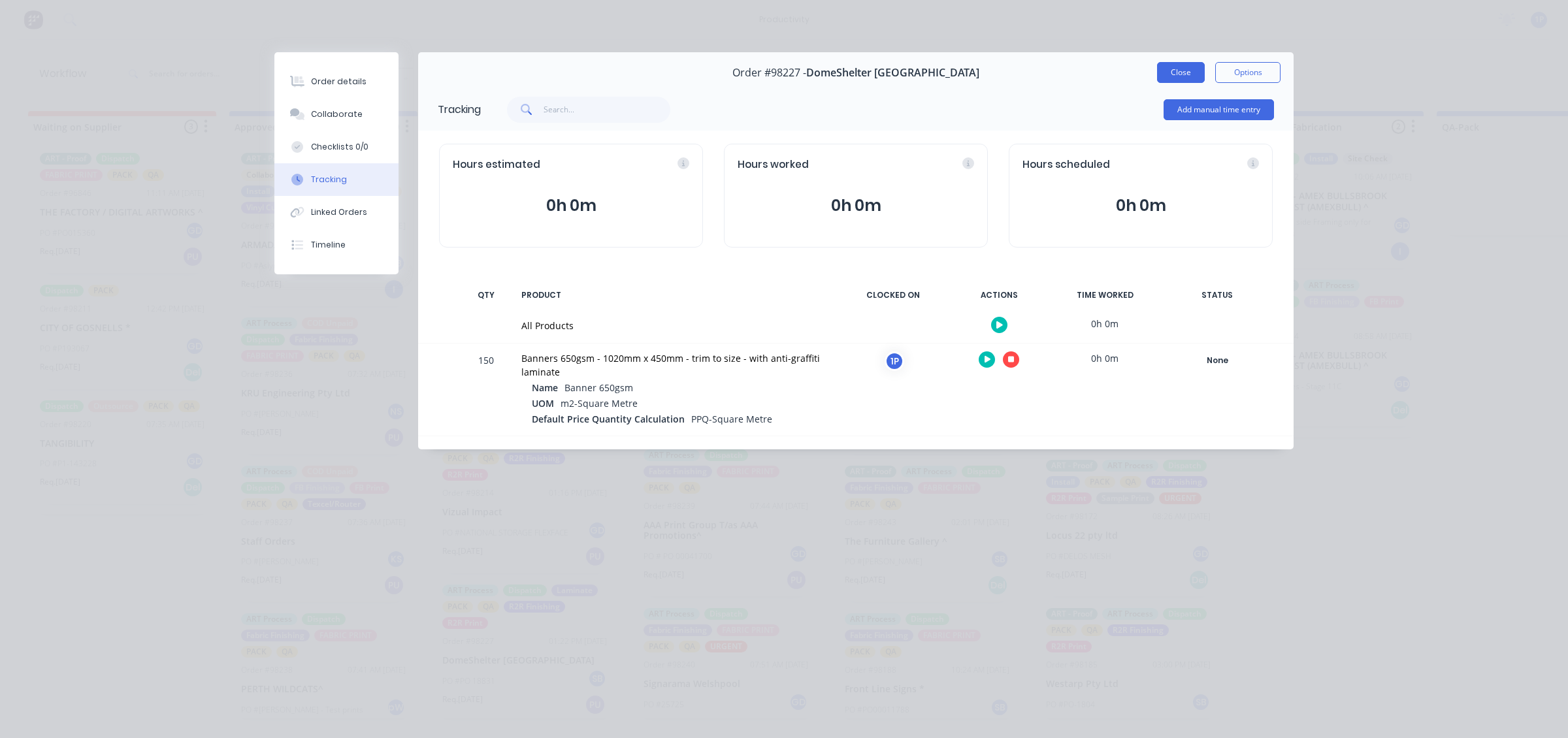
click at [954, 71] on button "Close" at bounding box center [1180, 72] width 48 height 21
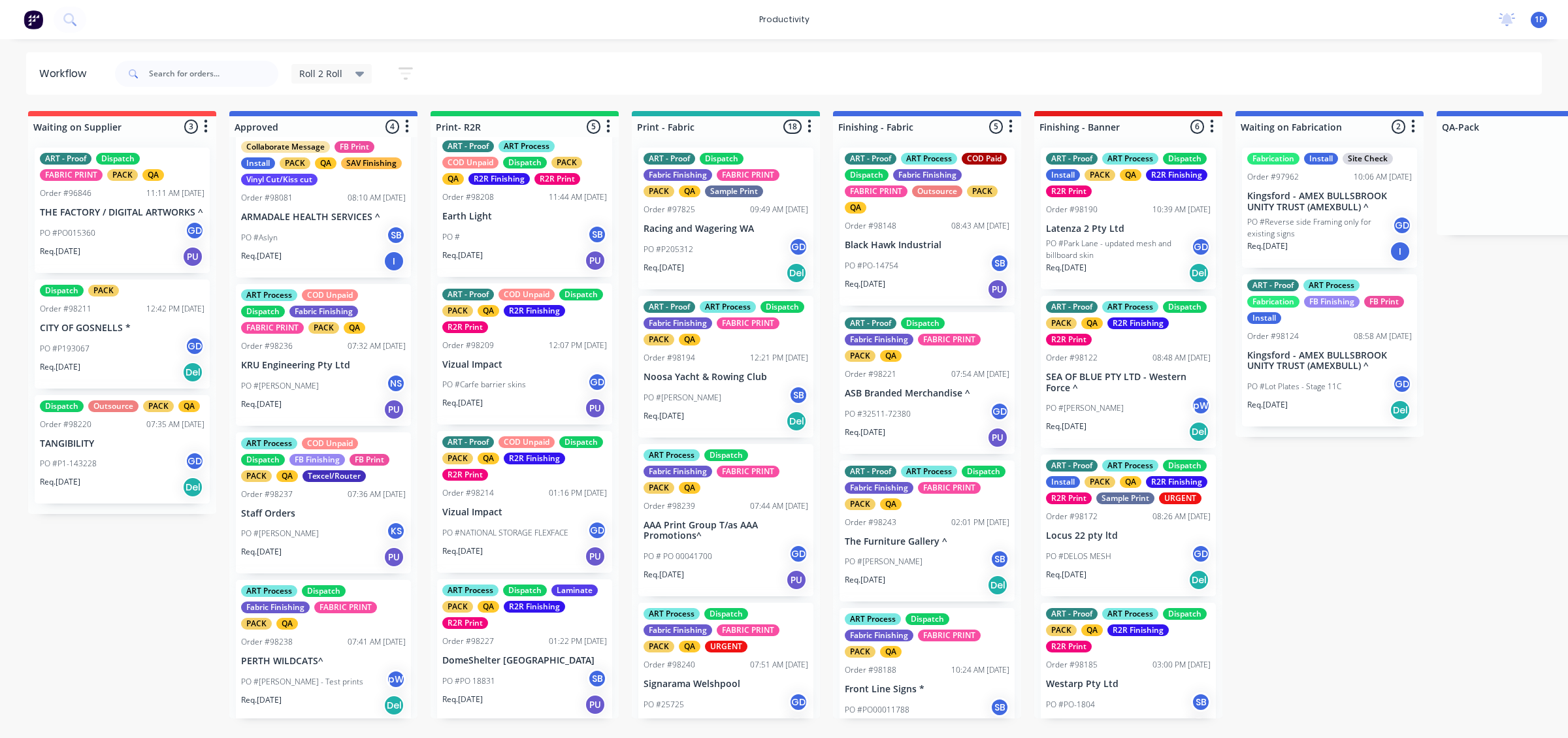
scroll to position [0, 0]
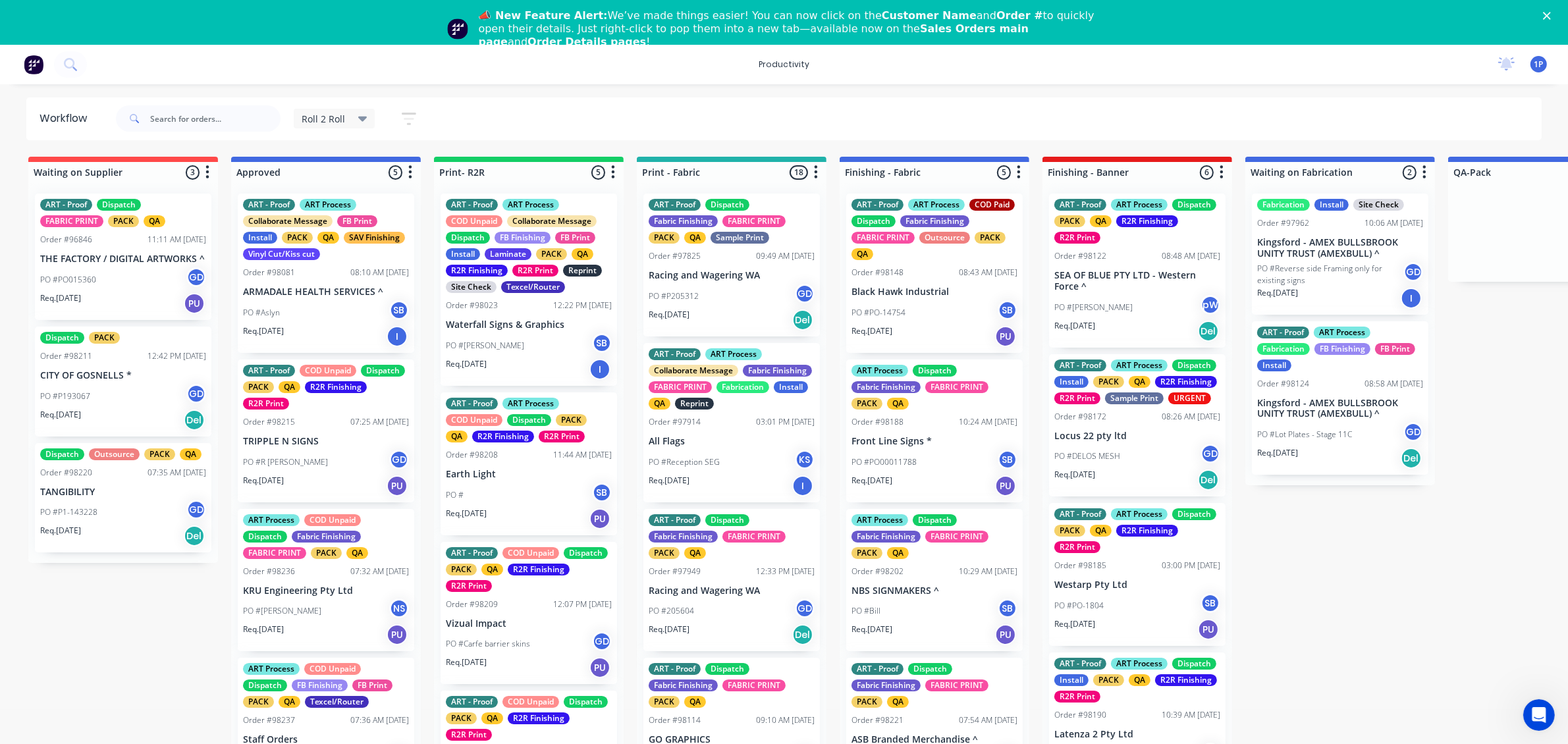
click at [311, 455] on div "PO #R Nunn GD" at bounding box center [326, 462] width 166 height 25
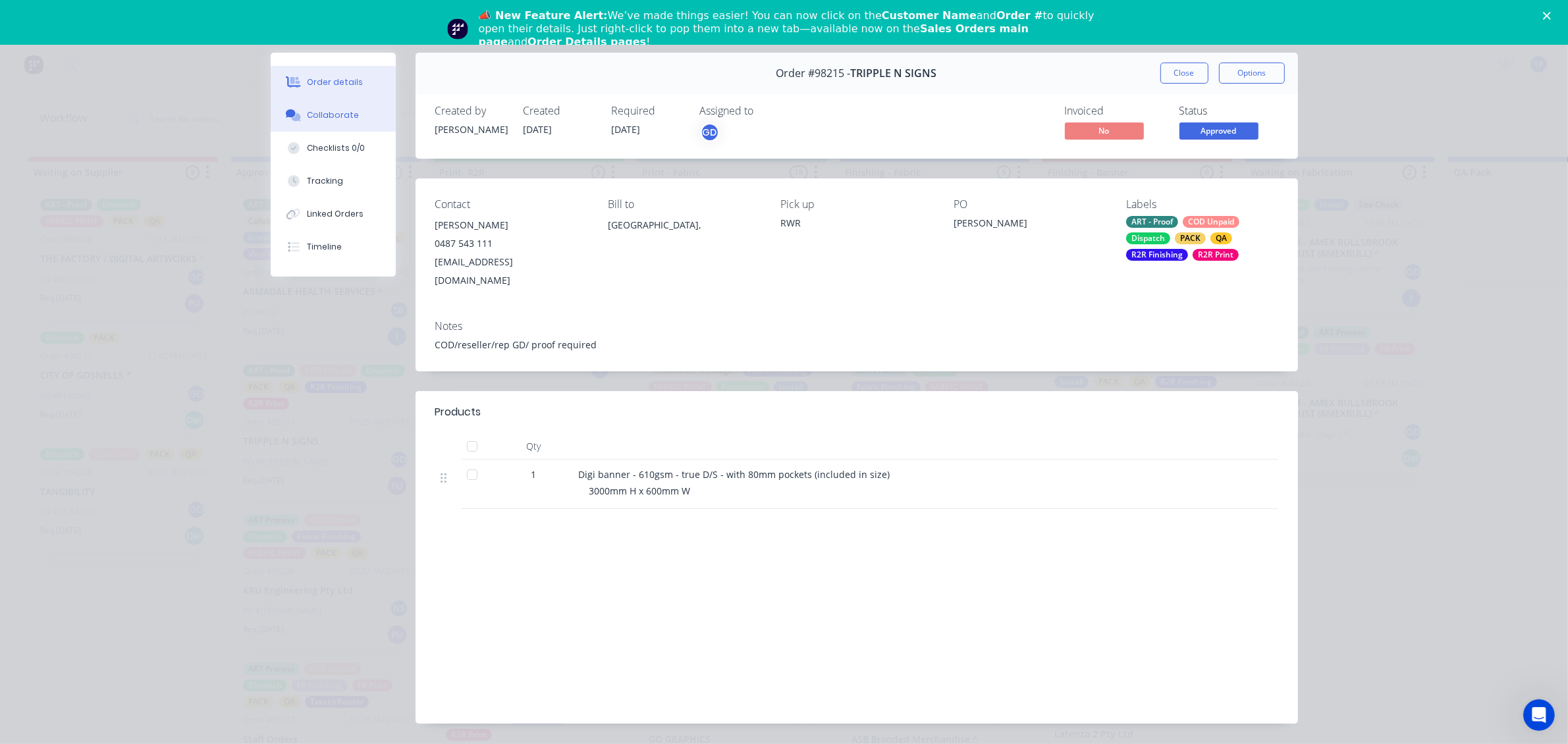
click at [347, 122] on button "Collaborate" at bounding box center [333, 115] width 125 height 33
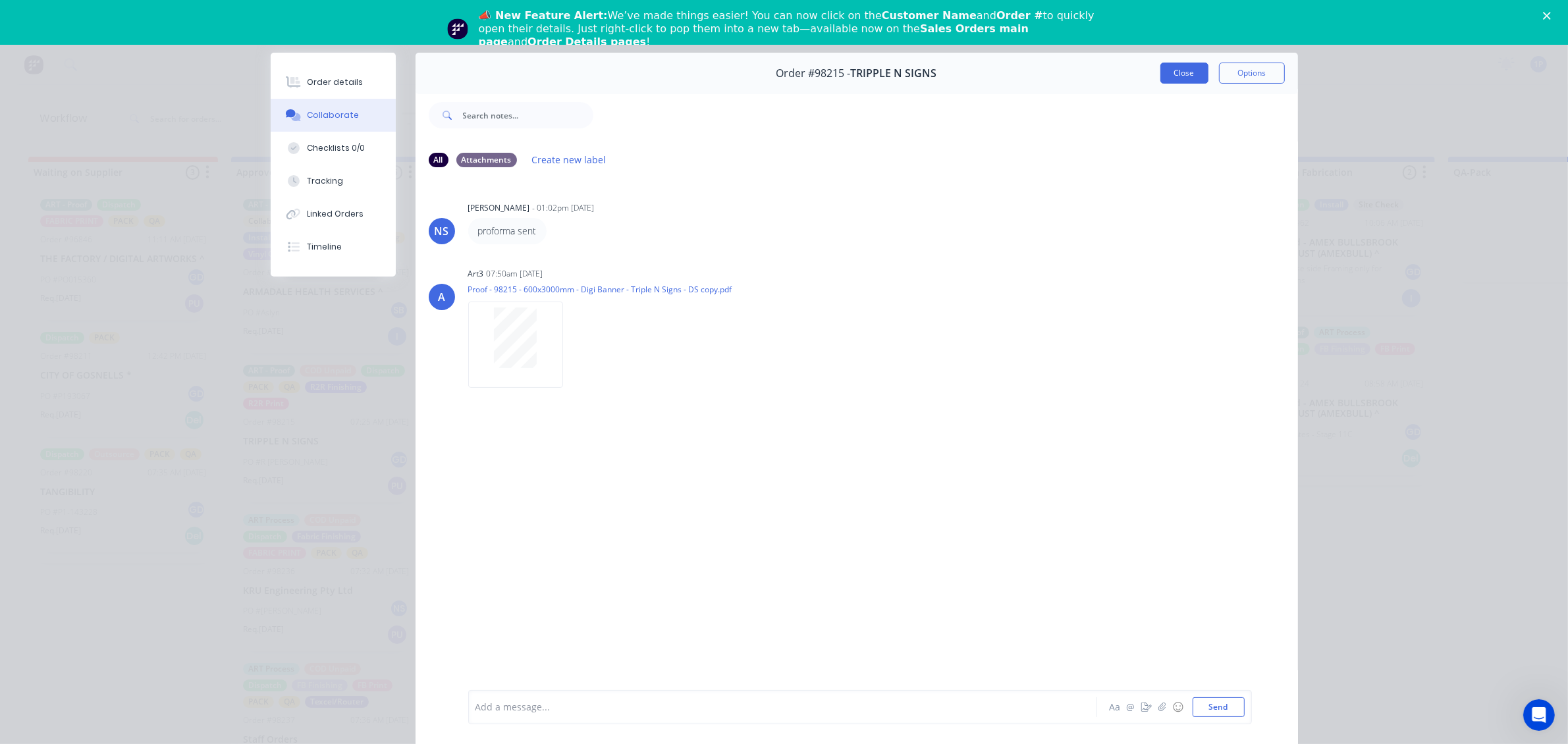
click at [1181, 70] on button "Close" at bounding box center [1185, 73] width 48 height 21
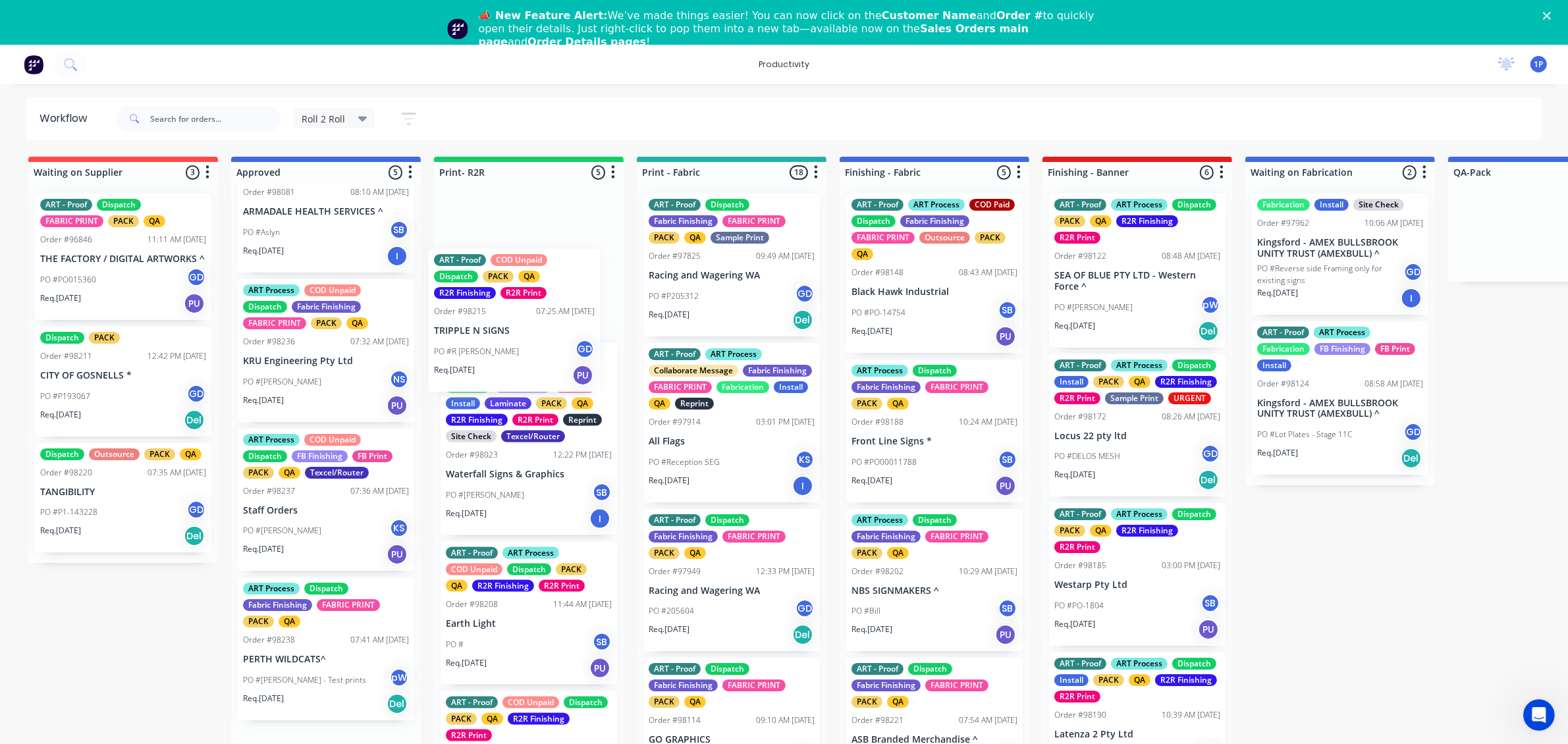
drag, startPoint x: 372, startPoint y: 400, endPoint x: 567, endPoint y: 372, distance: 197.0
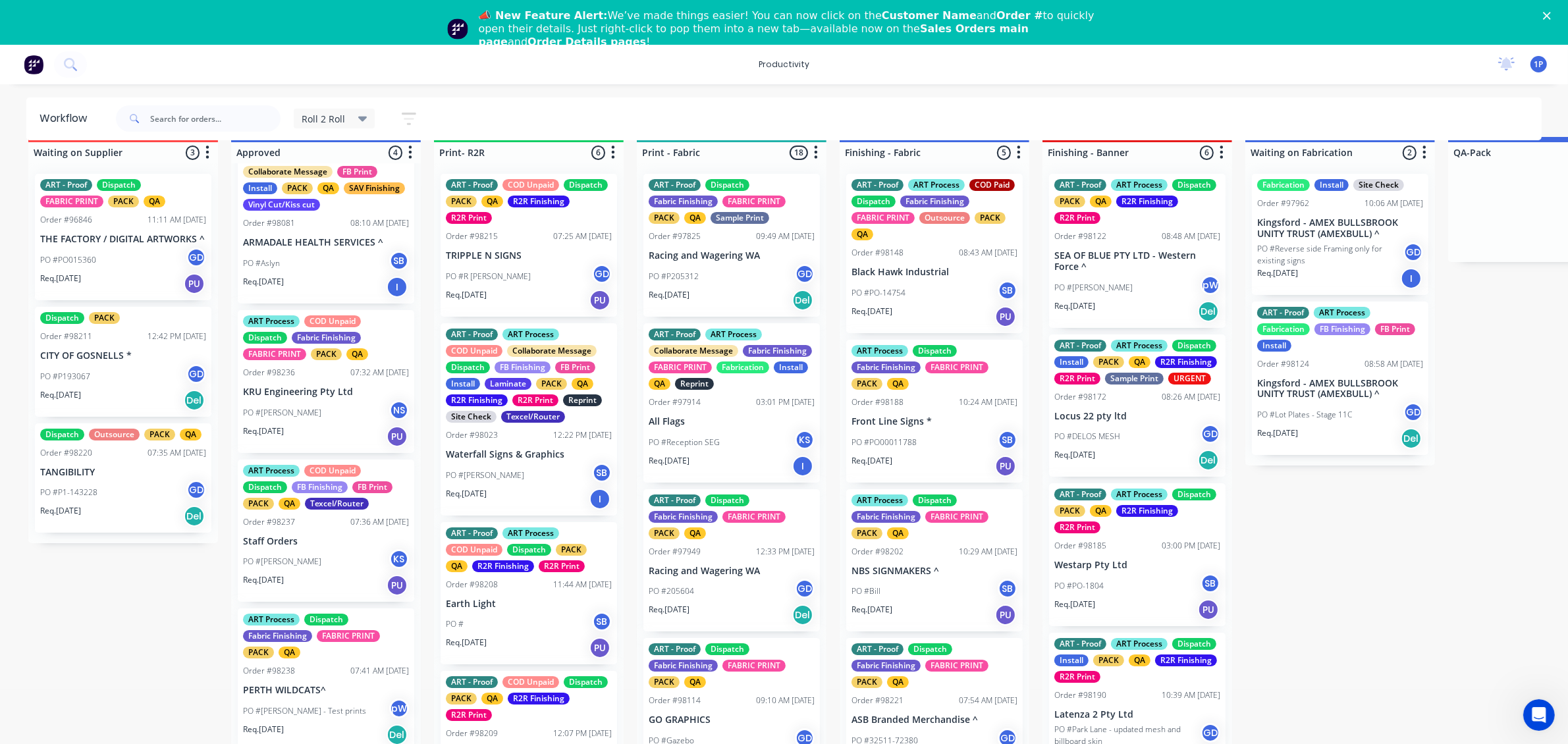
scroll to position [37, 0]
